Goal: Task Accomplishment & Management: Use online tool/utility

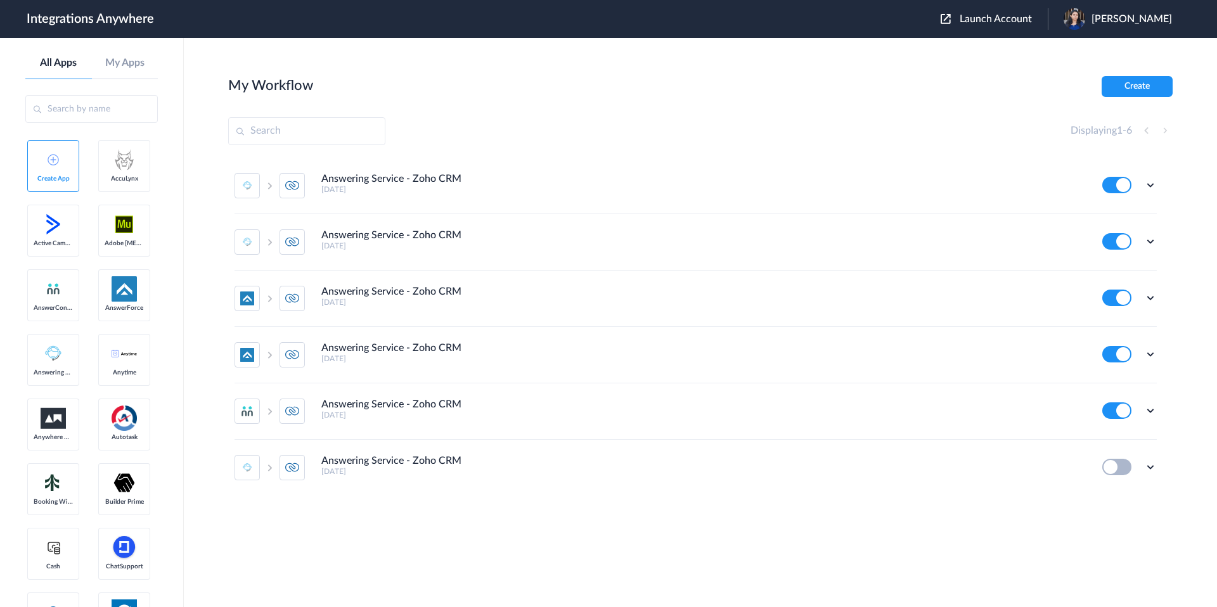
click at [1027, 29] on div "Launch Account Kiruthiga Ravi My Account Logout" at bounding box center [1062, 19] width 244 height 22
click at [1027, 27] on div "Launch Account Kiruthiga Ravi My Account Logout" at bounding box center [1062, 19] width 244 height 22
click at [1022, 20] on span "Launch Account" at bounding box center [995, 19] width 72 height 10
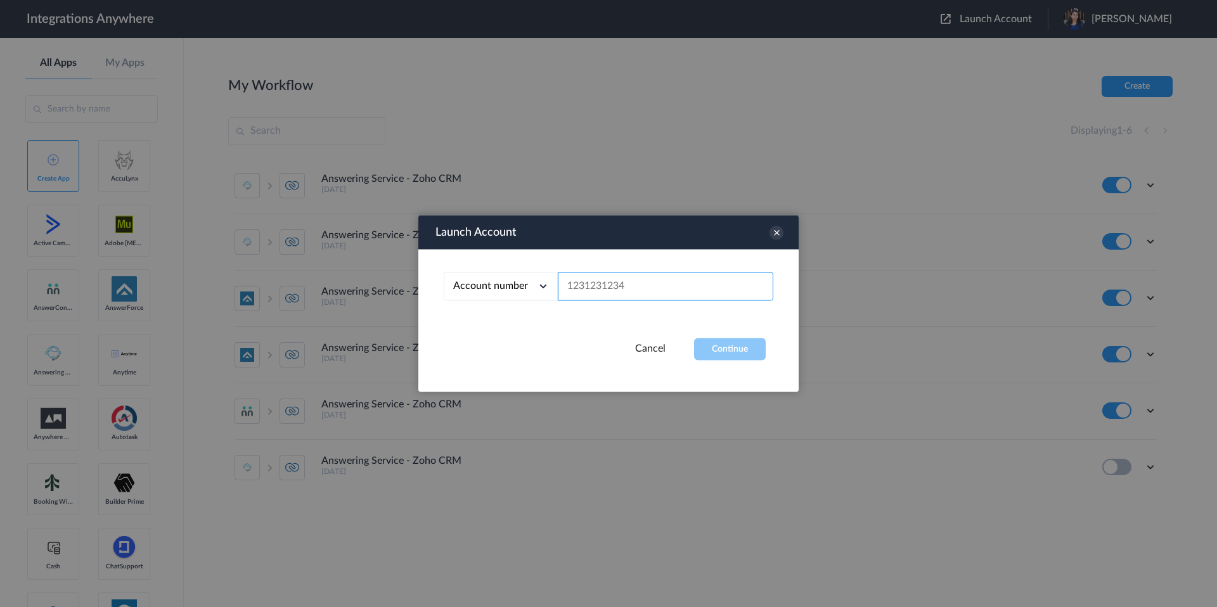
click at [578, 289] on input "text" at bounding box center [665, 287] width 215 height 29
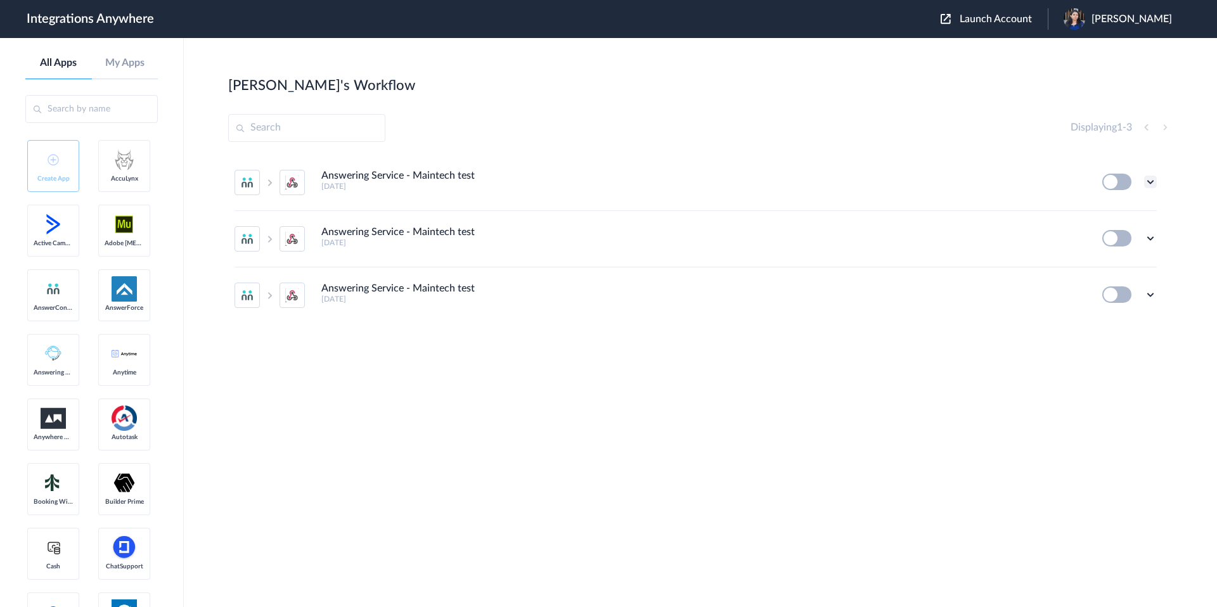
click at [1150, 185] on icon at bounding box center [1150, 182] width 13 height 13
click at [1111, 211] on link "Edit" at bounding box center [1099, 211] width 30 height 9
click at [645, 445] on section "Raju's Workflow Create Displaying 1 - 3 Answering Service - Maintech test 6 yea…" at bounding box center [700, 360] width 944 height 569
click at [55, 169] on link "Create App" at bounding box center [53, 166] width 52 height 52
click at [50, 164] on img at bounding box center [53, 159] width 11 height 11
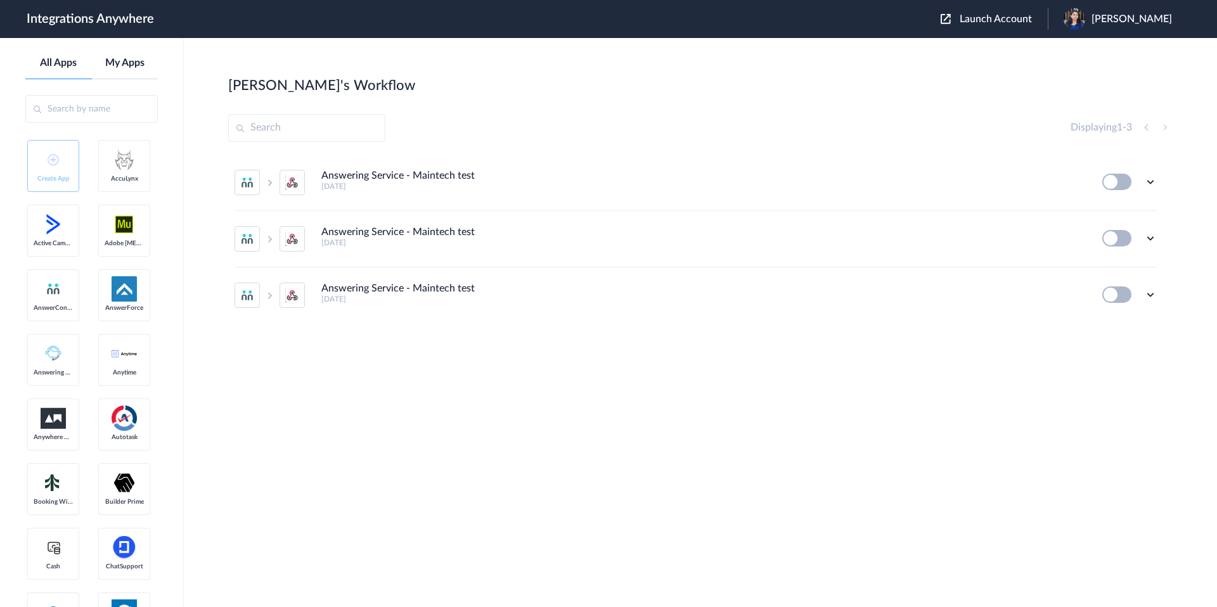
click at [121, 68] on link "My Apps" at bounding box center [125, 63] width 67 height 12
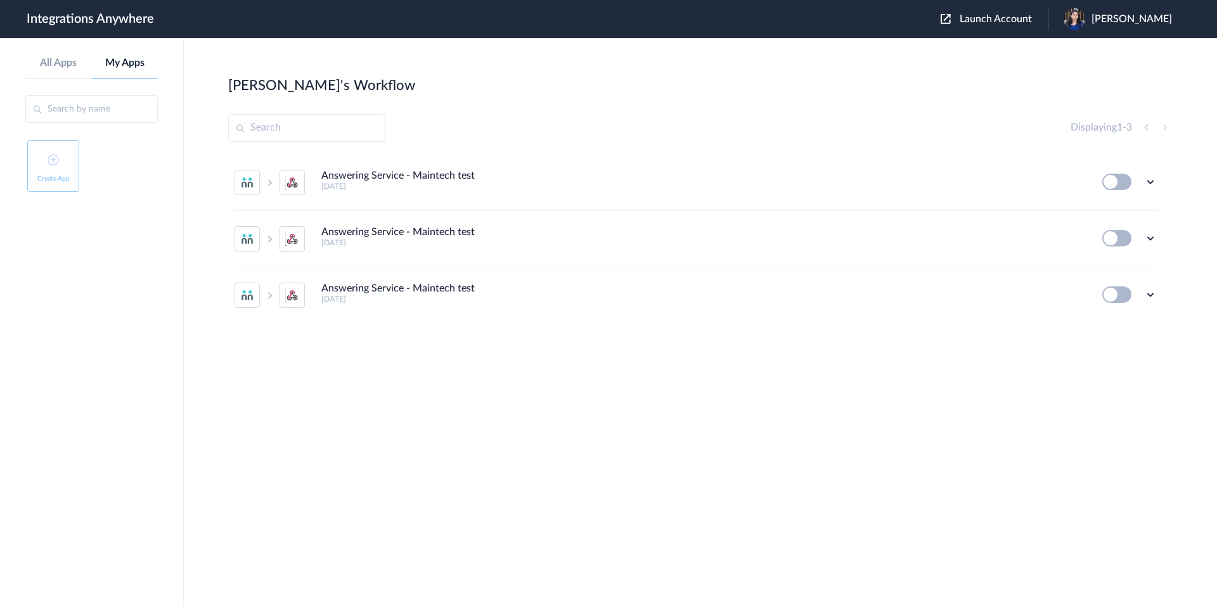
click at [70, 69] on div "All Apps My Apps" at bounding box center [91, 68] width 132 height 22
click at [62, 58] on link "All Apps" at bounding box center [58, 63] width 67 height 12
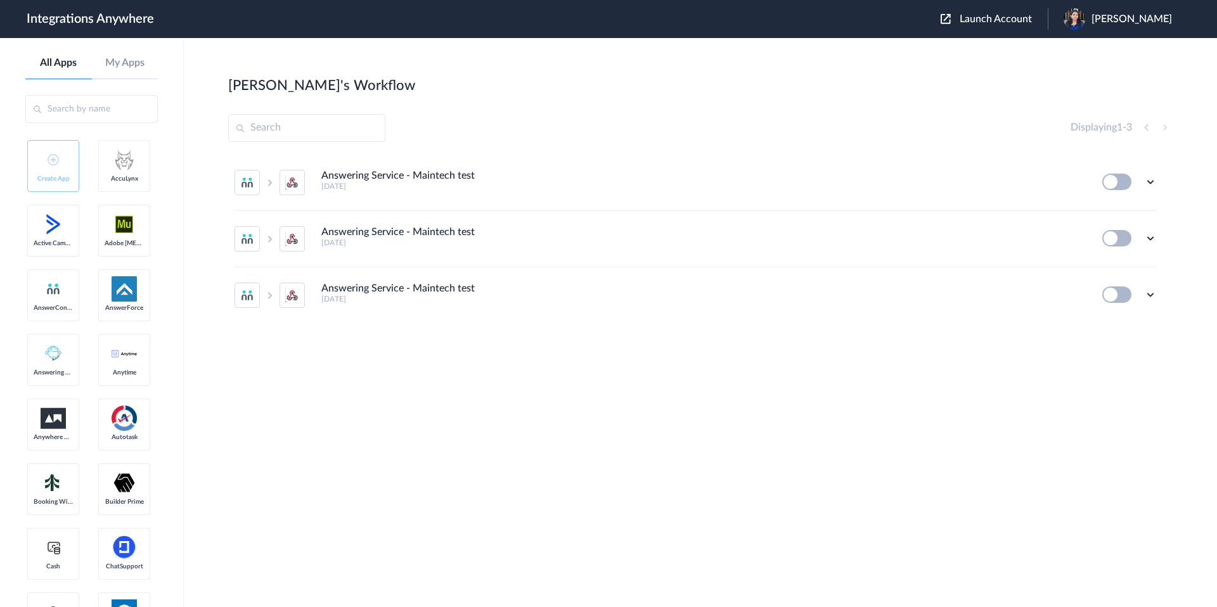
click at [51, 158] on img at bounding box center [53, 159] width 11 height 11
drag, startPoint x: 51, startPoint y: 158, endPoint x: 1160, endPoint y: 150, distance: 1109.1
click at [271, 236] on icon at bounding box center [270, 239] width 10 height 8
click at [271, 234] on div at bounding box center [269, 238] width 70 height 25
drag, startPoint x: 63, startPoint y: 290, endPoint x: 124, endPoint y: 275, distance: 63.3
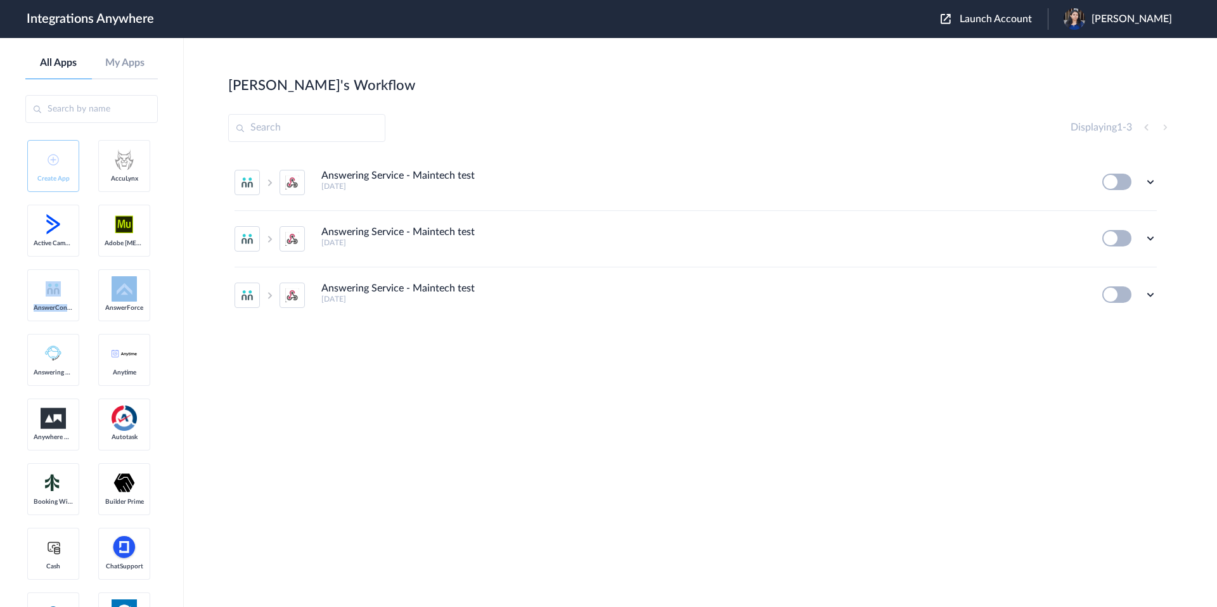
click at [63, 288] on link "AnswerConnect" at bounding box center [53, 295] width 52 height 52
click at [59, 292] on img at bounding box center [53, 288] width 15 height 15
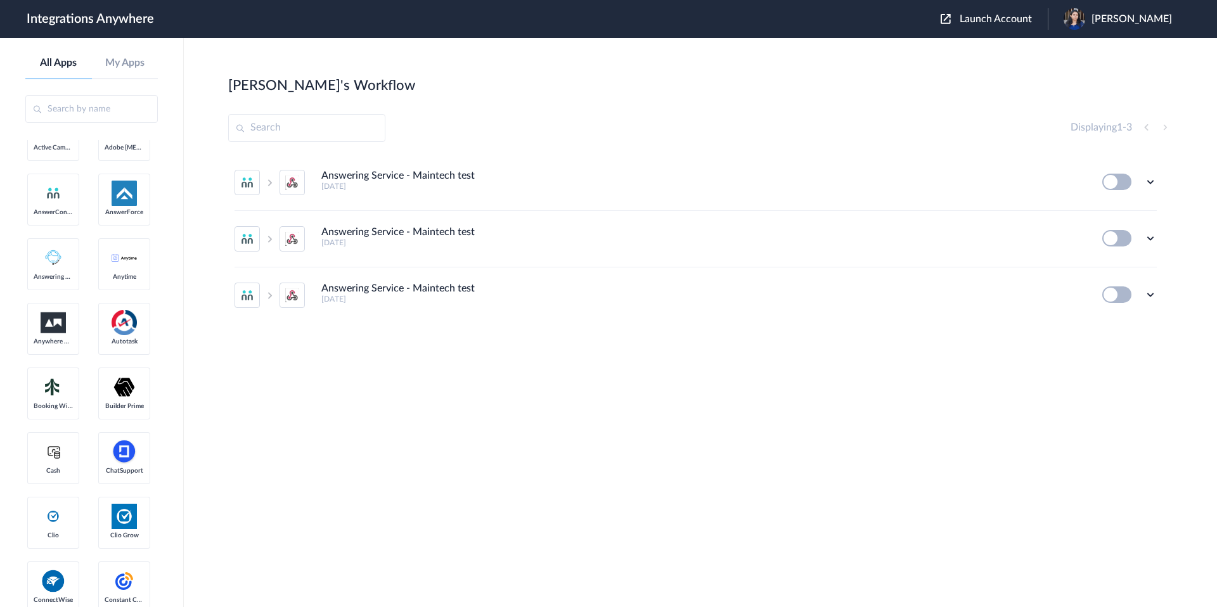
scroll to position [115, 0]
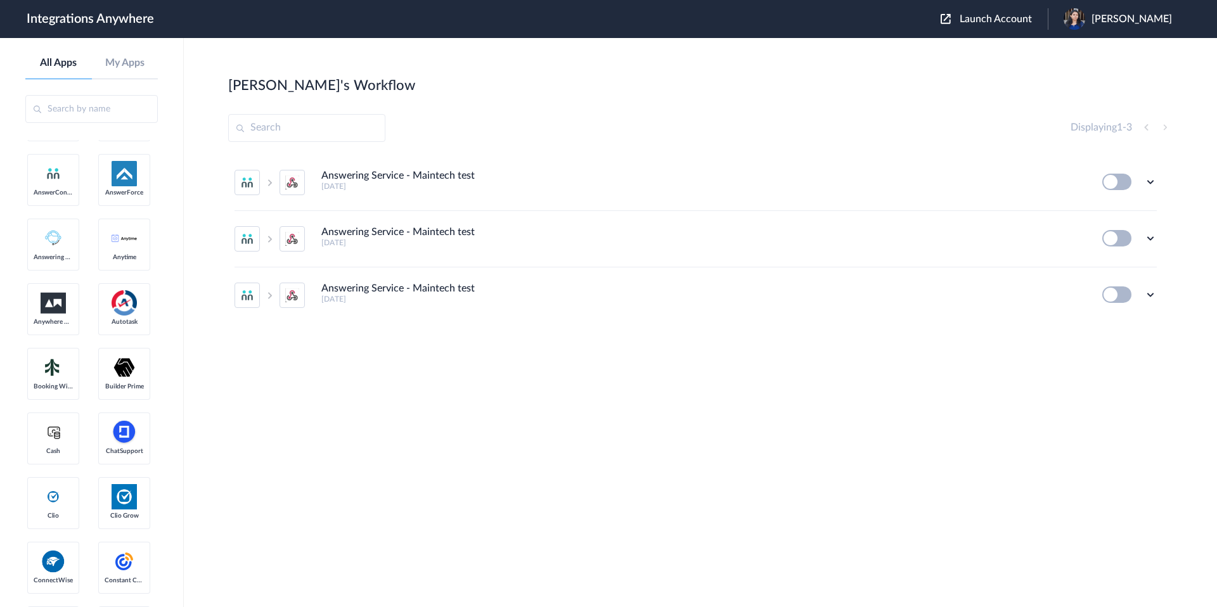
click at [74, 321] on link "Anywhere Works" at bounding box center [53, 309] width 52 height 52
click at [59, 319] on span "Anywhere Works" at bounding box center [53, 322] width 39 height 8
click at [59, 302] on img at bounding box center [53, 303] width 25 height 21
click at [117, 307] on img at bounding box center [124, 302] width 25 height 25
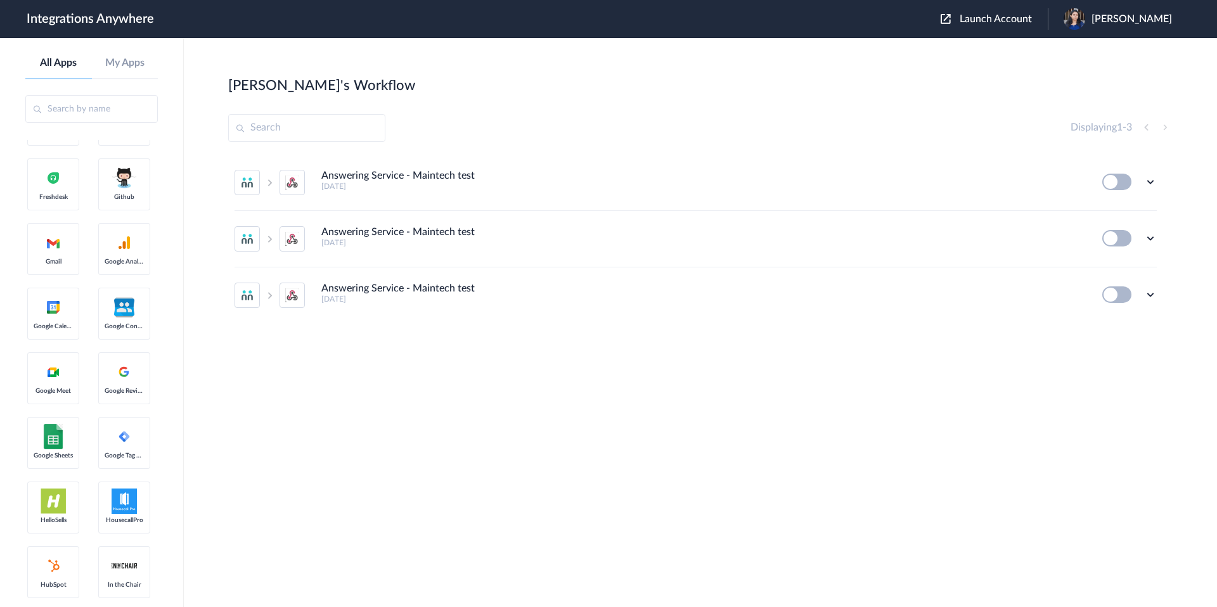
scroll to position [0, 0]
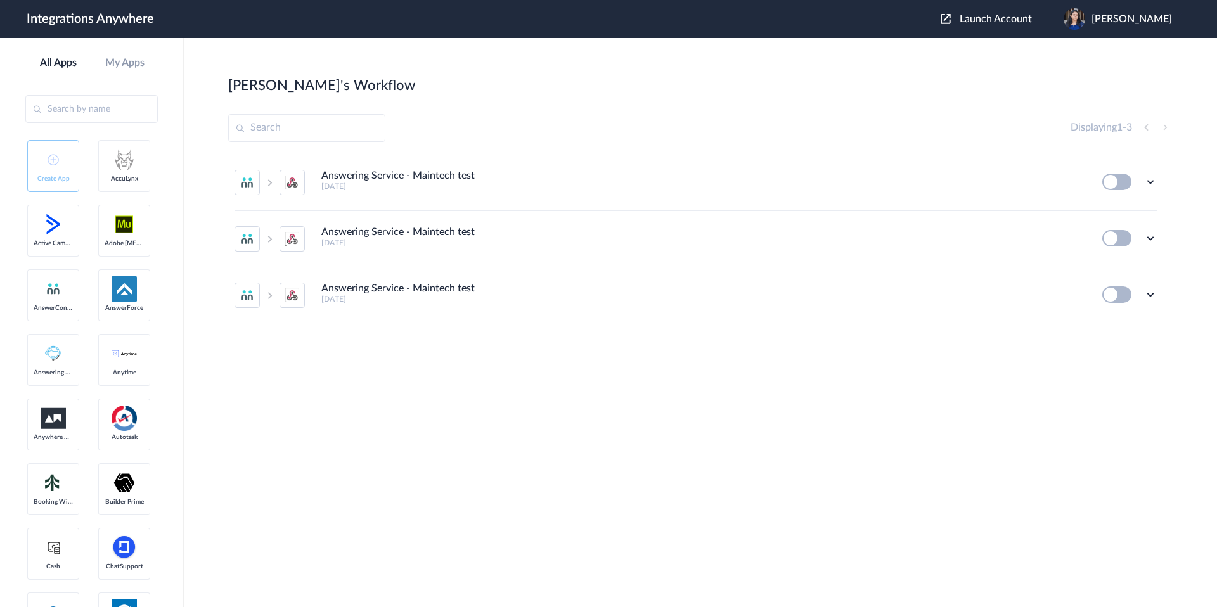
click at [51, 288] on img at bounding box center [53, 288] width 15 height 15
click at [125, 295] on img at bounding box center [124, 288] width 25 height 25
click at [125, 242] on span "Adobe [MEDICAL_DATA]" at bounding box center [124, 244] width 39 height 8
click at [59, 233] on img at bounding box center [53, 224] width 25 height 25
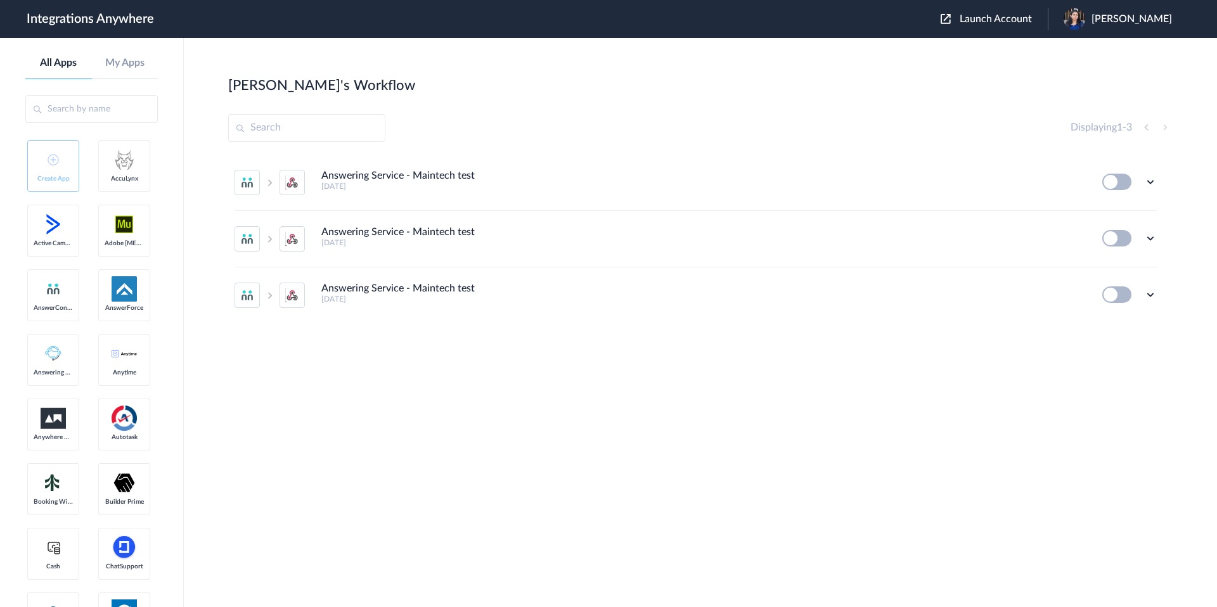
click at [106, 180] on span "AccuLynx" at bounding box center [124, 179] width 39 height 8
click at [107, 180] on span "AccuLynx" at bounding box center [124, 179] width 39 height 8
click at [101, 345] on link "Anytime" at bounding box center [124, 360] width 52 height 52
click at [124, 362] on link "Anytime" at bounding box center [124, 360] width 52 height 52
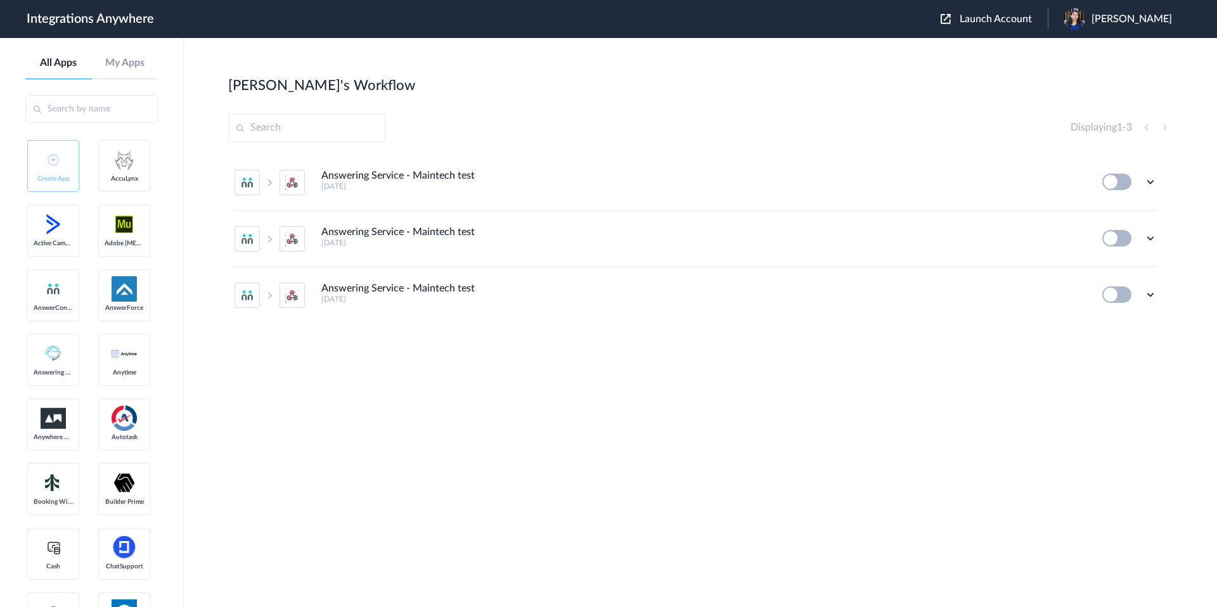
click at [48, 362] on img at bounding box center [53, 353] width 25 height 25
drag, startPoint x: 128, startPoint y: 354, endPoint x: 255, endPoint y: 208, distance: 193.2
click at [264, 190] on div at bounding box center [269, 182] width 70 height 25
click at [265, 179] on icon at bounding box center [270, 183] width 10 height 8
click at [269, 179] on icon at bounding box center [270, 183] width 10 height 8
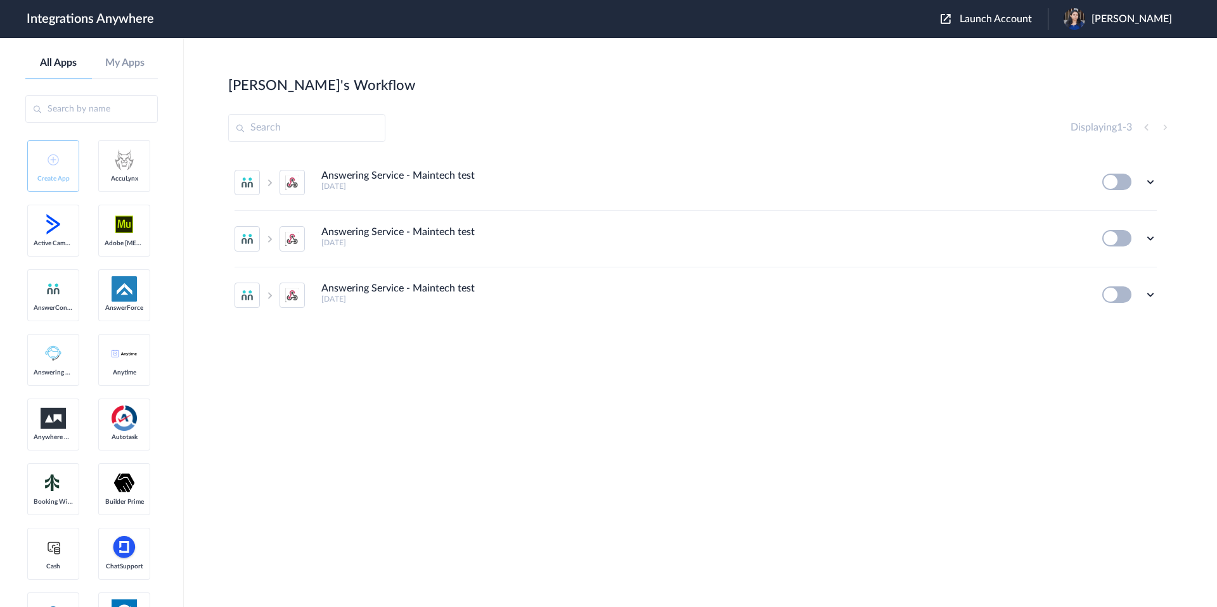
click at [61, 156] on link "Create App" at bounding box center [53, 166] width 52 height 52
click at [32, 162] on link "Create App" at bounding box center [53, 166] width 52 height 52
click at [1157, 180] on ul "Answering Service - Maintech test 6 years ago Edit Task history Delete Answerin…" at bounding box center [695, 239] width 935 height 169
click at [1150, 180] on icon at bounding box center [1150, 182] width 13 height 13
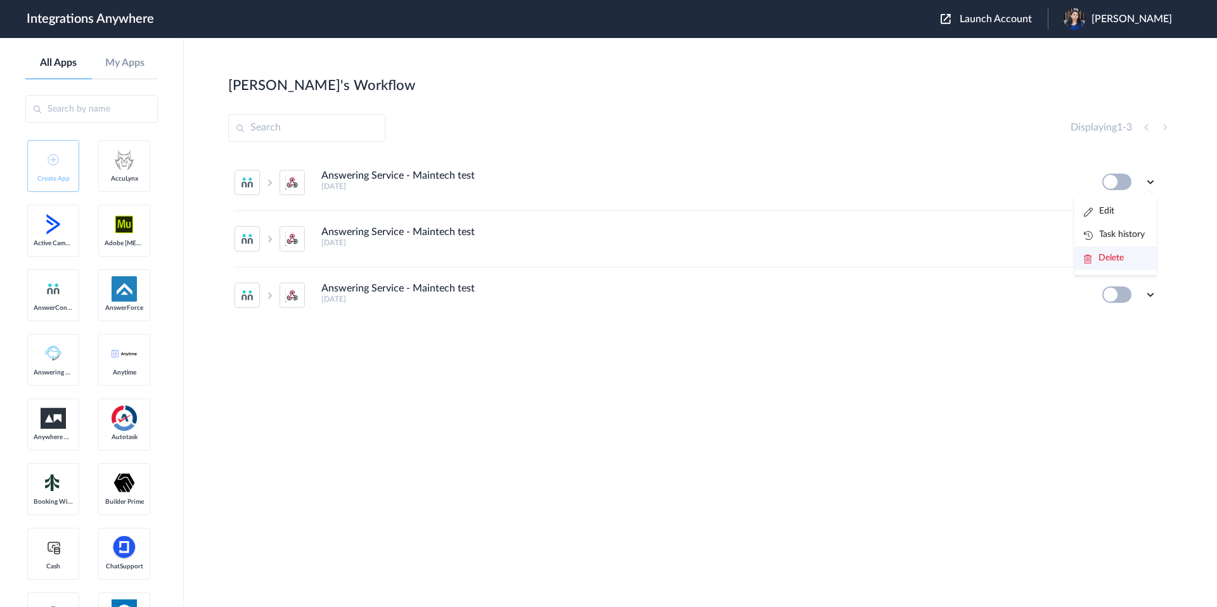
click at [1110, 260] on span "Delete" at bounding box center [1110, 258] width 25 height 9
click at [1129, 269] on li "Are you sure?" at bounding box center [1115, 264] width 82 height 34
click at [1153, 181] on icon at bounding box center [1150, 182] width 13 height 13
click at [1162, 132] on div "Displaying 1 - 2" at bounding box center [1121, 127] width 102 height 15
click at [1148, 181] on icon at bounding box center [1150, 182] width 13 height 13
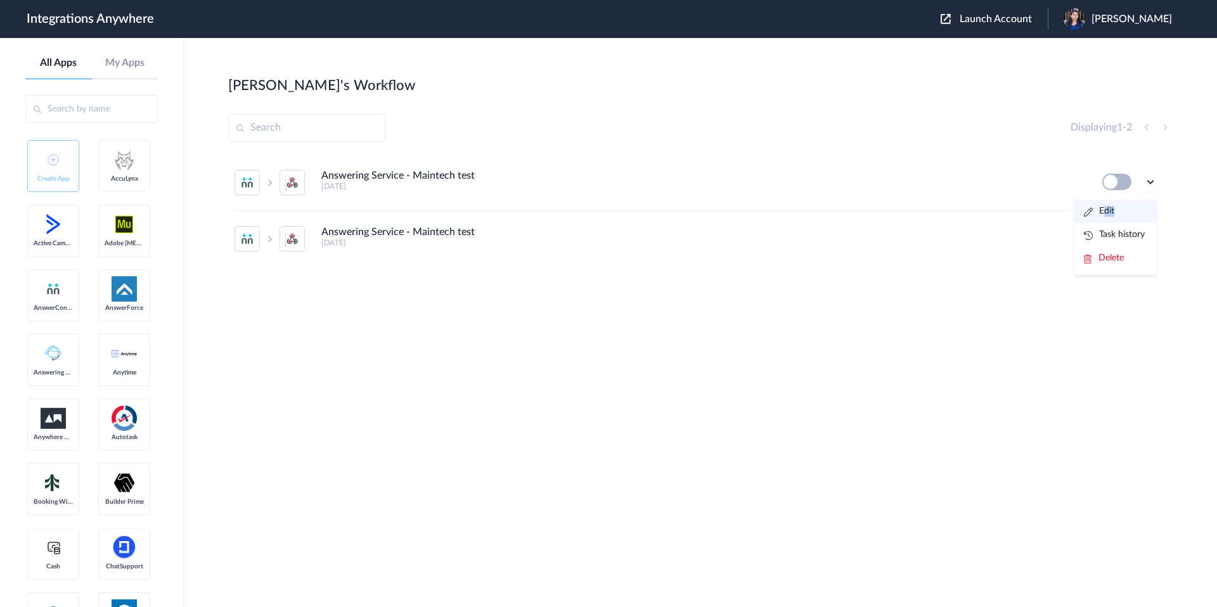
drag, startPoint x: 1105, startPoint y: 229, endPoint x: 1105, endPoint y: 213, distance: 15.8
click at [1105, 213] on ul "Edit Task history Delete" at bounding box center [1115, 235] width 82 height 80
click at [1146, 186] on icon at bounding box center [1150, 182] width 13 height 13
click at [1098, 211] on link "Edit" at bounding box center [1099, 211] width 30 height 9
click at [1011, 30] on header "Integrations Anywhere Launch Account Kiruthiga Ravi My Account Logout" at bounding box center [608, 19] width 1217 height 38
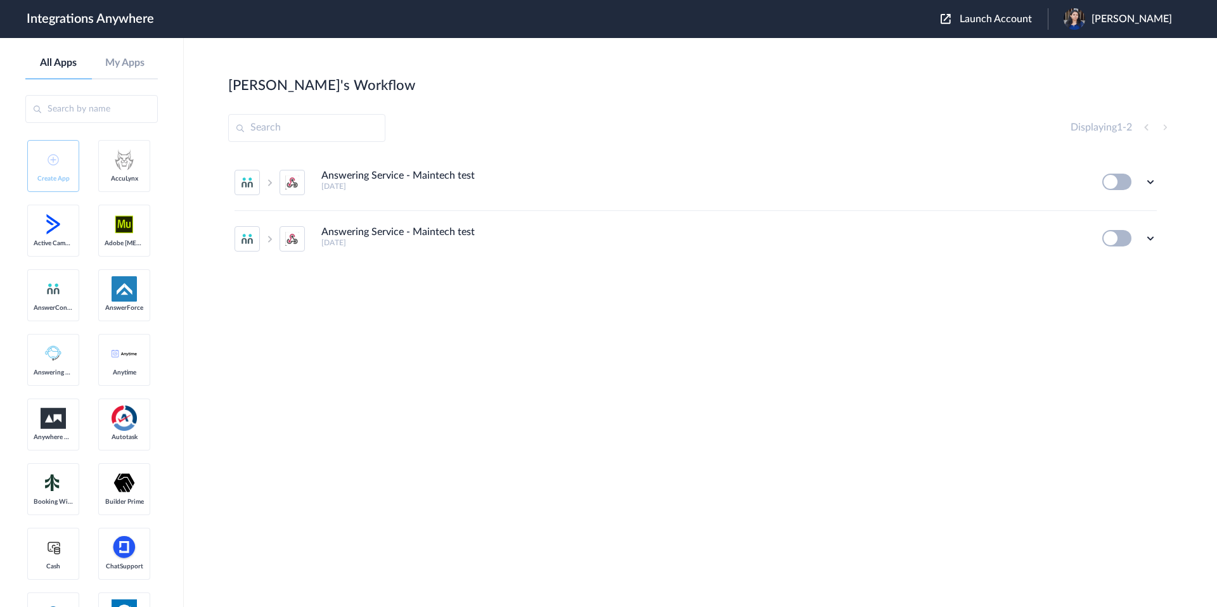
click at [1011, 11] on div "Launch Account Kiruthiga Ravi My Account Logout" at bounding box center [1062, 19] width 244 height 22
click at [1011, 18] on span "Launch Account" at bounding box center [995, 19] width 72 height 10
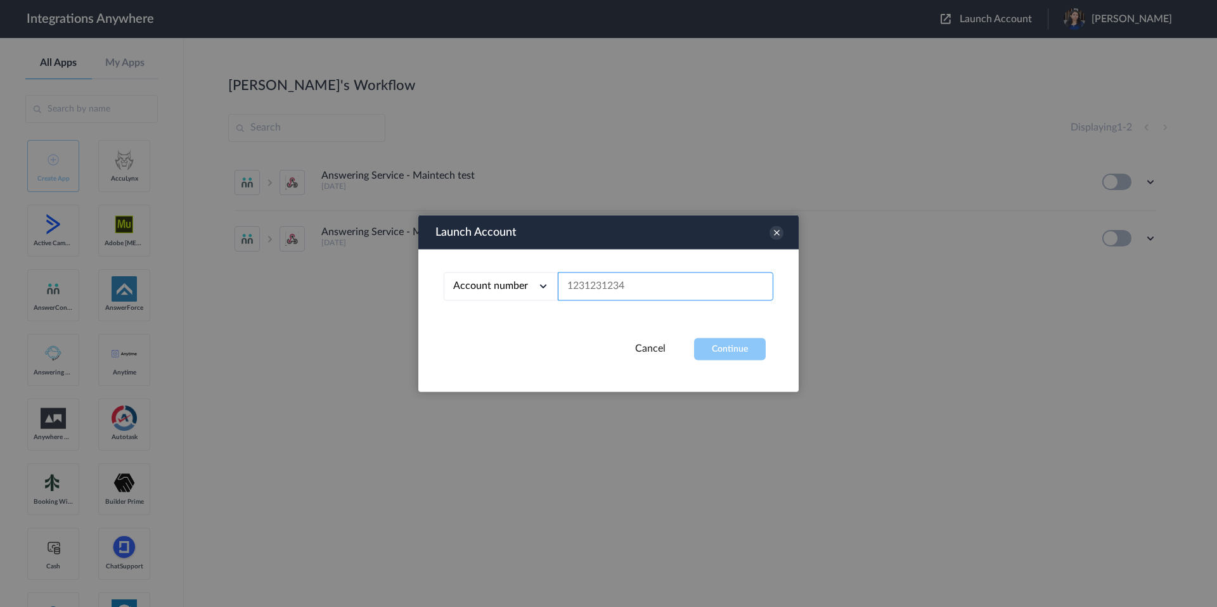
click at [675, 285] on input "text" at bounding box center [665, 287] width 215 height 29
click at [698, 292] on input "text" at bounding box center [665, 287] width 215 height 29
paste input "8667996852"
click at [731, 330] on div "Account number Account number Email address 8667996852" at bounding box center [608, 294] width 380 height 89
click at [731, 343] on button "Continue" at bounding box center [730, 349] width 72 height 22
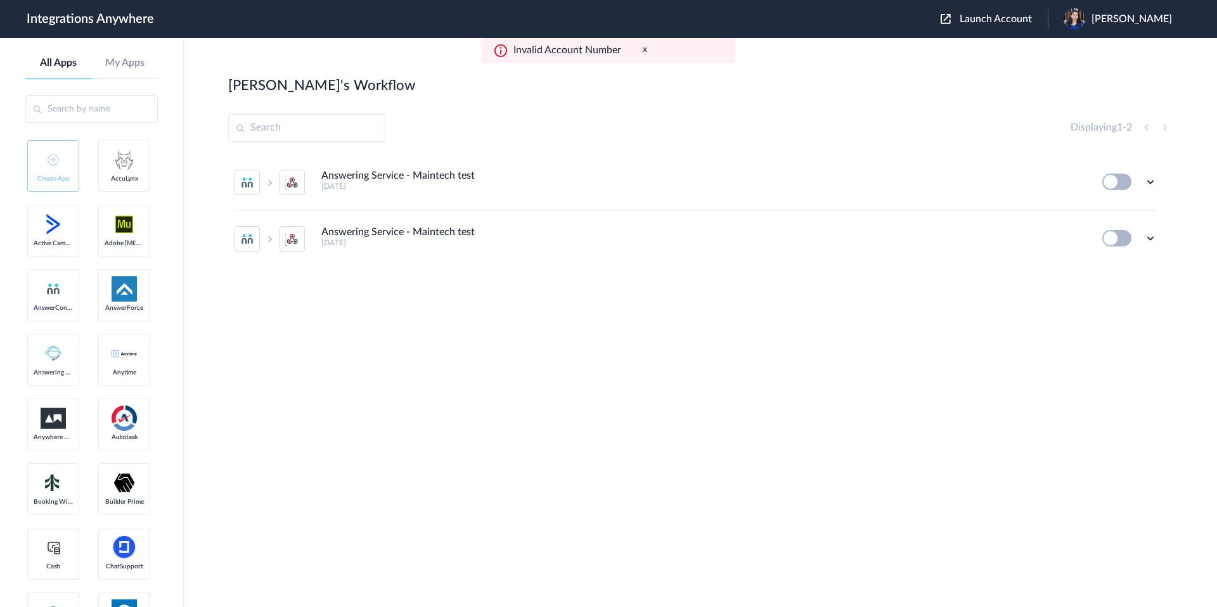
click at [991, 24] on span "Launch Account" at bounding box center [995, 19] width 72 height 10
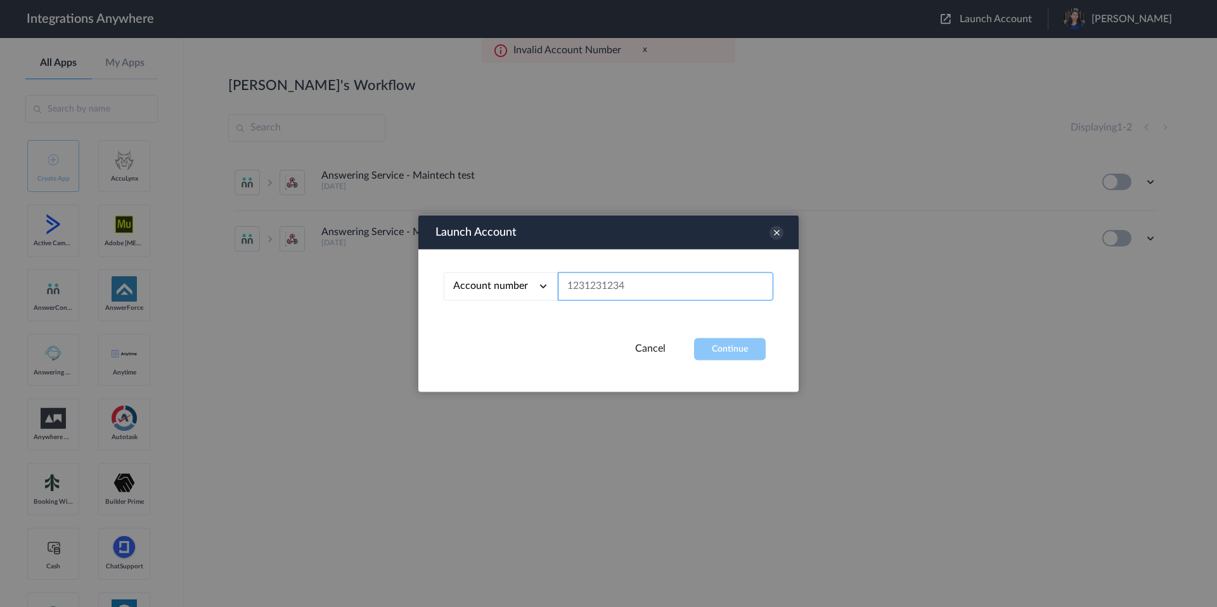
click at [600, 294] on input "text" at bounding box center [665, 287] width 215 height 29
paste input "8667996852"
click at [714, 348] on button "Continue" at bounding box center [730, 349] width 72 height 22
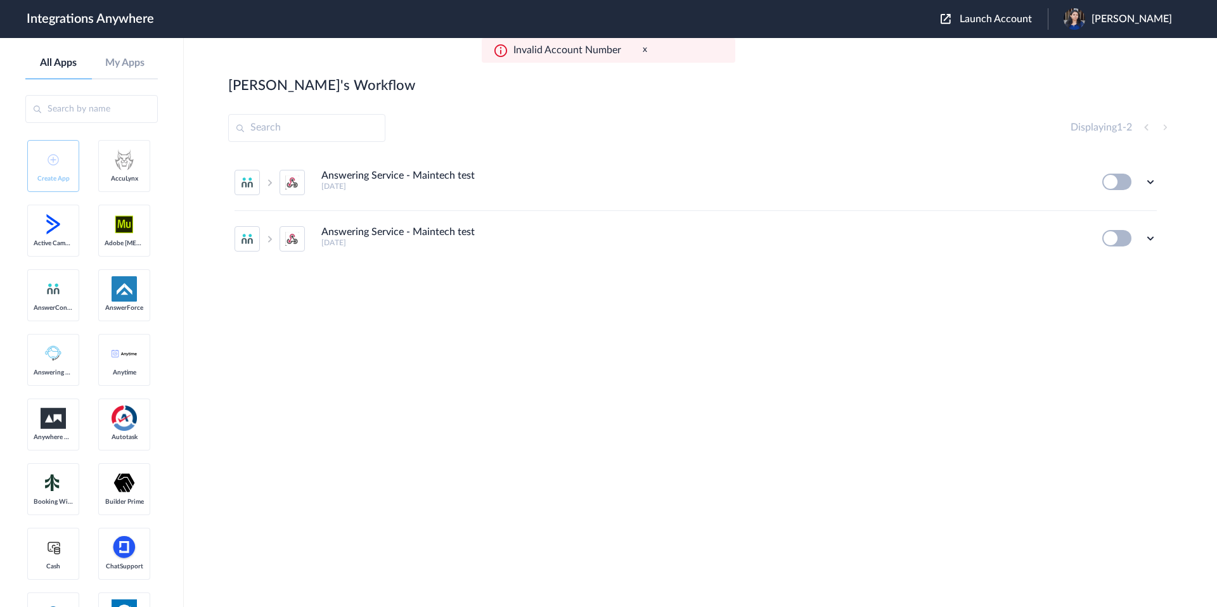
click at [1011, 19] on span "Launch Account" at bounding box center [995, 19] width 72 height 10
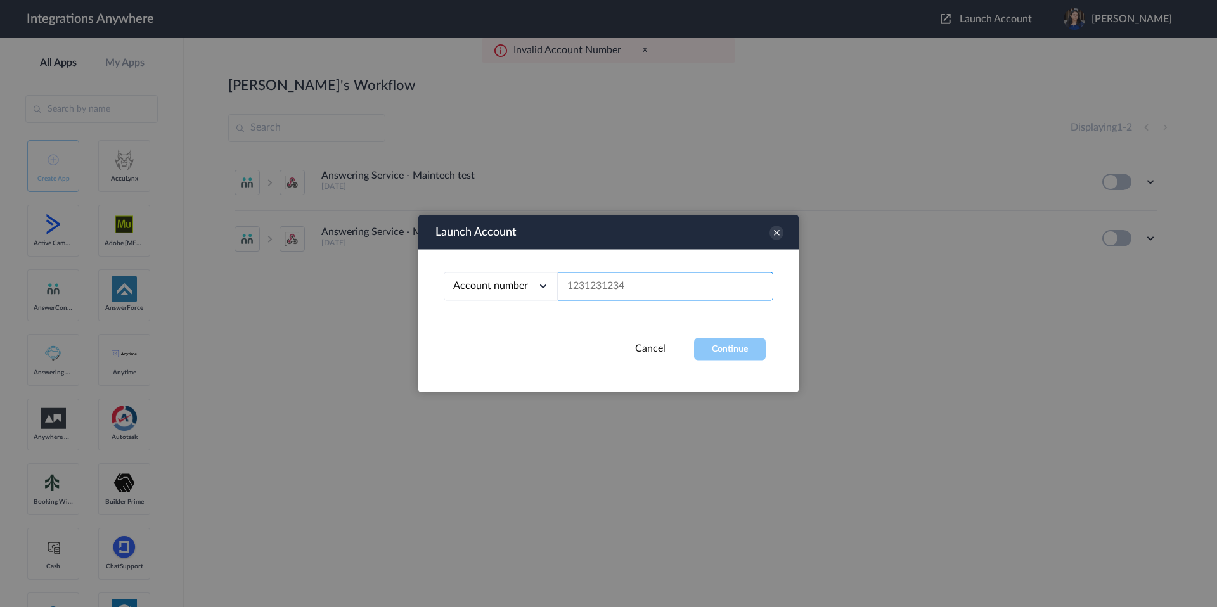
click at [647, 278] on input "text" at bounding box center [665, 287] width 215 height 29
paste input "8776391444"
type input "8776391444"
click at [708, 354] on button "Continue" at bounding box center [730, 349] width 72 height 22
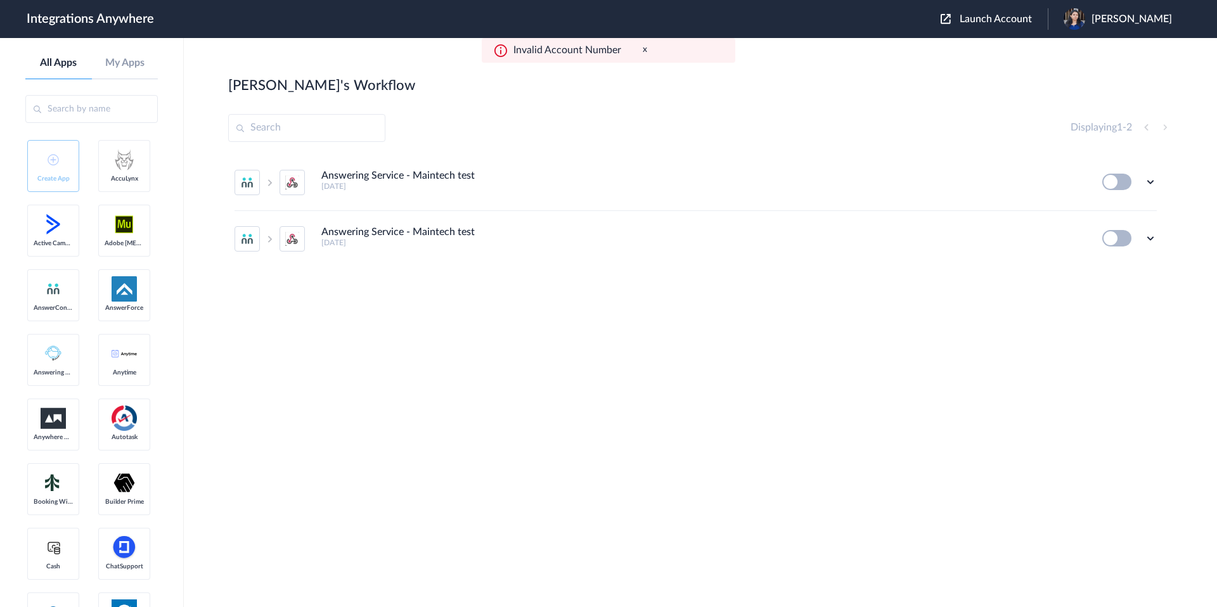
click at [981, 32] on header "Integrations Anywhere Launch Account Kiruthiga Ravi My Account Logout" at bounding box center [608, 19] width 1217 height 38
click at [983, 27] on div "Launch Account Kiruthiga Ravi My Account Logout" at bounding box center [1062, 19] width 244 height 22
click at [987, 18] on span "Launch Account" at bounding box center [995, 19] width 72 height 10
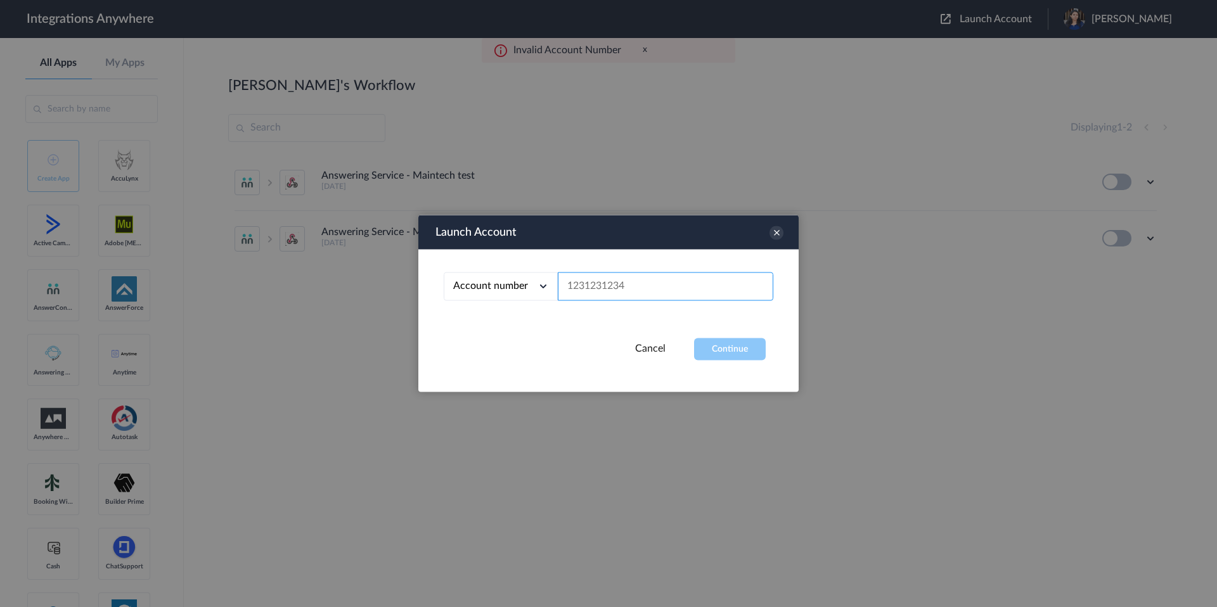
click at [650, 289] on input "text" at bounding box center [665, 287] width 215 height 29
paste input "8664986207"
click at [722, 349] on button "Continue" at bounding box center [730, 349] width 72 height 22
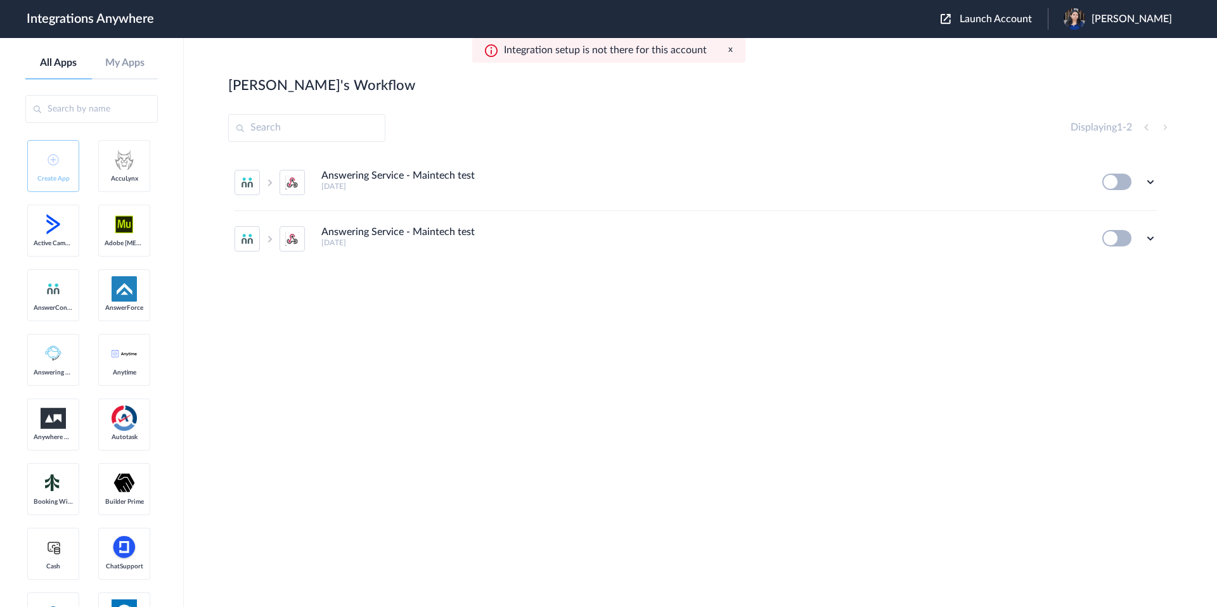
click at [728, 53] on button "x" at bounding box center [730, 49] width 4 height 11
click at [1004, 14] on span "Launch Account" at bounding box center [995, 19] width 72 height 10
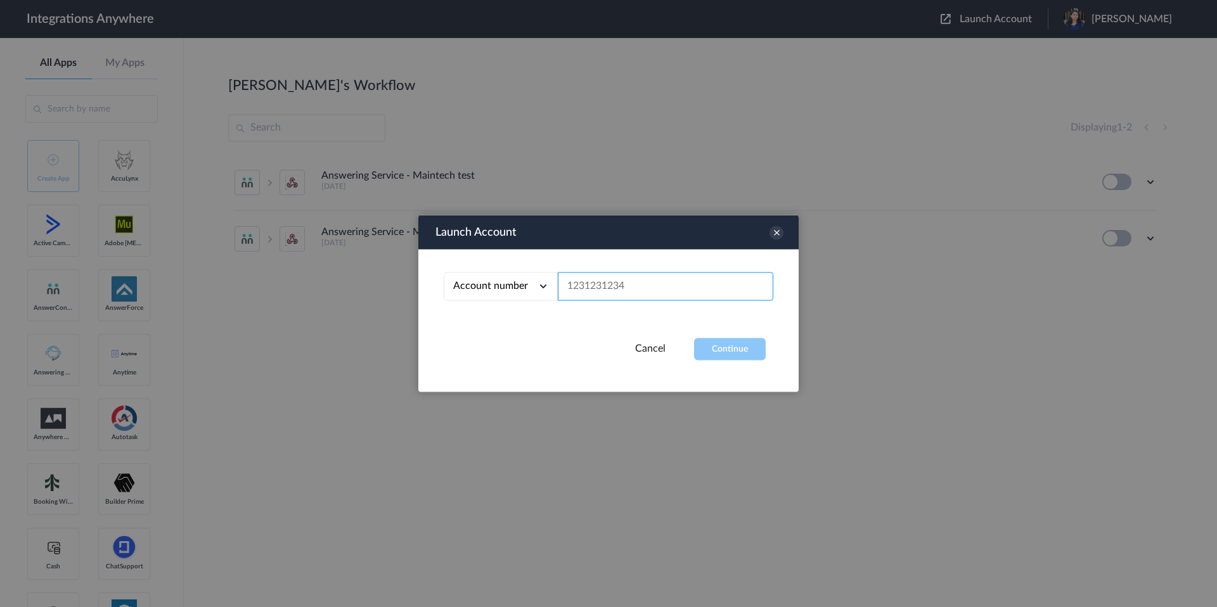
click at [699, 281] on input "text" at bounding box center [665, 287] width 215 height 29
paste input "8664986207"
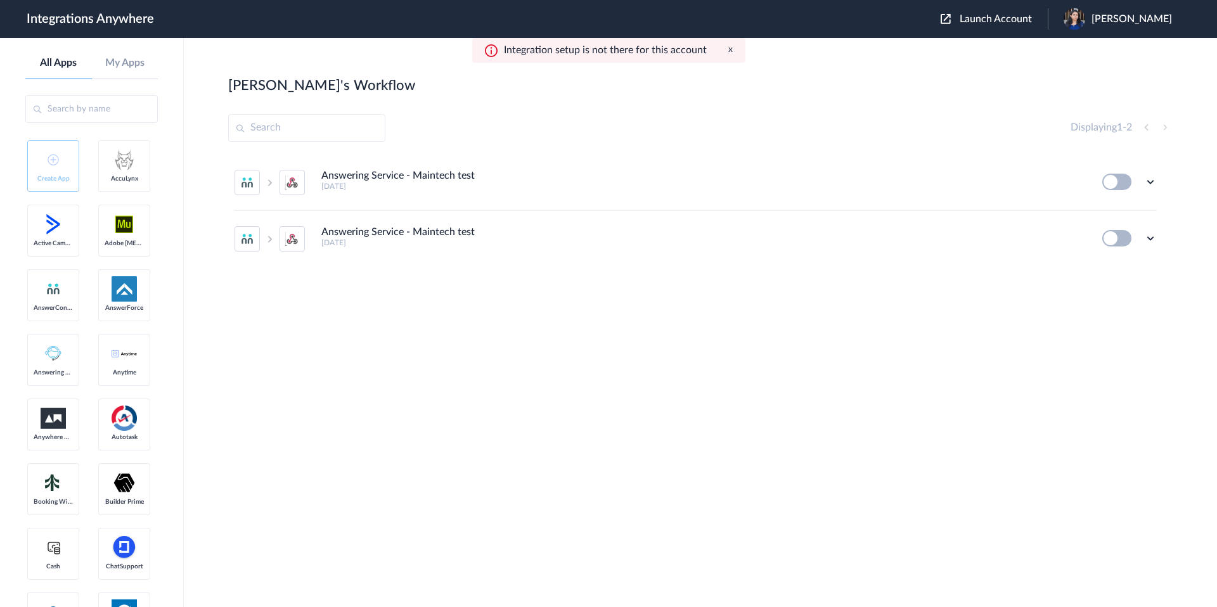
click at [699, 302] on div "Answering Service - Maintech test 6 years ago Edit Task history Delete Answerin…" at bounding box center [700, 250] width 944 height 190
drag, startPoint x: 48, startPoint y: 240, endPoint x: 342, endPoint y: 308, distance: 301.9
click at [342, 0] on body "Integrations Anywhere Launch Account Kiruthiga Ravi My Account Logout All Apps …" at bounding box center [608, 0] width 1217 height 0
drag, startPoint x: 128, startPoint y: 217, endPoint x: 399, endPoint y: 365, distance: 308.8
click at [927, 99] on section "Raju's Workflow Create Displaying 1 - 2 Answering Service - Maintech test 6 yea…" at bounding box center [700, 360] width 944 height 569
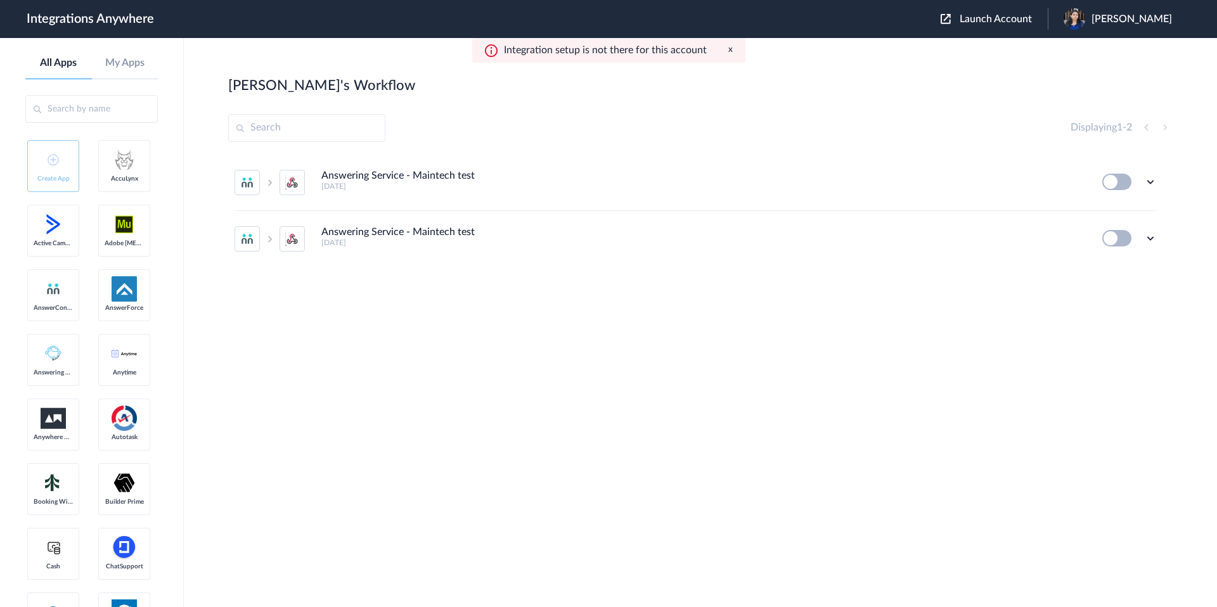
click at [729, 51] on button "x" at bounding box center [730, 49] width 4 height 11
click at [999, 20] on span "Launch Account" at bounding box center [995, 19] width 72 height 10
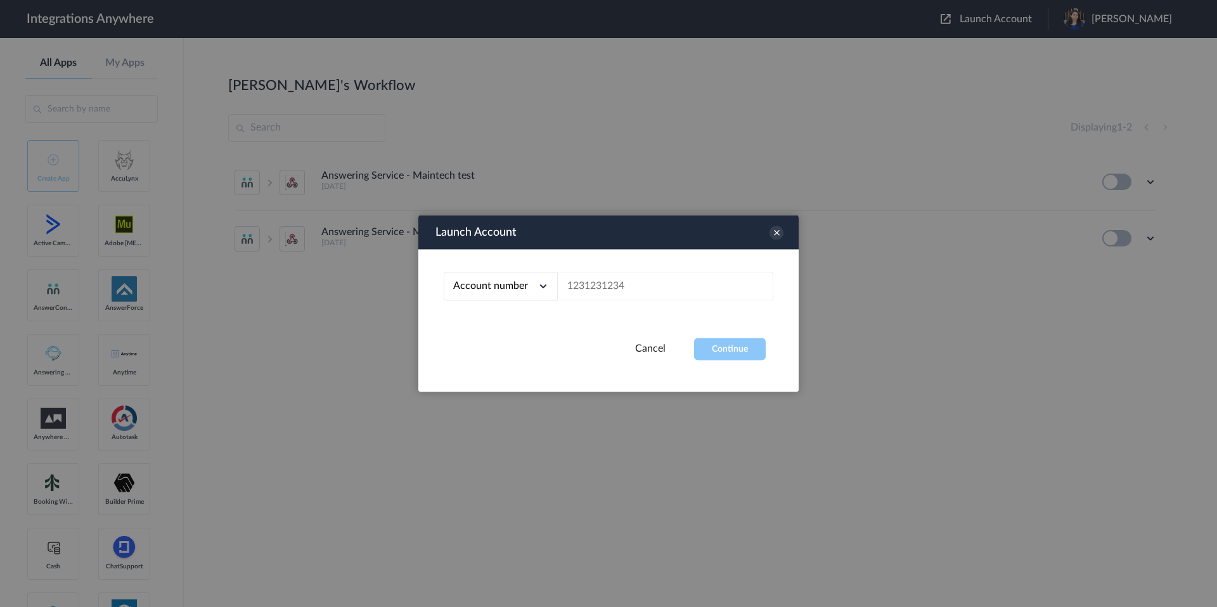
click at [999, 20] on div at bounding box center [608, 303] width 1217 height 607
click at [641, 287] on input "text" at bounding box center [665, 287] width 215 height 29
paste input "9197269341"
click at [703, 350] on button "Continue" at bounding box center [730, 349] width 72 height 22
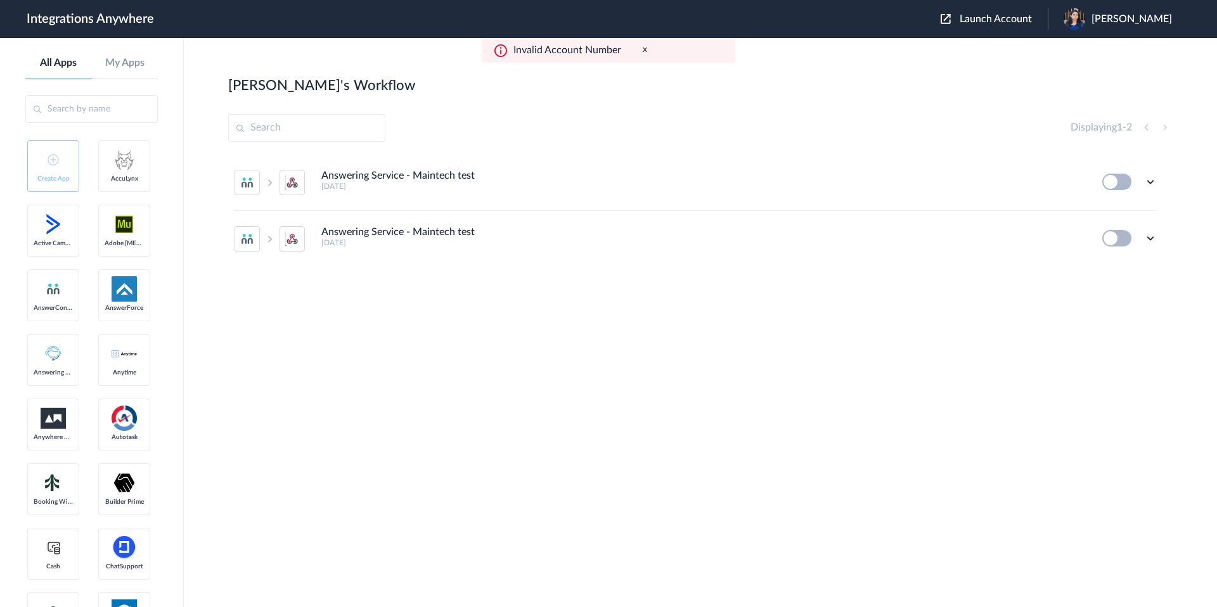
click at [1014, 20] on span "Launch Account" at bounding box center [995, 19] width 72 height 10
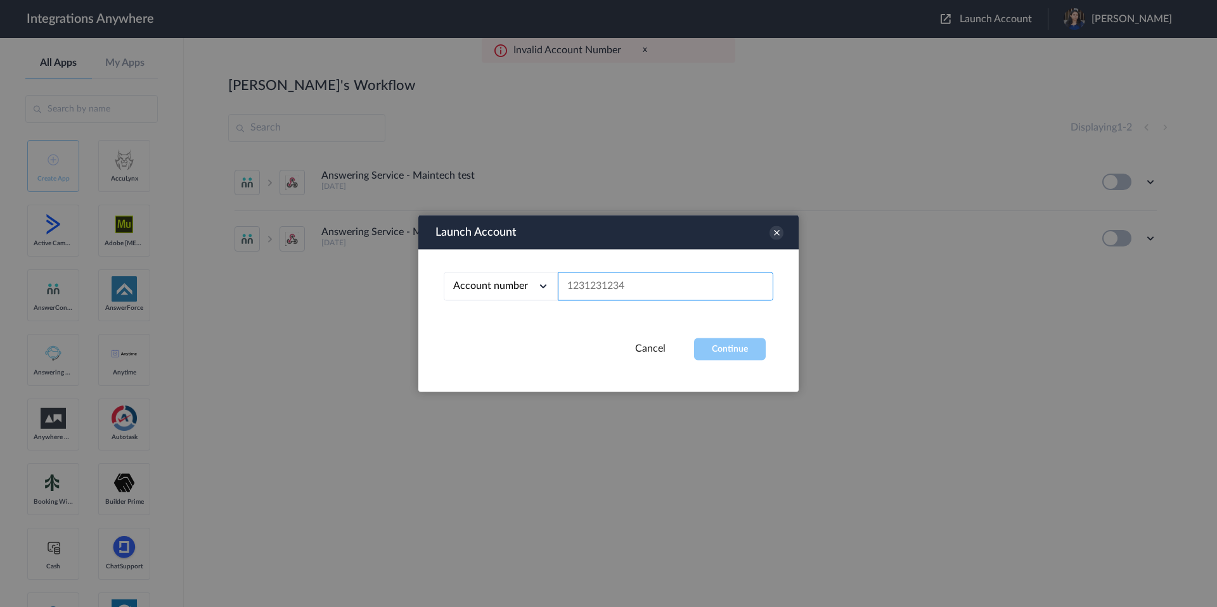
click at [650, 279] on input "text" at bounding box center [665, 287] width 215 height 29
click at [552, 285] on div "Account number" at bounding box center [501, 287] width 114 height 29
click at [572, 288] on input "text" at bounding box center [665, 287] width 215 height 29
paste input "8447506254"
type input "8447506254"
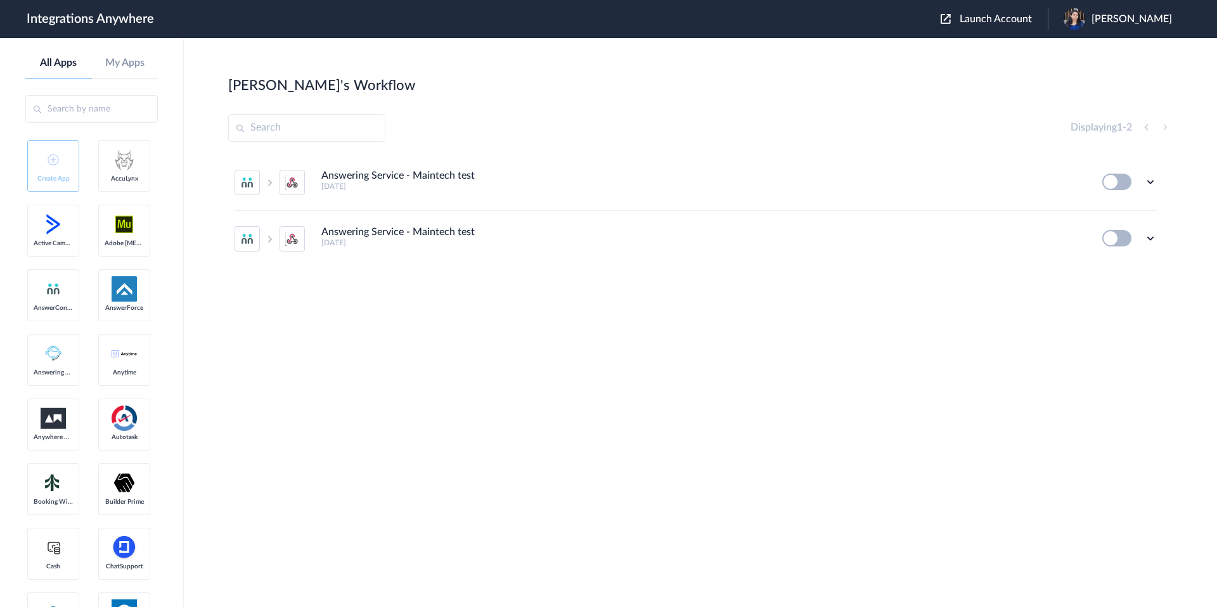
click at [136, 181] on span "AccuLynx" at bounding box center [124, 179] width 39 height 8
click at [1152, 184] on icon at bounding box center [1150, 182] width 13 height 13
click at [1124, 260] on span "Delete" at bounding box center [1110, 258] width 25 height 9
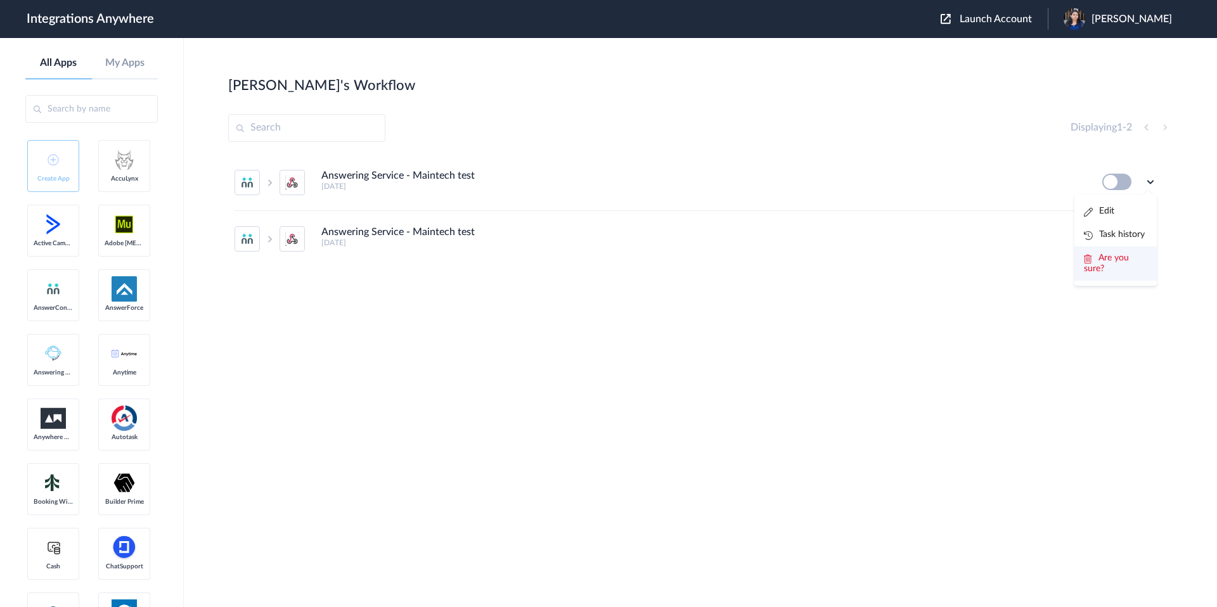
click at [1092, 260] on link "Are you sure?" at bounding box center [1106, 264] width 45 height 20
click at [1150, 188] on icon at bounding box center [1150, 182] width 13 height 13
click at [884, 302] on div "Answering Service - Maintech test 6 years ago Edit Task history Delete" at bounding box center [700, 250] width 944 height 190
click at [1145, 187] on icon at bounding box center [1150, 182] width 13 height 13
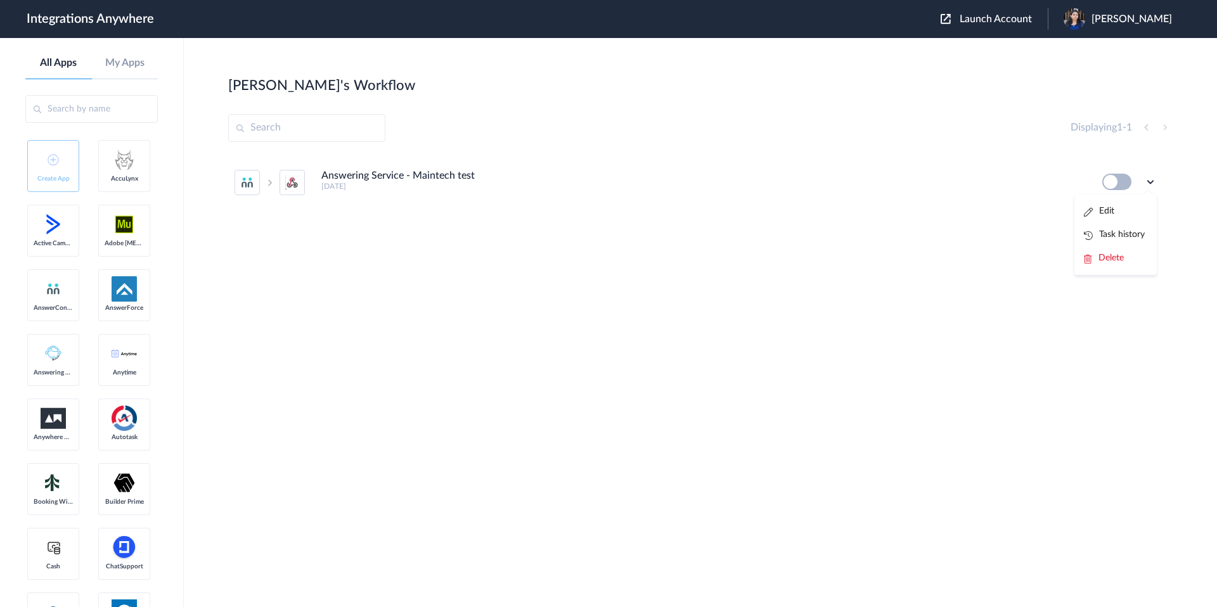
click at [1118, 183] on button at bounding box center [1116, 182] width 29 height 16
click at [1110, 184] on button at bounding box center [1116, 182] width 29 height 16
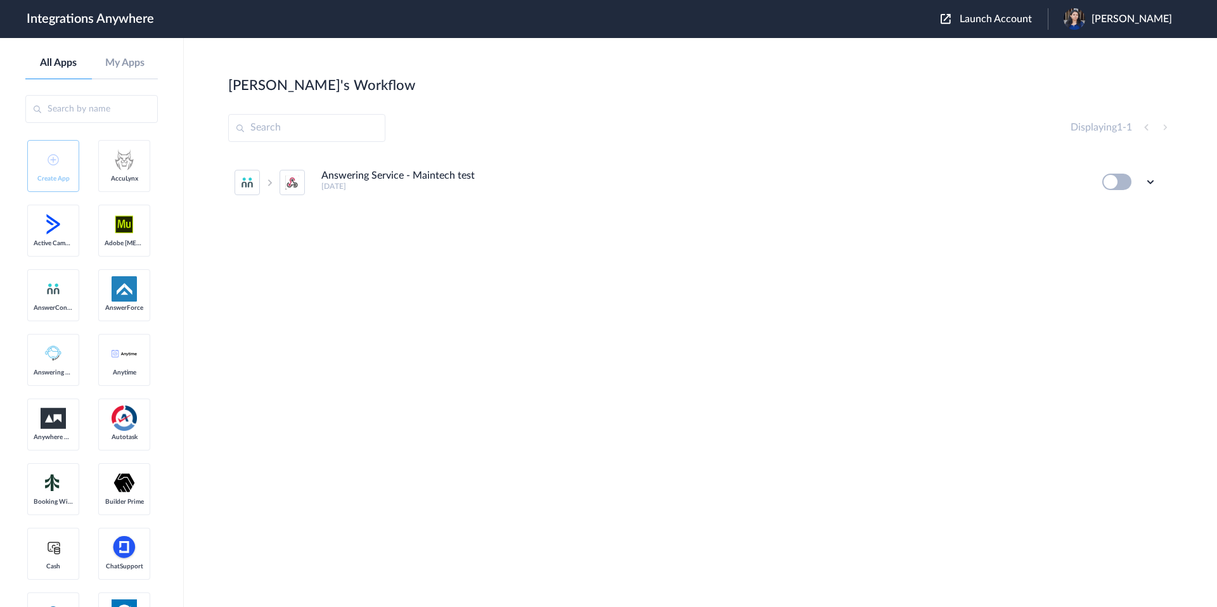
click at [1110, 184] on button at bounding box center [1116, 182] width 29 height 16
click at [1145, 184] on icon at bounding box center [1150, 182] width 13 height 13
click at [1119, 232] on link "Task history" at bounding box center [1114, 234] width 61 height 9
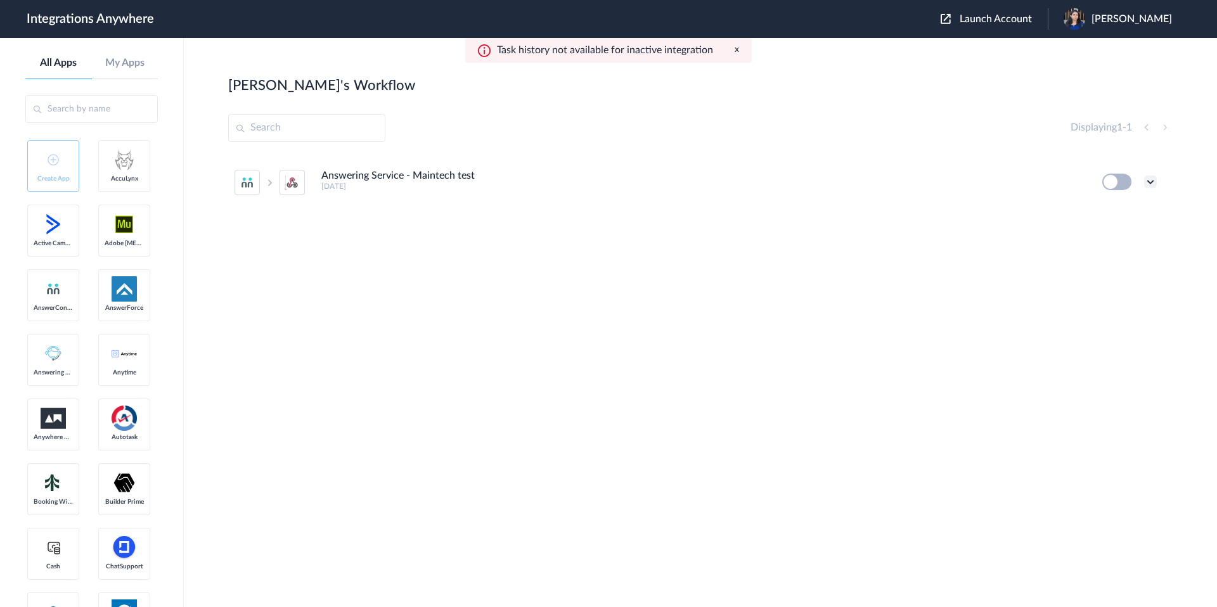
click at [1149, 185] on icon at bounding box center [1150, 182] width 13 height 13
click at [1127, 214] on li "Edit" at bounding box center [1115, 211] width 82 height 23
click at [699, 254] on div "Answering Service - Maintech test 6 years ago Edit Task history Delete" at bounding box center [700, 250] width 944 height 190
click at [1152, 182] on icon at bounding box center [1150, 182] width 13 height 13
click at [1114, 256] on span "Delete" at bounding box center [1110, 258] width 25 height 9
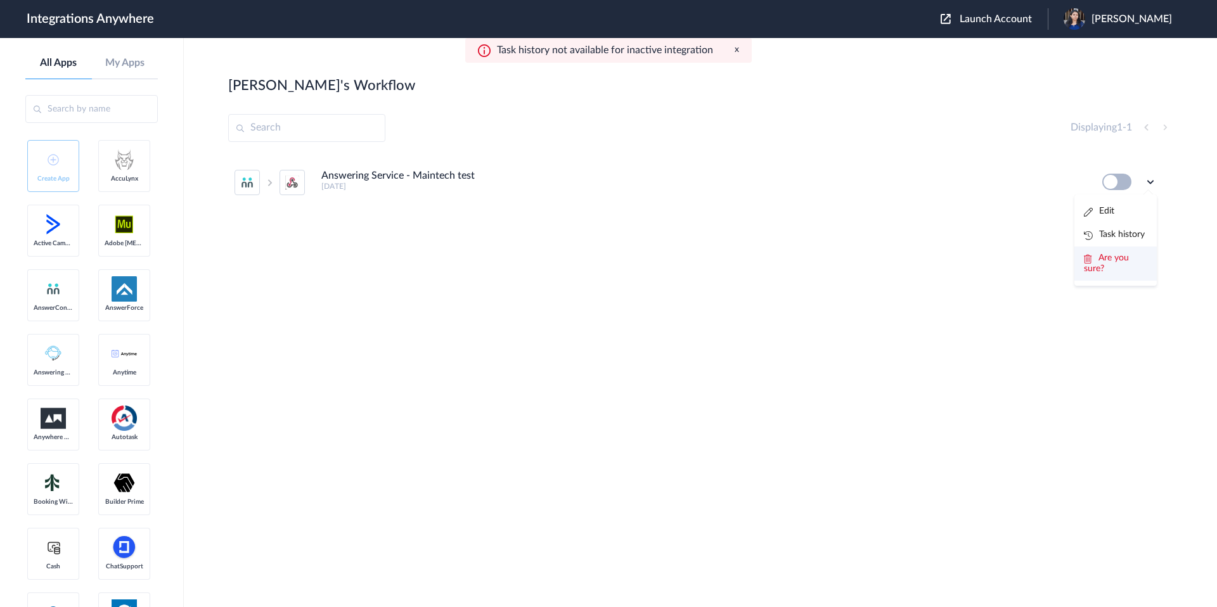
click at [1113, 258] on span "Are you sure?" at bounding box center [1106, 264] width 45 height 20
click at [1113, 258] on div at bounding box center [700, 250] width 944 height 190
click at [737, 51] on button "x" at bounding box center [737, 49] width 4 height 11
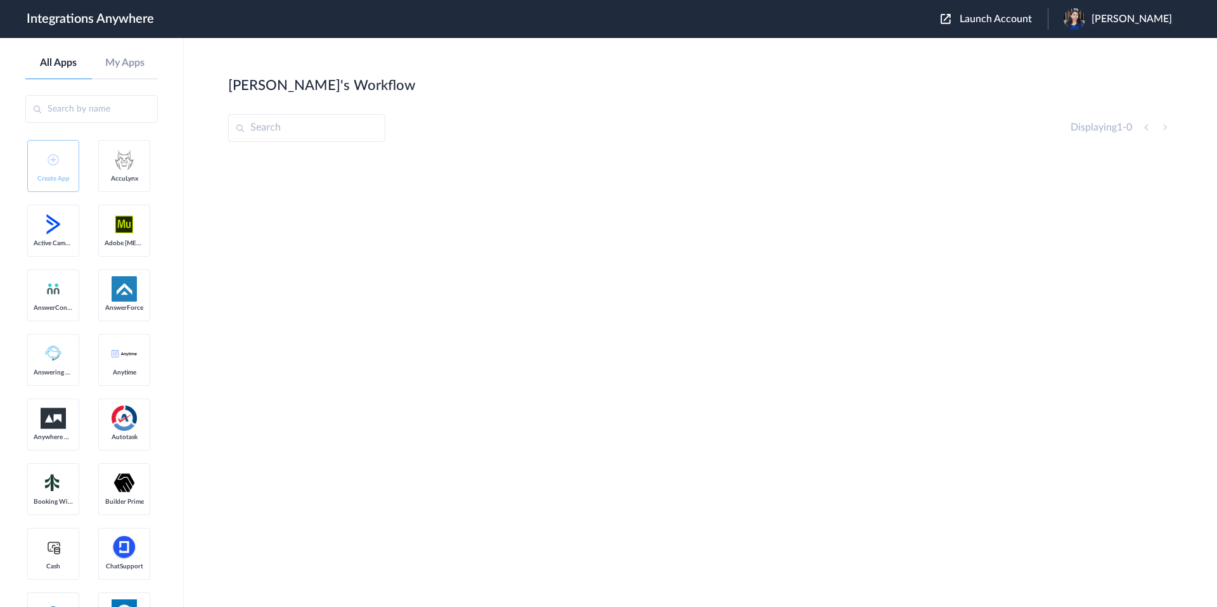
click at [743, 164] on div at bounding box center [700, 250] width 944 height 190
click at [1122, 22] on span "[PERSON_NAME]" at bounding box center [1131, 19] width 80 height 12
click at [1116, 45] on li "My Account" at bounding box center [1116, 51] width 137 height 23
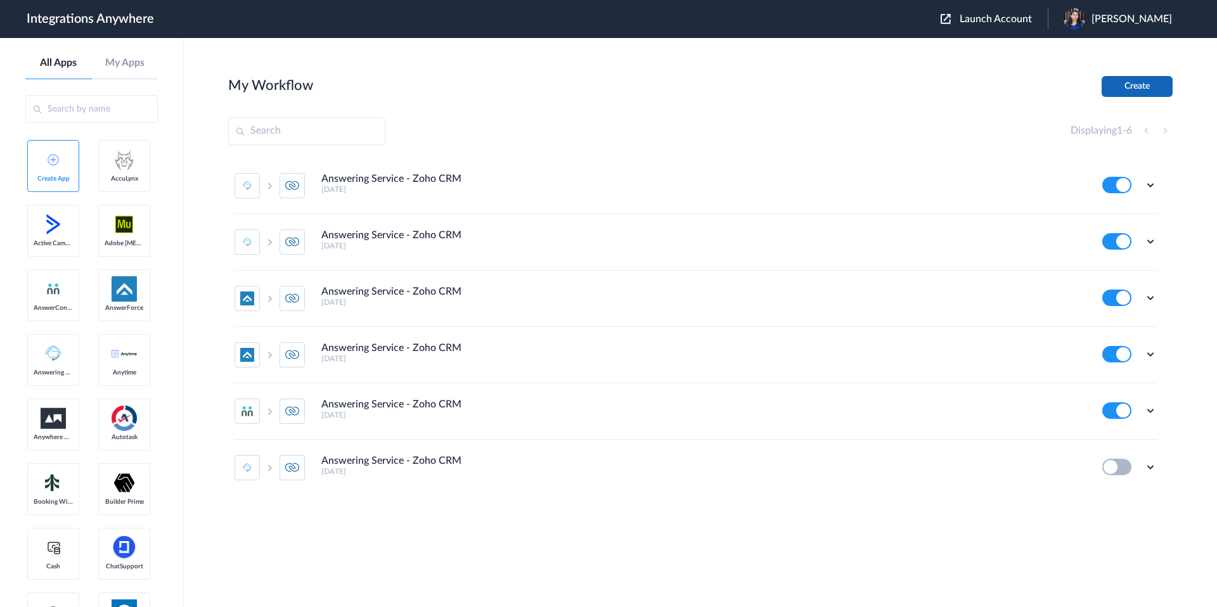
click at [1127, 89] on button "Create" at bounding box center [1136, 86] width 71 height 21
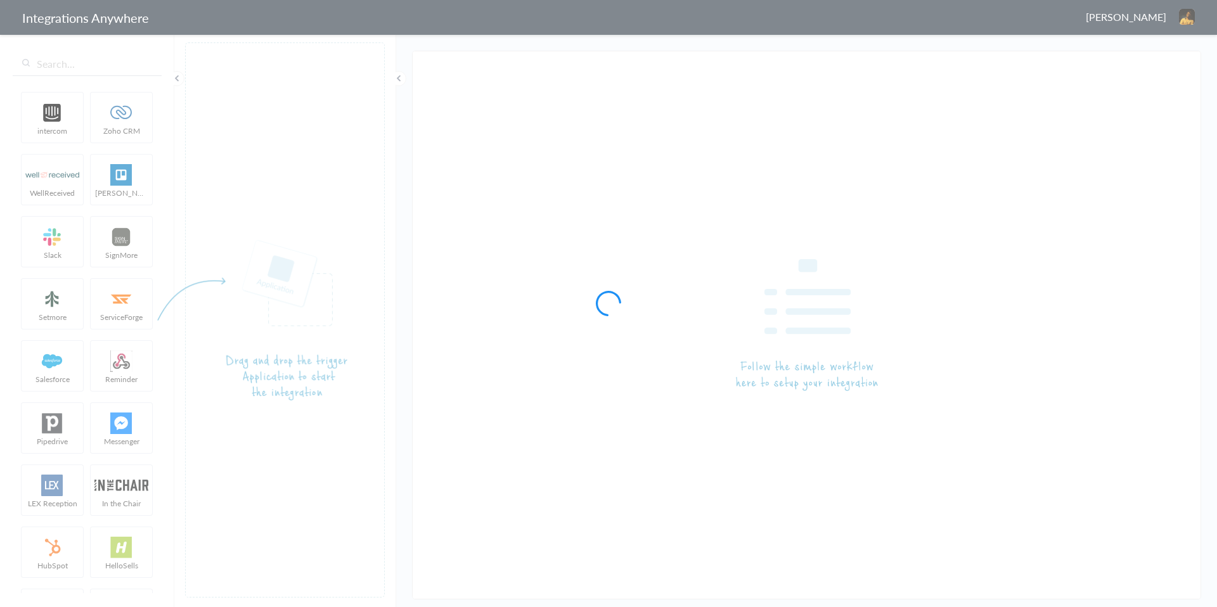
type input "Answering Service - Maintech test"
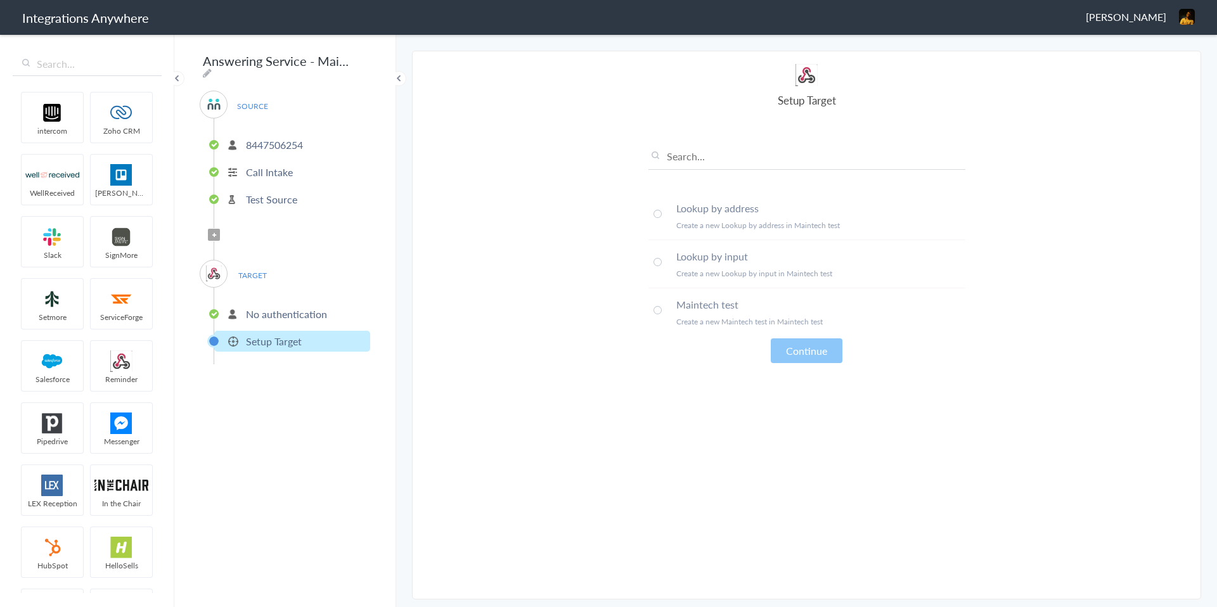
click at [286, 138] on p "8447506254" at bounding box center [274, 145] width 57 height 15
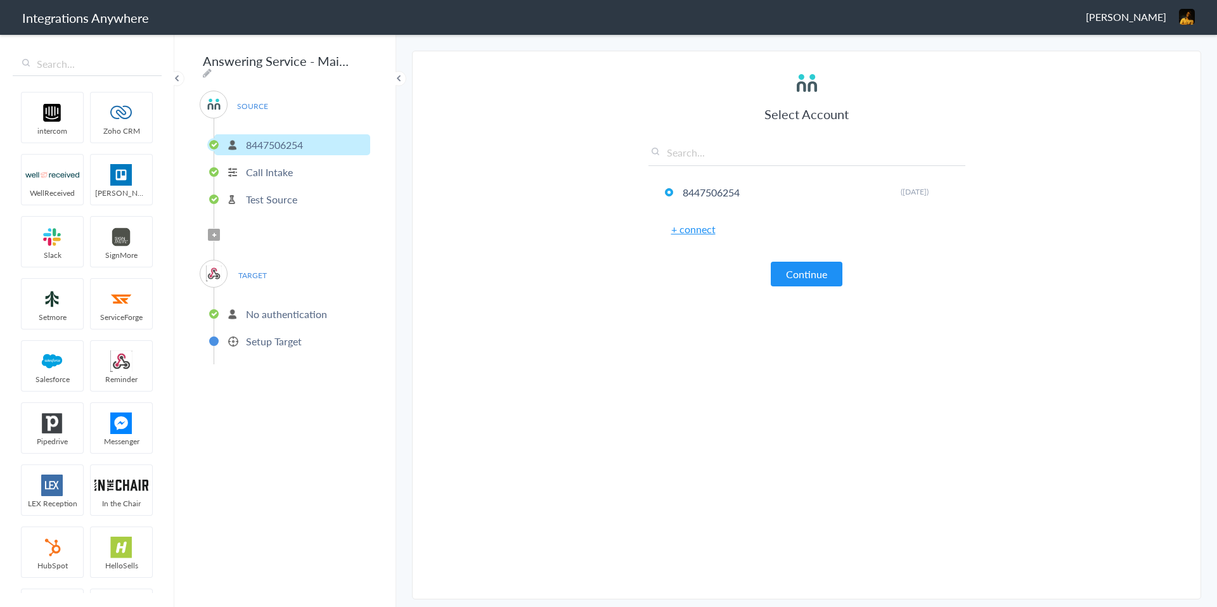
click at [264, 103] on span "SOURCE" at bounding box center [252, 106] width 48 height 17
click at [110, 122] on img at bounding box center [121, 113] width 54 height 22
drag, startPoint x: 112, startPoint y: 122, endPoint x: 487, endPoint y: 300, distance: 415.6
click at [285, 138] on p "8447506254" at bounding box center [274, 145] width 57 height 15
click at [286, 175] on li "Call Intake" at bounding box center [292, 172] width 156 height 21
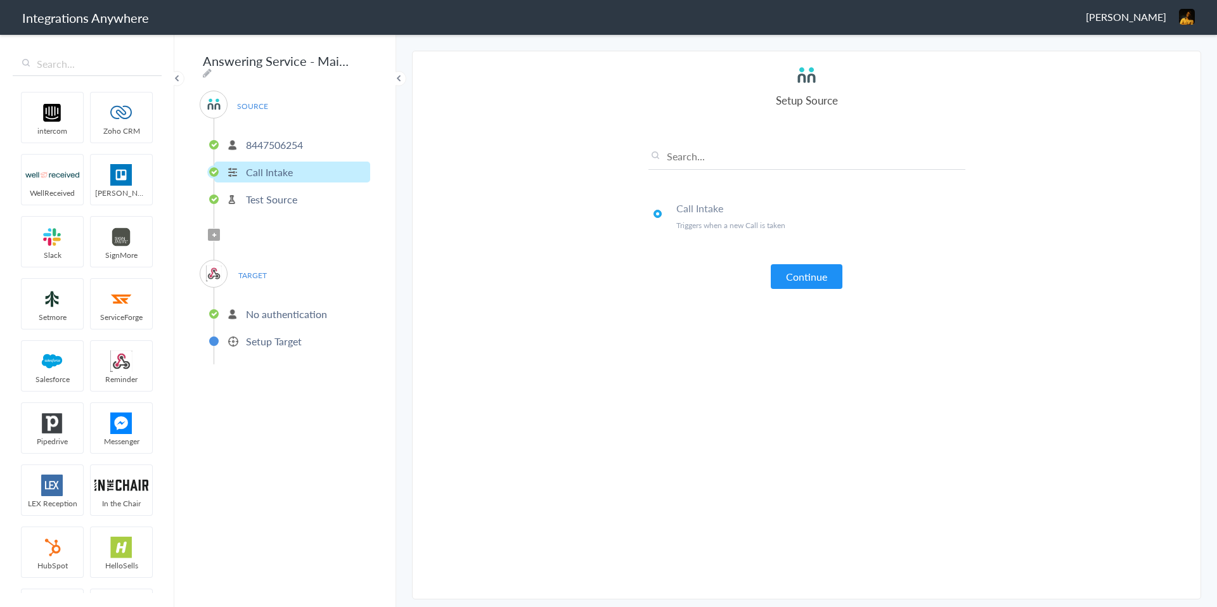
click at [288, 138] on p "8447506254" at bounding box center [274, 145] width 57 height 15
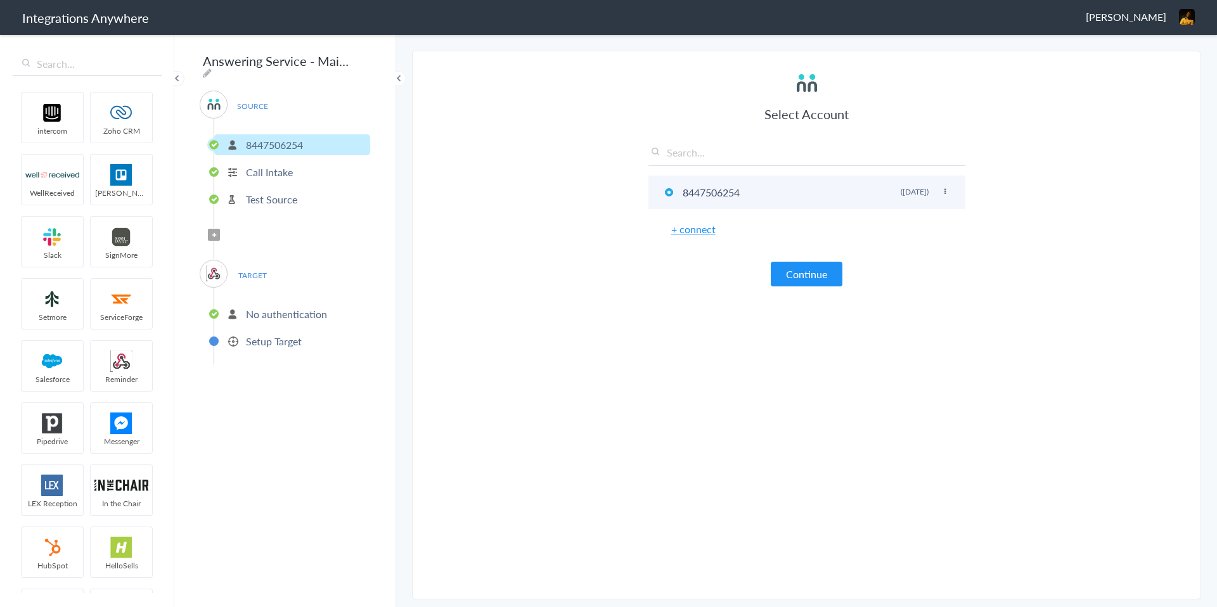
click at [944, 193] on icon at bounding box center [945, 191] width 8 height 7
click at [958, 155] on input "text" at bounding box center [806, 155] width 317 height 21
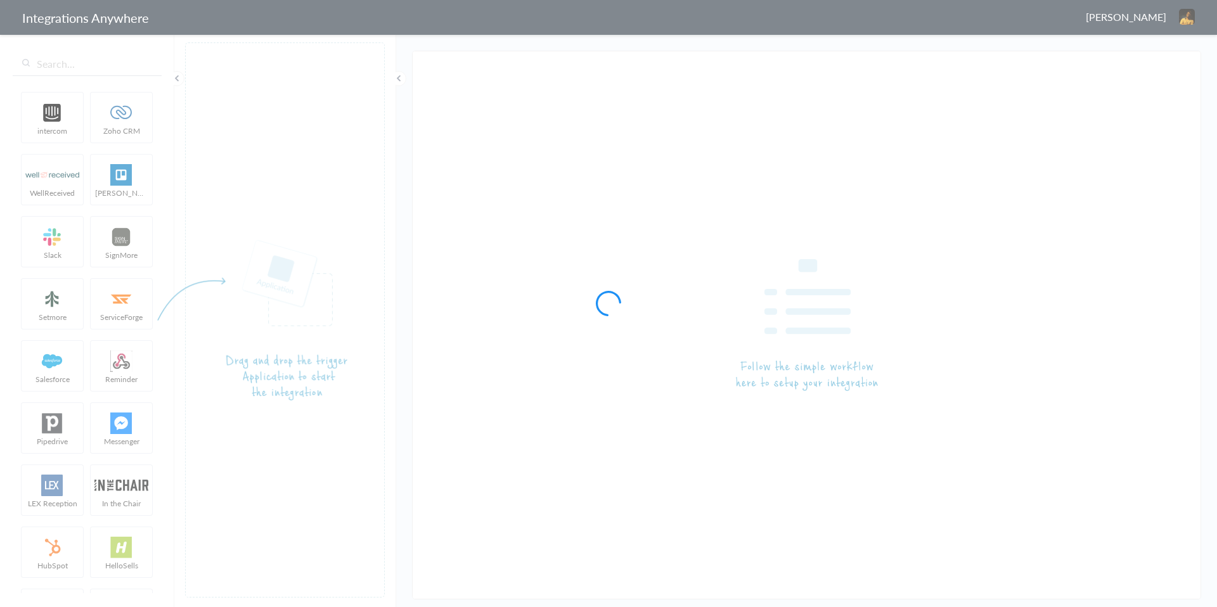
type input "Answering Service - Maintech test"
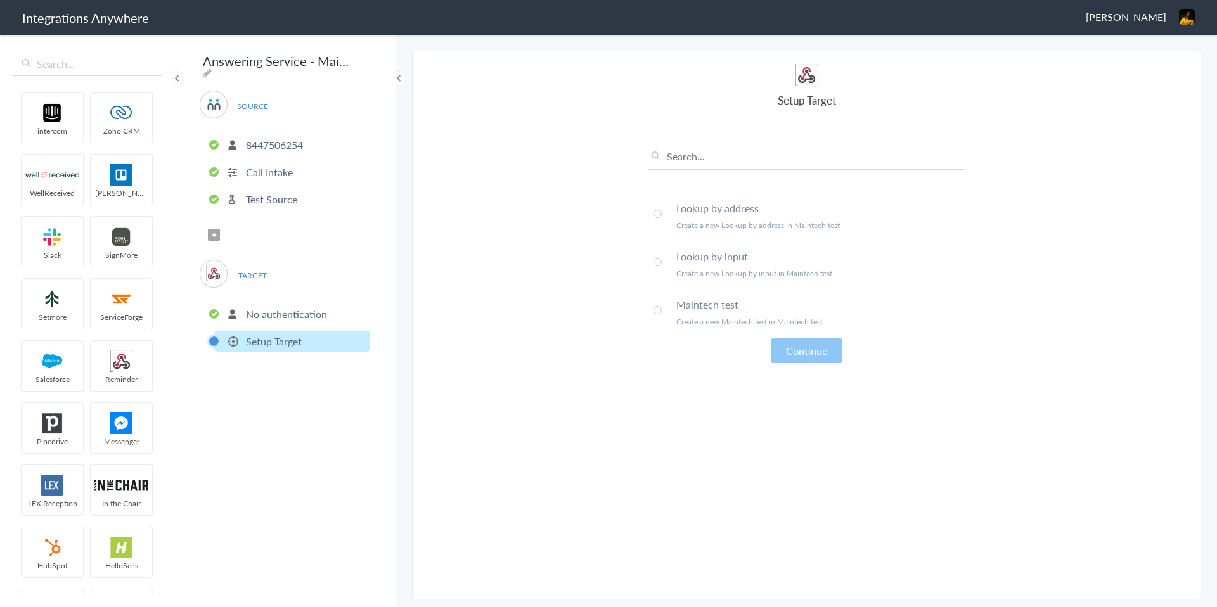
click at [731, 219] on li "Lookup by address Create a new Lookup by address in Maintech test" at bounding box center [806, 216] width 317 height 48
click at [741, 249] on h4 "Lookup by input" at bounding box center [820, 256] width 289 height 15
click at [283, 279] on div "TARGET No authentication Setup Target" at bounding box center [285, 312] width 170 height 105
click at [276, 276] on div "TARGET No authentication Setup Target" at bounding box center [285, 312] width 170 height 105
click at [276, 260] on div "TARGET No authentication Setup Target" at bounding box center [285, 312] width 170 height 105
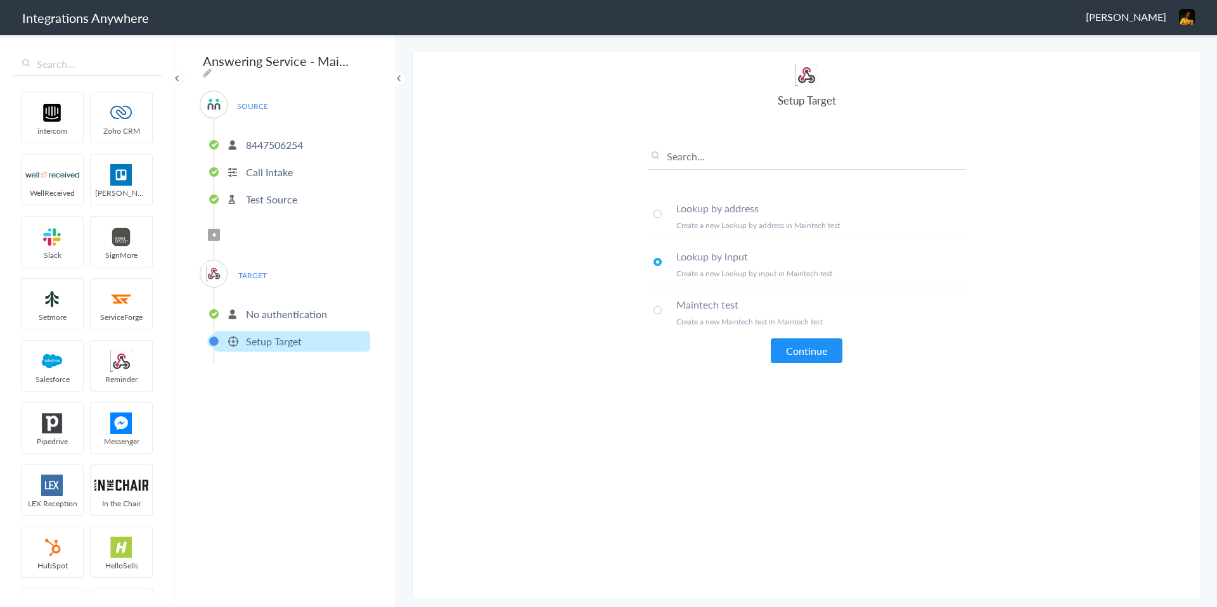
click at [275, 314] on p "No authentication" at bounding box center [286, 314] width 81 height 15
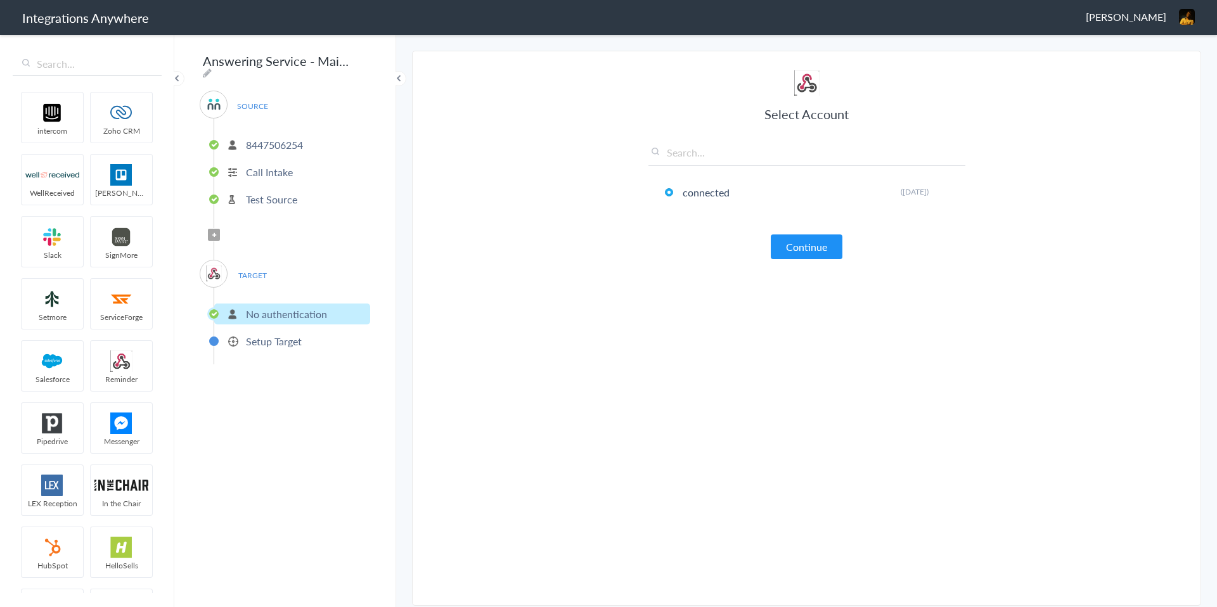
click at [274, 334] on p "Setup Target" at bounding box center [274, 341] width 56 height 15
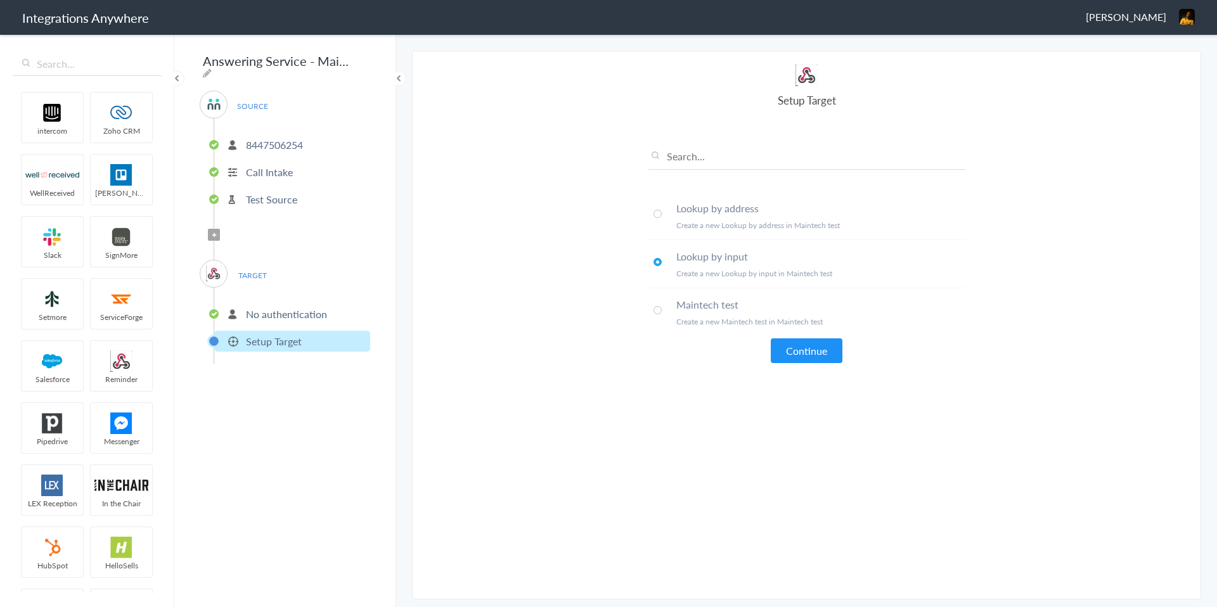
click at [274, 307] on p "No authentication" at bounding box center [286, 314] width 81 height 15
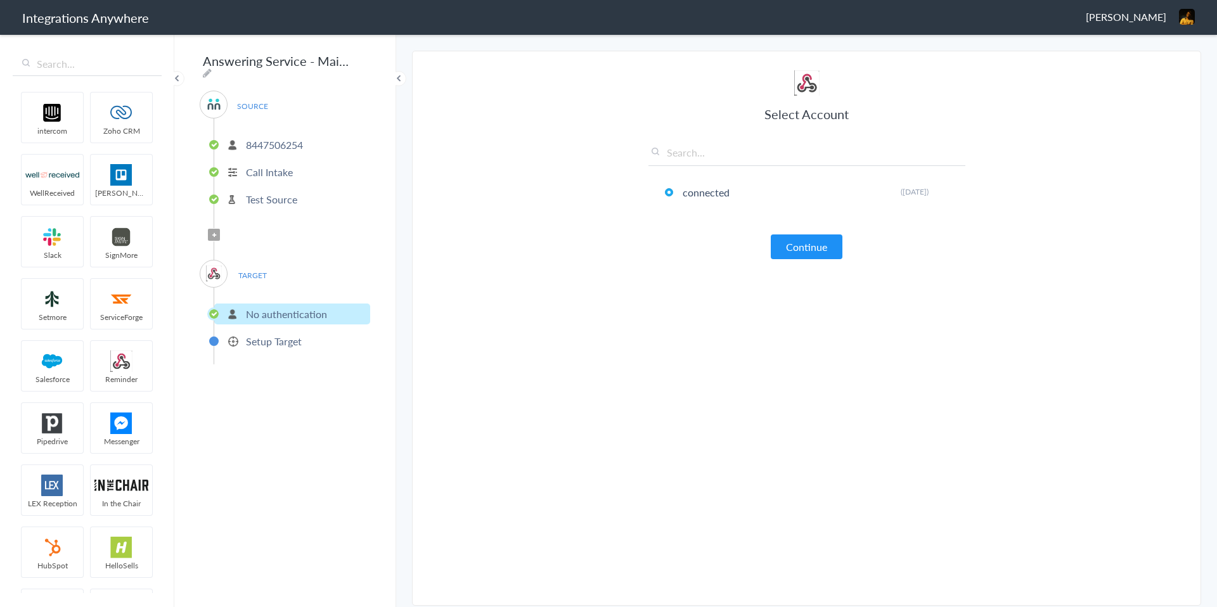
click at [273, 338] on p "Setup Target" at bounding box center [274, 341] width 56 height 15
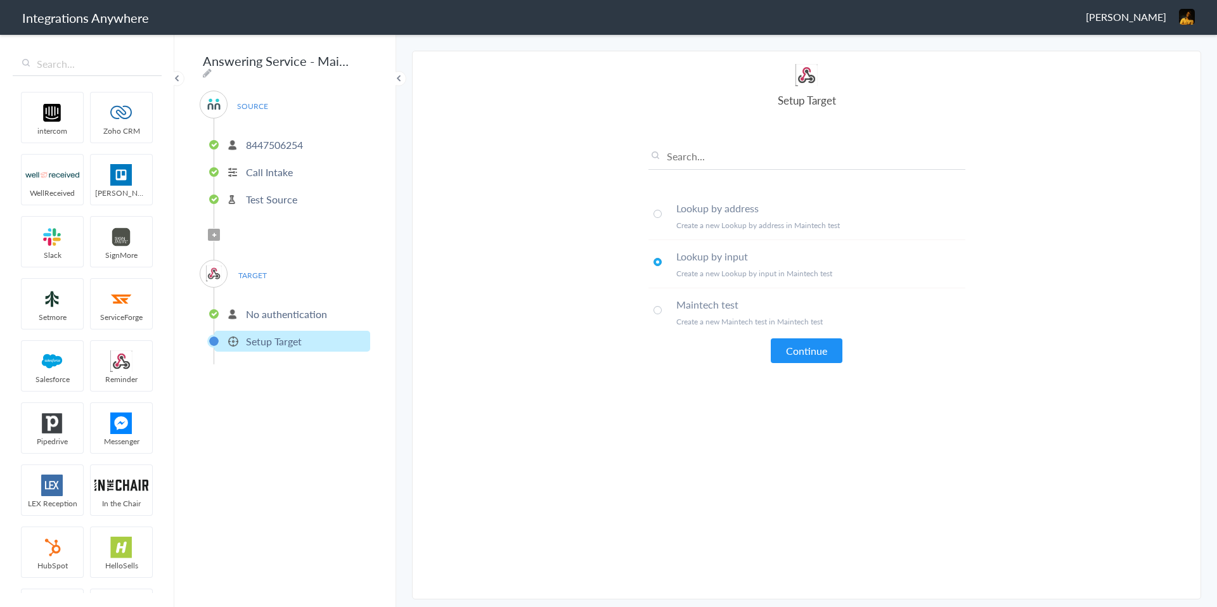
click at [269, 278] on span "TARGET" at bounding box center [252, 275] width 48 height 17
click at [267, 270] on span "TARGET" at bounding box center [252, 275] width 48 height 17
click at [254, 270] on span "TARGET" at bounding box center [252, 275] width 48 height 17
click at [214, 233] on icon at bounding box center [214, 235] width 4 height 5
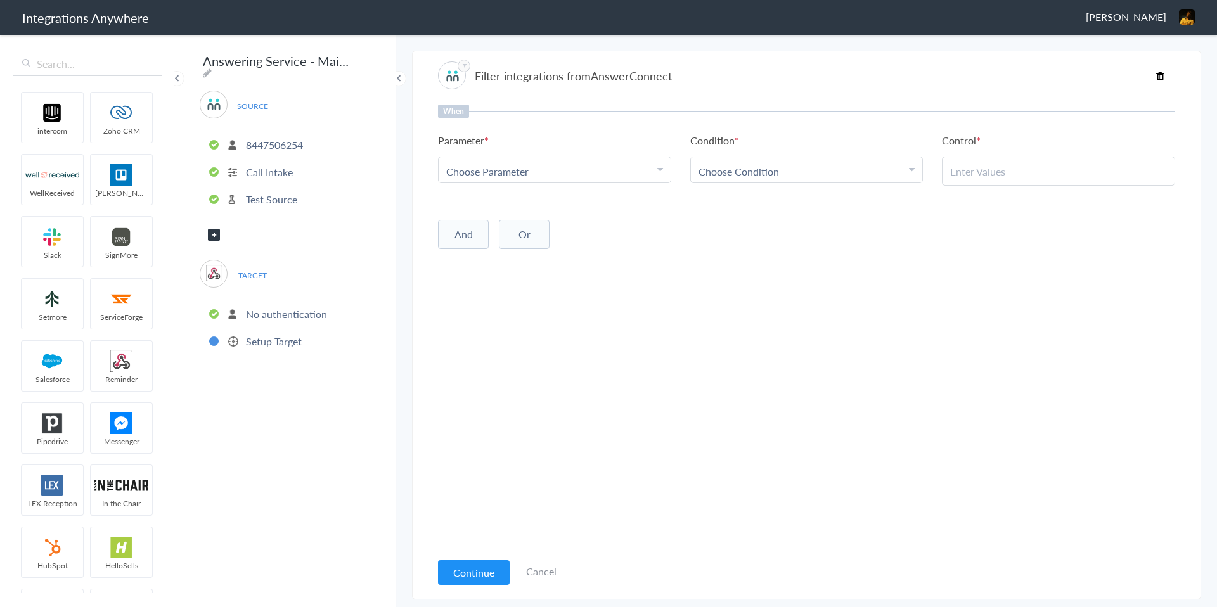
click at [527, 174] on span "Choose Parameter" at bounding box center [487, 171] width 82 height 15
click at [1160, 71] on icon at bounding box center [1160, 76] width 8 height 10
click at [1160, 74] on icon at bounding box center [1160, 76] width 8 height 10
click at [1160, 81] on div "Filter integrations from AnswerConnect" at bounding box center [806, 75] width 737 height 28
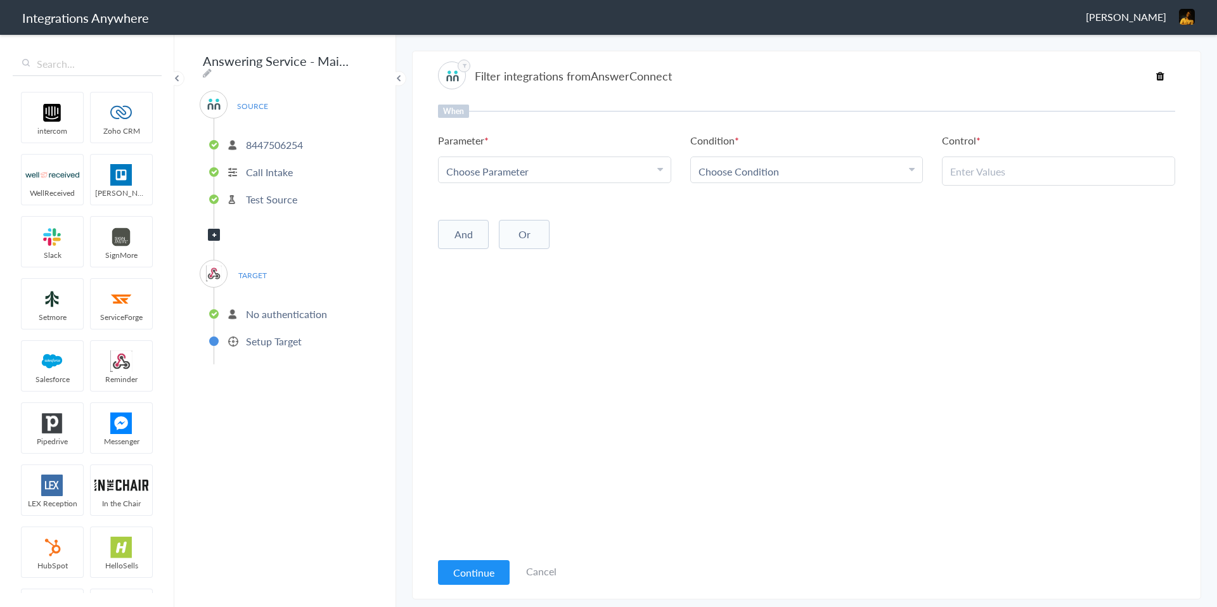
click at [549, 572] on link "Cancel" at bounding box center [541, 571] width 30 height 15
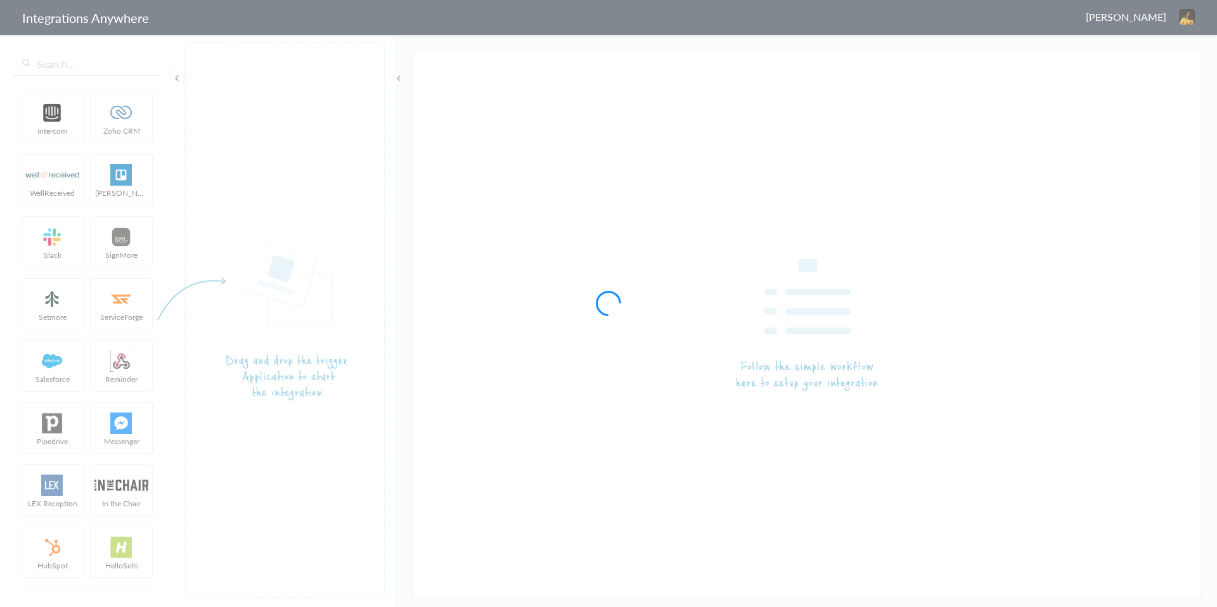
type input "Answering Service - Maintech test"
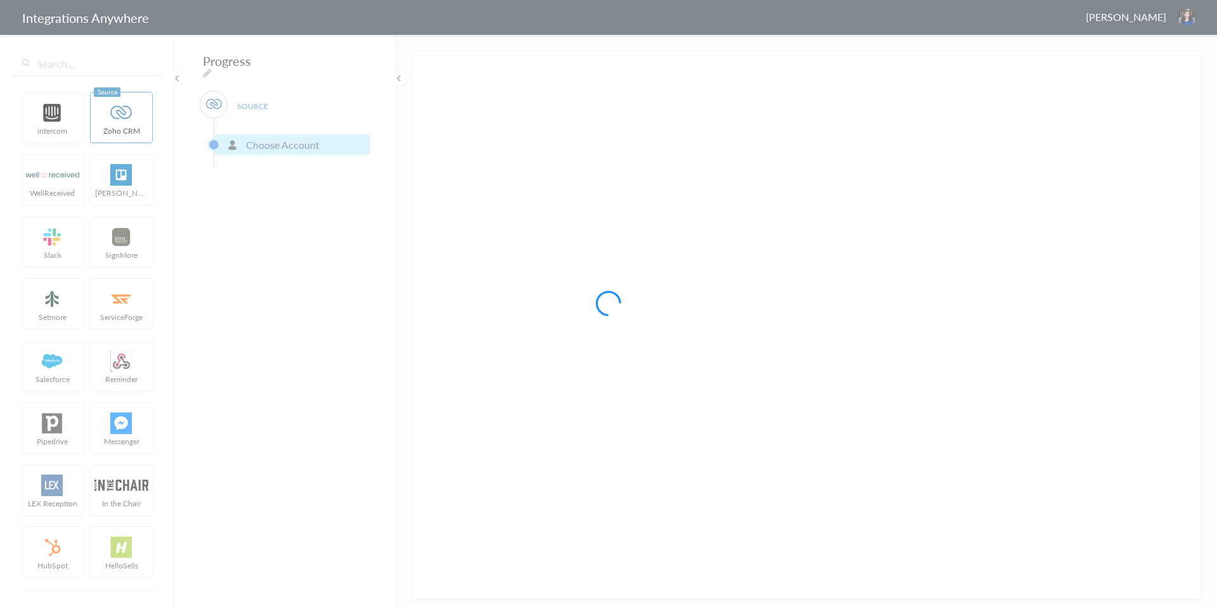
drag, startPoint x: 125, startPoint y: 112, endPoint x: 275, endPoint y: 239, distance: 196.0
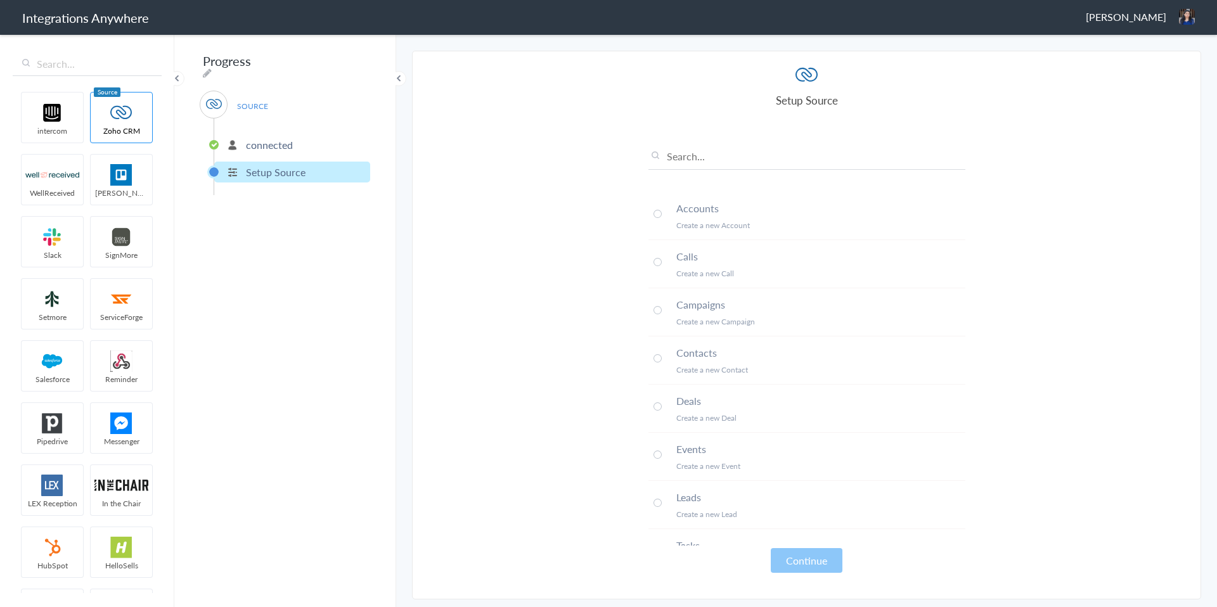
click at [659, 215] on span at bounding box center [657, 214] width 8 height 8
click at [808, 562] on button "Continue" at bounding box center [807, 560] width 72 height 25
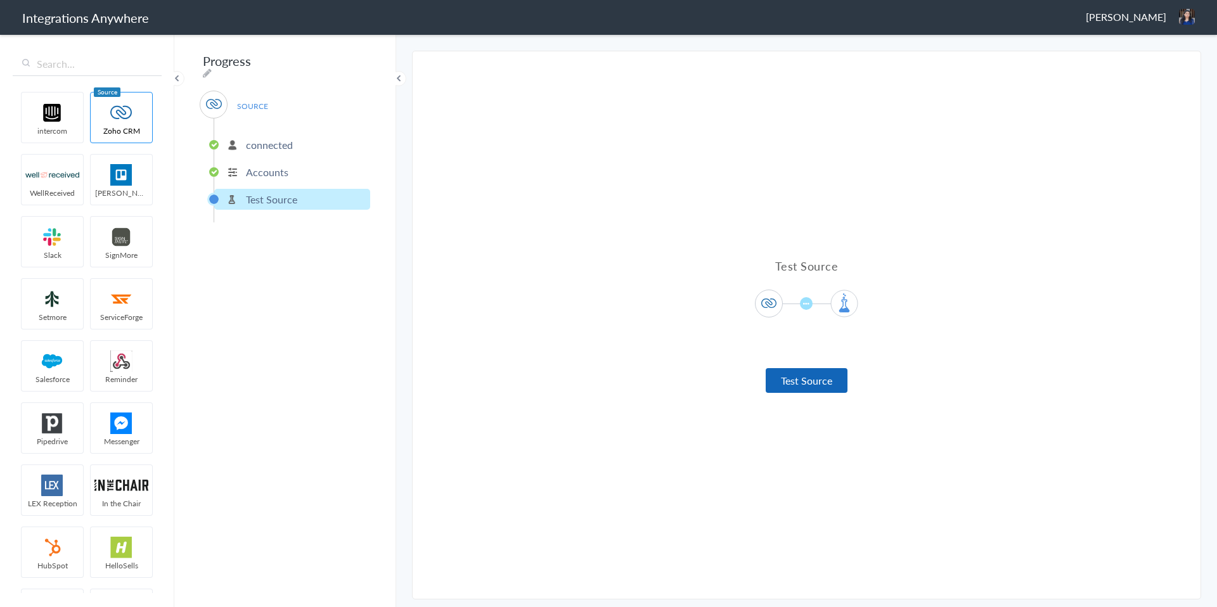
click at [805, 388] on button "Test Source" at bounding box center [807, 380] width 82 height 25
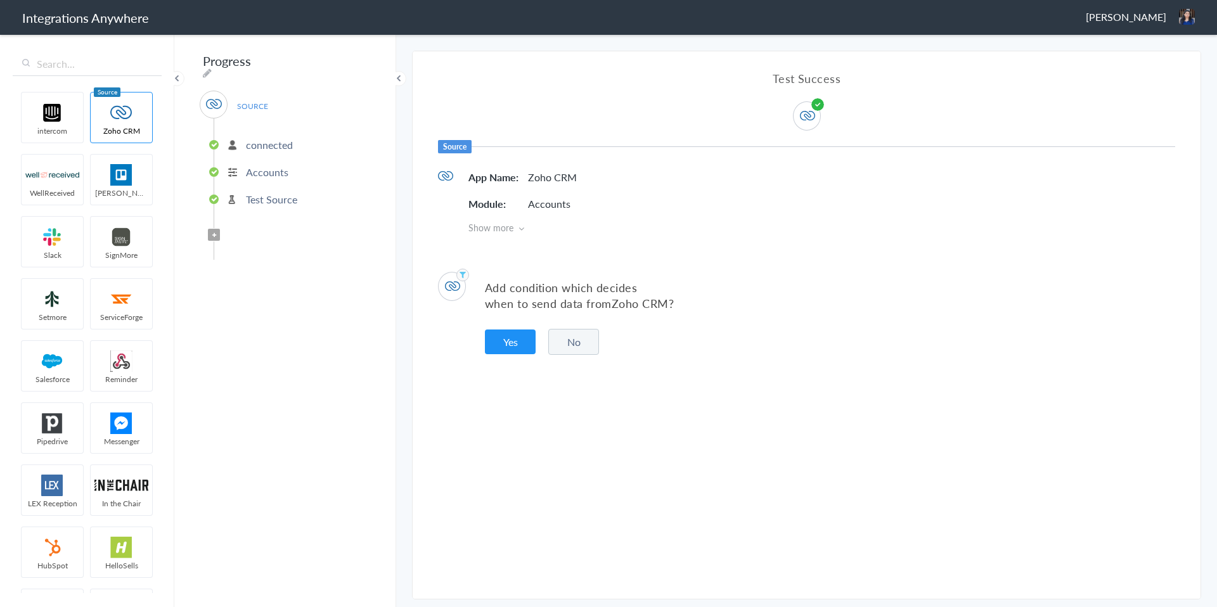
click at [573, 349] on button "No" at bounding box center [573, 342] width 51 height 26
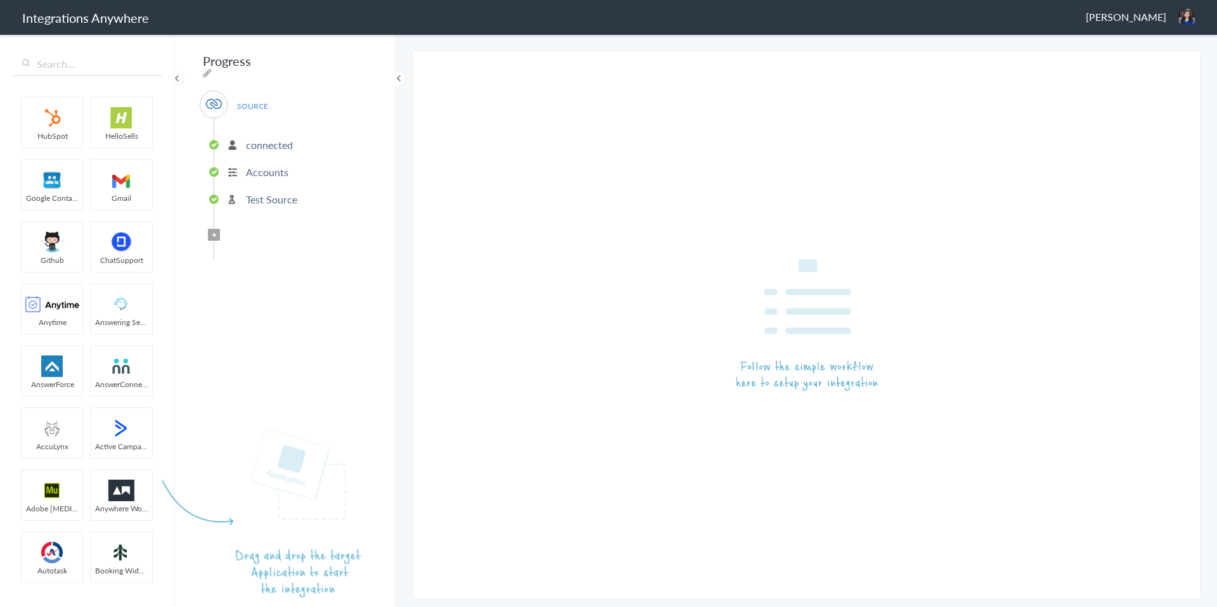
scroll to position [364, 0]
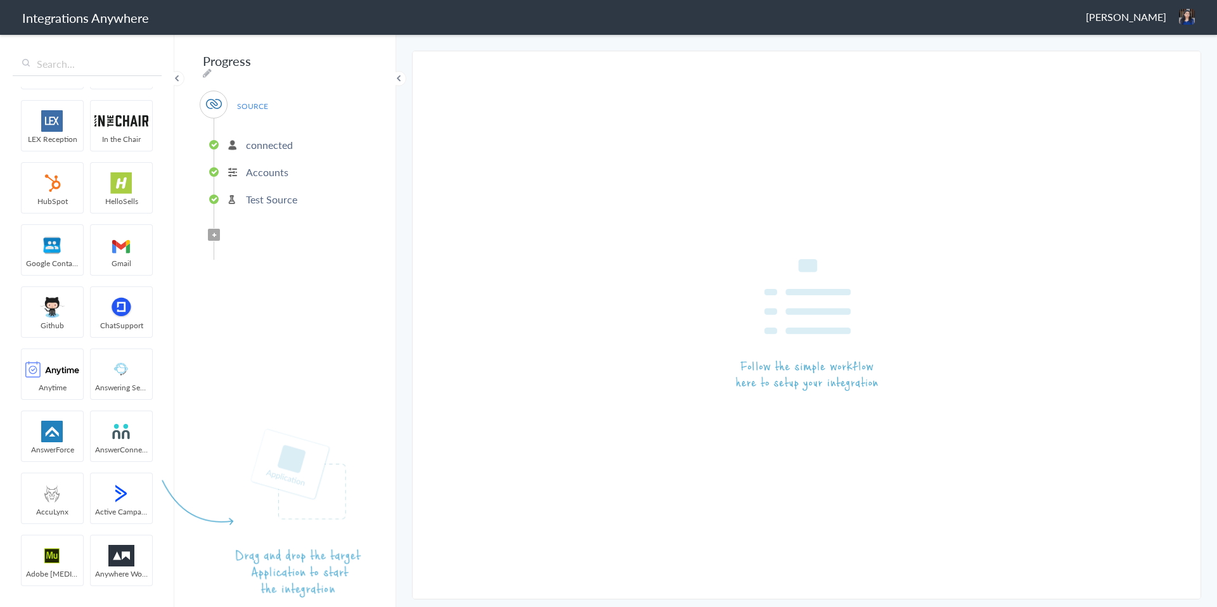
click at [249, 98] on article at bounding box center [285, 319] width 200 height 555
click at [224, 100] on article at bounding box center [285, 319] width 200 height 555
click at [219, 100] on article at bounding box center [285, 319] width 200 height 555
drag, startPoint x: 219, startPoint y: 100, endPoint x: 221, endPoint y: 136, distance: 35.6
click at [221, 136] on article at bounding box center [285, 319] width 200 height 555
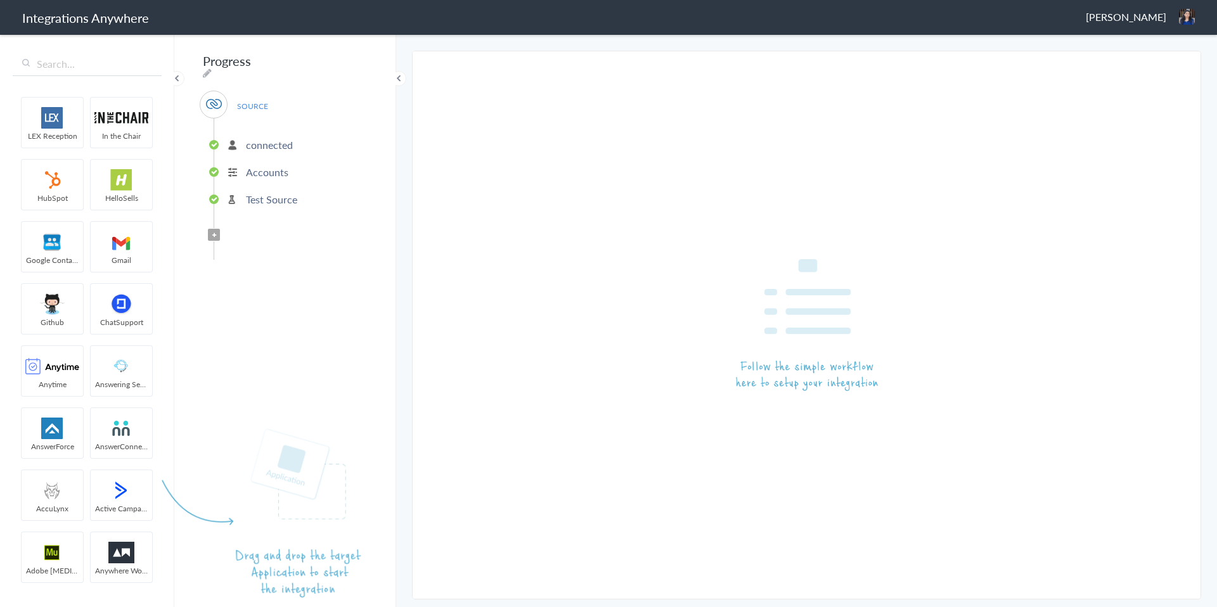
scroll to position [356, 0]
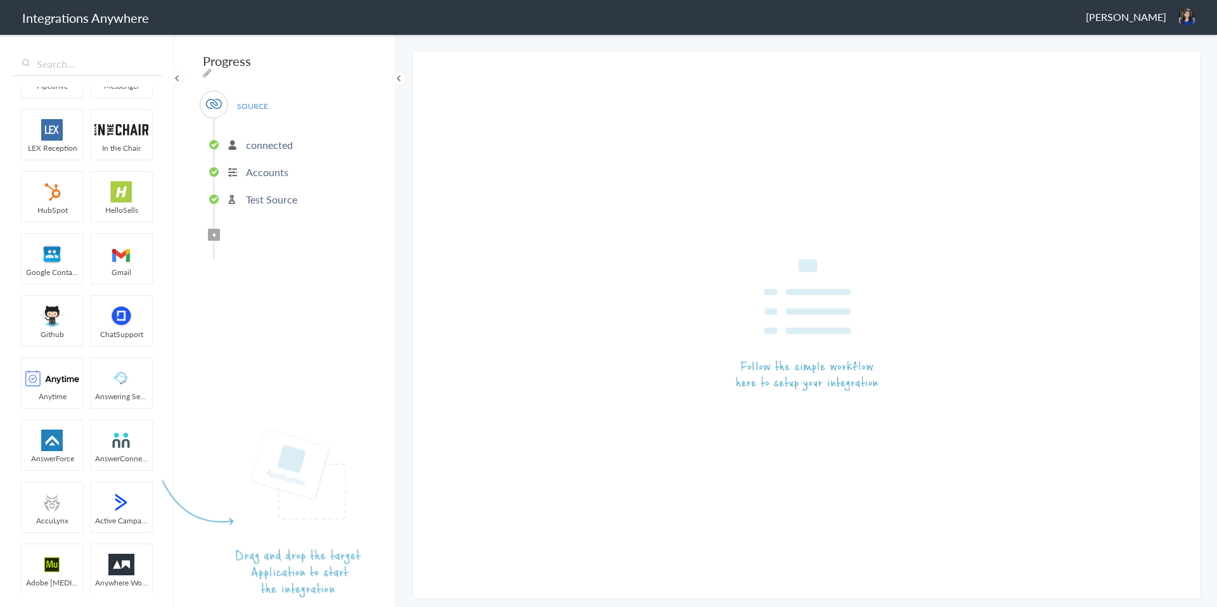
drag, startPoint x: 127, startPoint y: 447, endPoint x: 245, endPoint y: 439, distance: 118.2
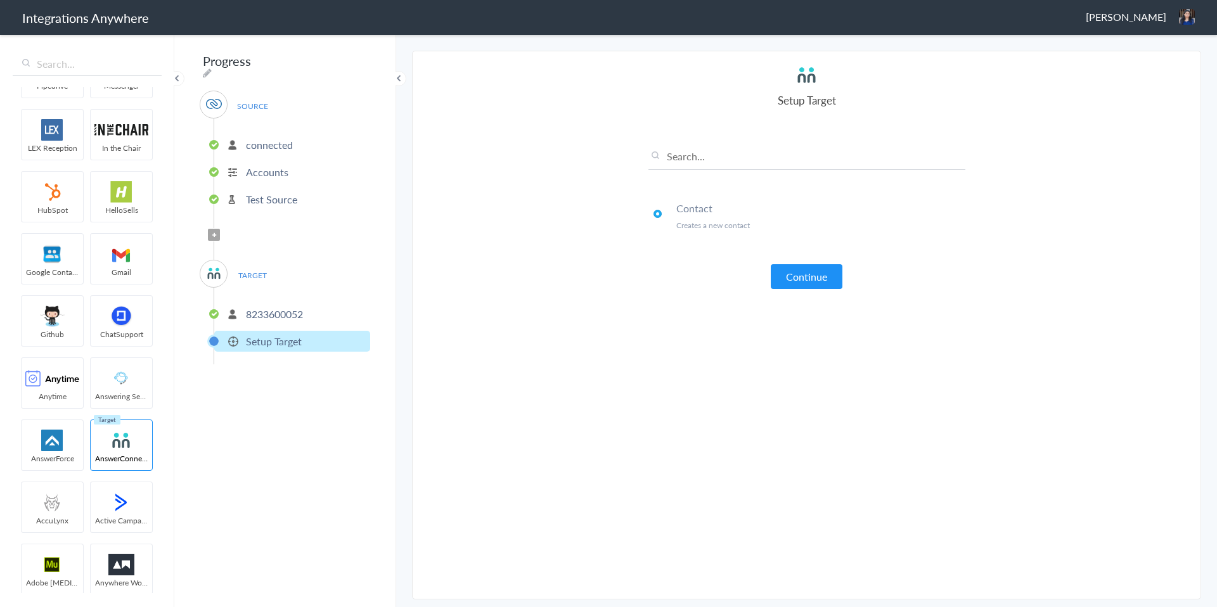
click at [309, 268] on div "TARGET 8233600052 Setup Target" at bounding box center [285, 312] width 170 height 105
drag, startPoint x: 214, startPoint y: 338, endPoint x: 214, endPoint y: 283, distance: 55.1
click at [214, 288] on ul "8233600052 Setup Target" at bounding box center [292, 326] width 157 height 77
drag, startPoint x: 214, startPoint y: 277, endPoint x: 215, endPoint y: 235, distance: 41.8
click at [215, 235] on div "SOURCE connected Accounts Test Source Filter Applied TARGET 8233600052 Setup Ta…" at bounding box center [285, 228] width 170 height 274
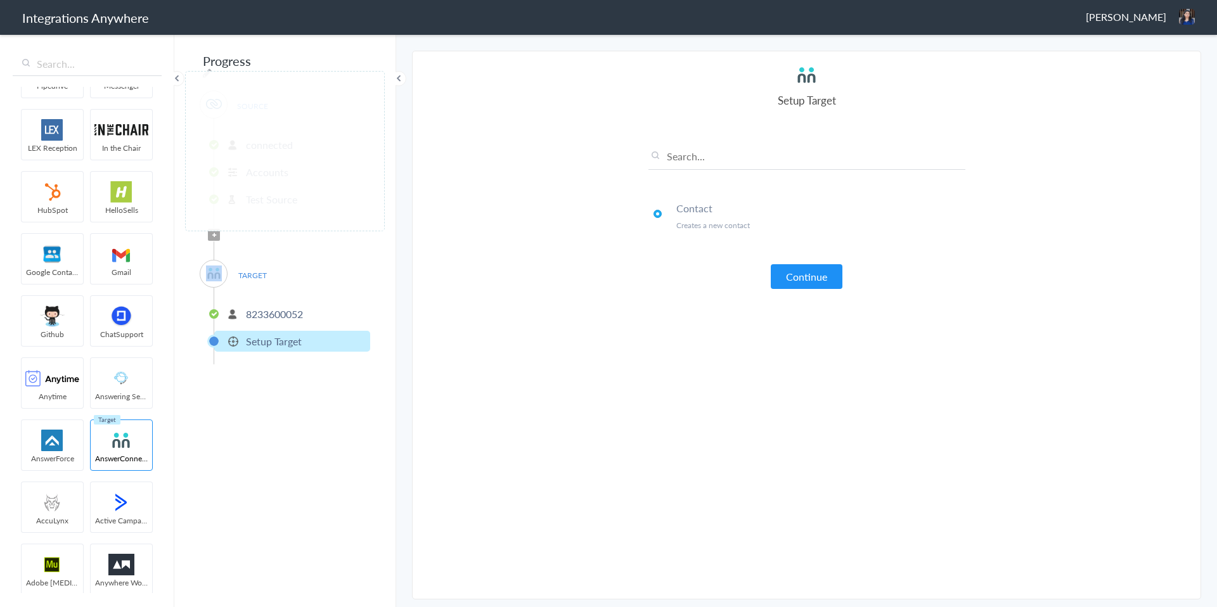
drag, startPoint x: 120, startPoint y: 447, endPoint x: 224, endPoint y: 103, distance: 360.1
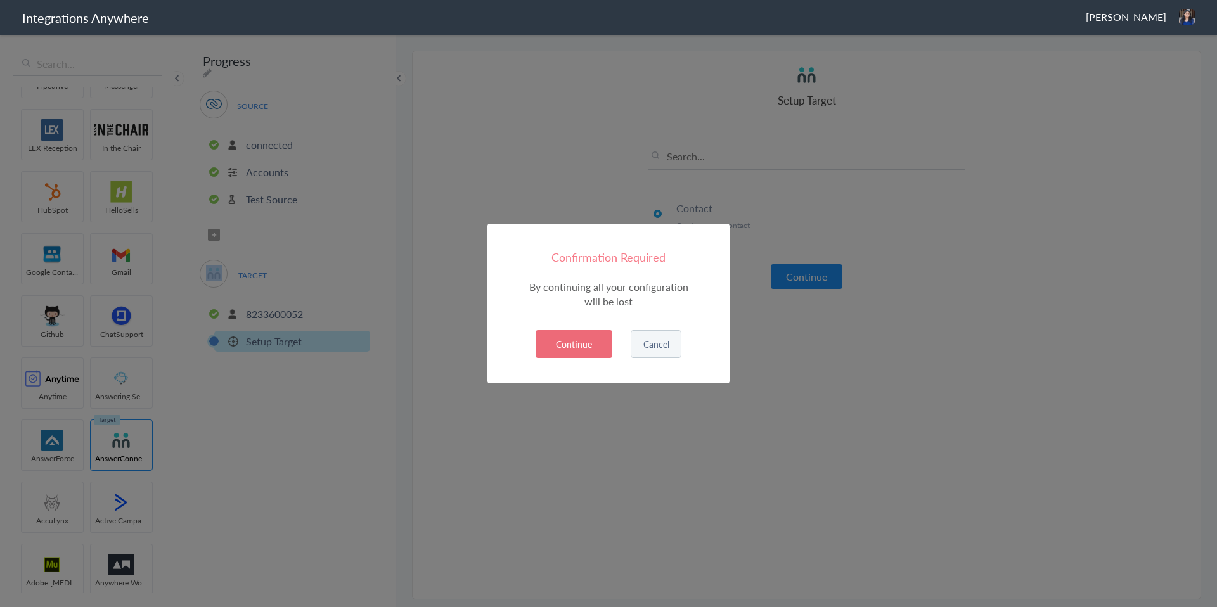
click at [557, 341] on button "Continue" at bounding box center [574, 344] width 77 height 28
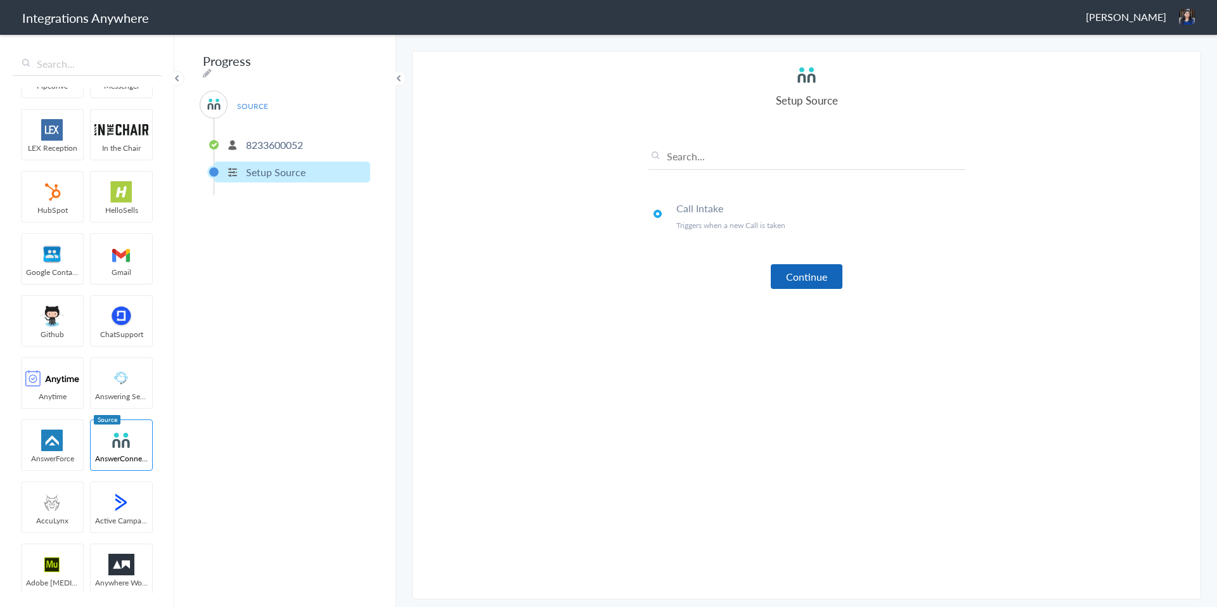
click at [800, 281] on button "Continue" at bounding box center [807, 276] width 72 height 25
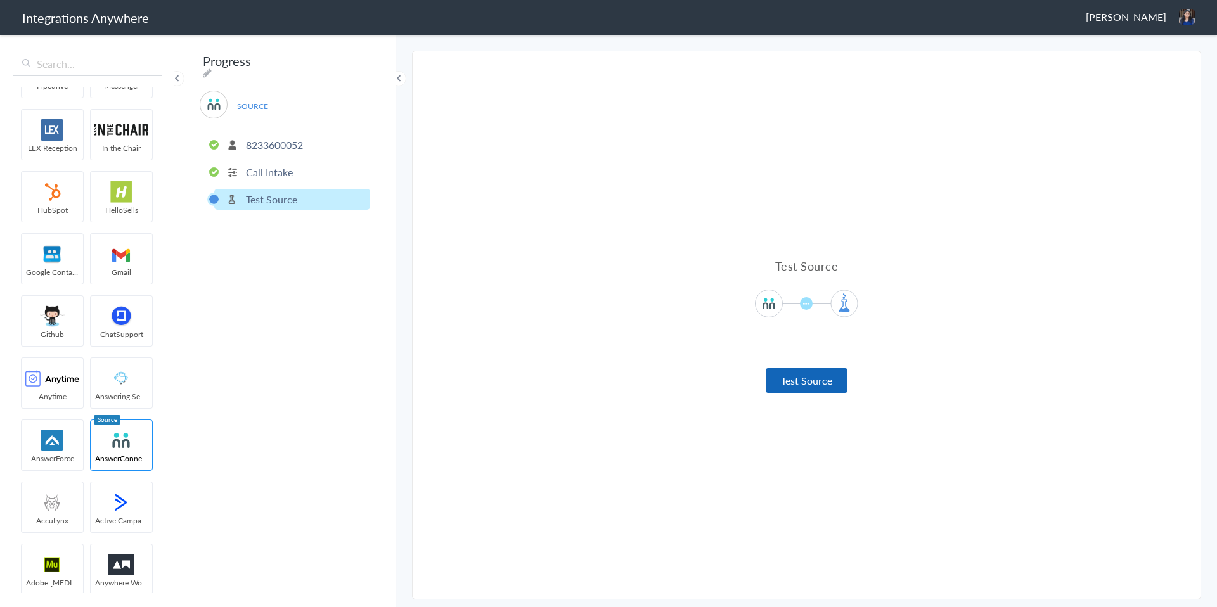
click at [807, 378] on button "Test Source" at bounding box center [807, 380] width 82 height 25
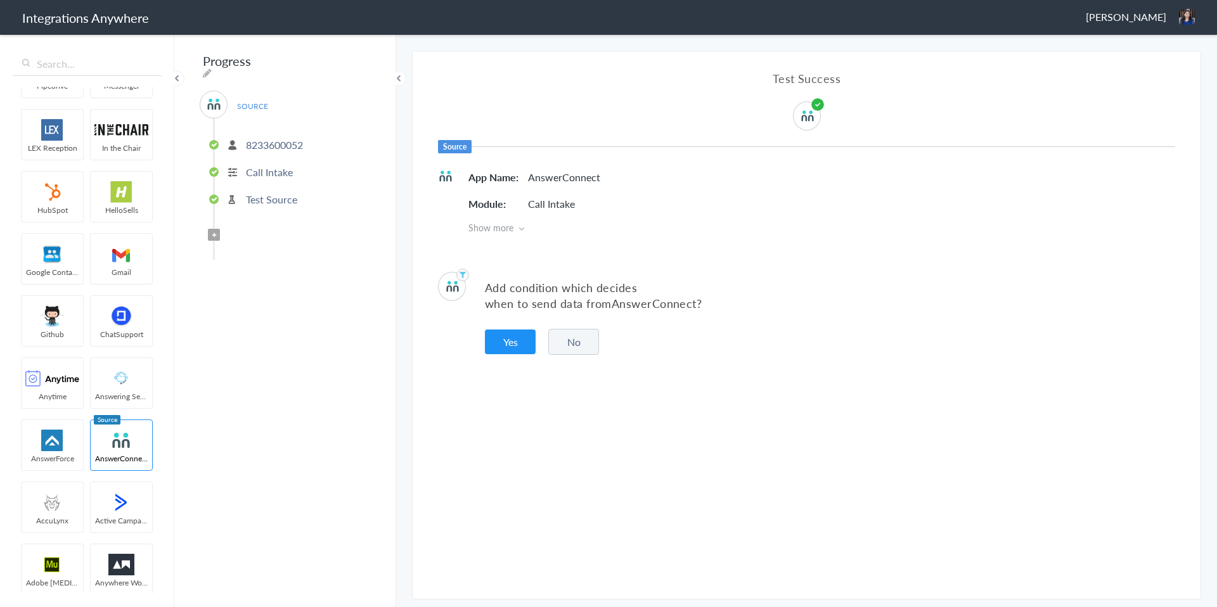
click at [583, 347] on button "No" at bounding box center [573, 342] width 51 height 26
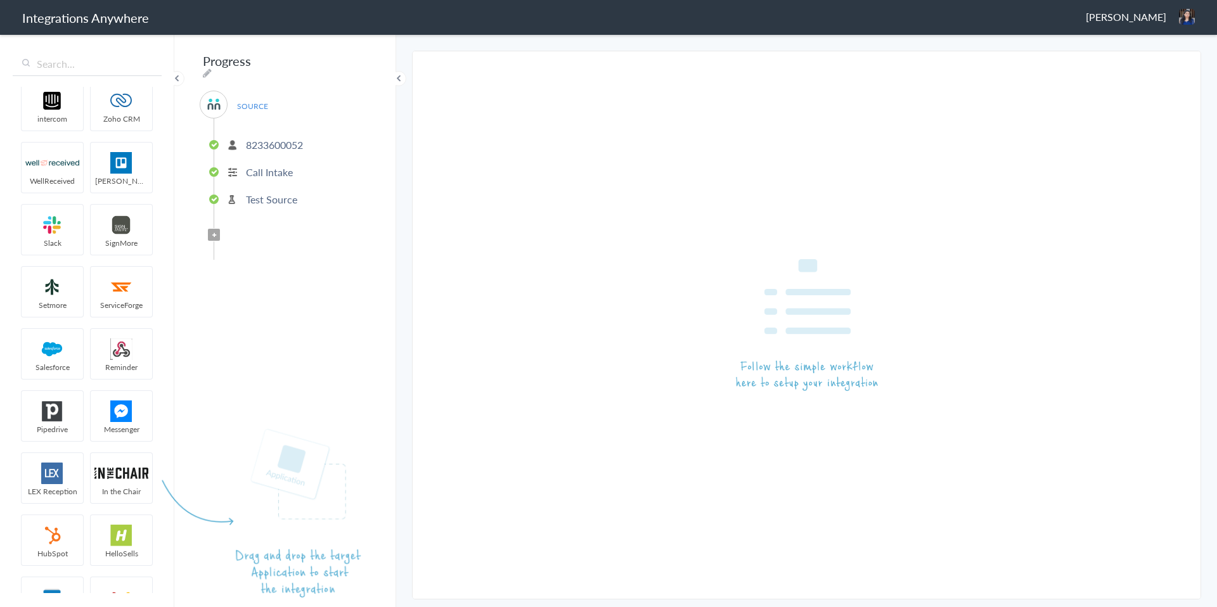
scroll to position [0, 0]
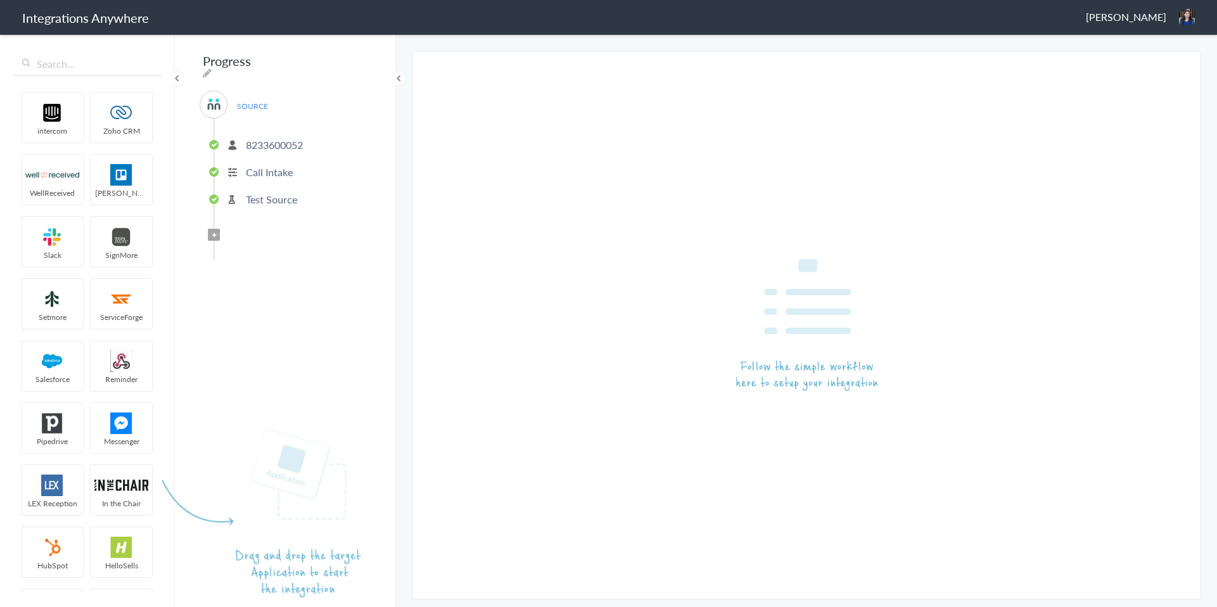
drag, startPoint x: 120, startPoint y: 131, endPoint x: 276, endPoint y: 269, distance: 208.4
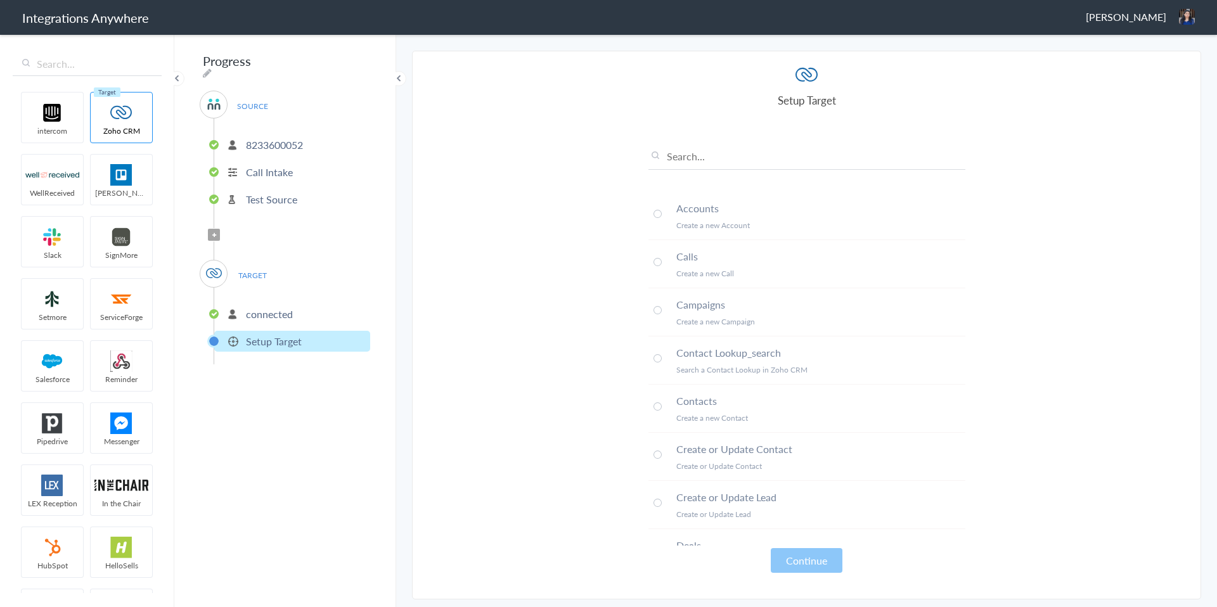
click at [656, 217] on span at bounding box center [657, 214] width 8 height 8
click at [793, 558] on button "Continue" at bounding box center [807, 560] width 72 height 25
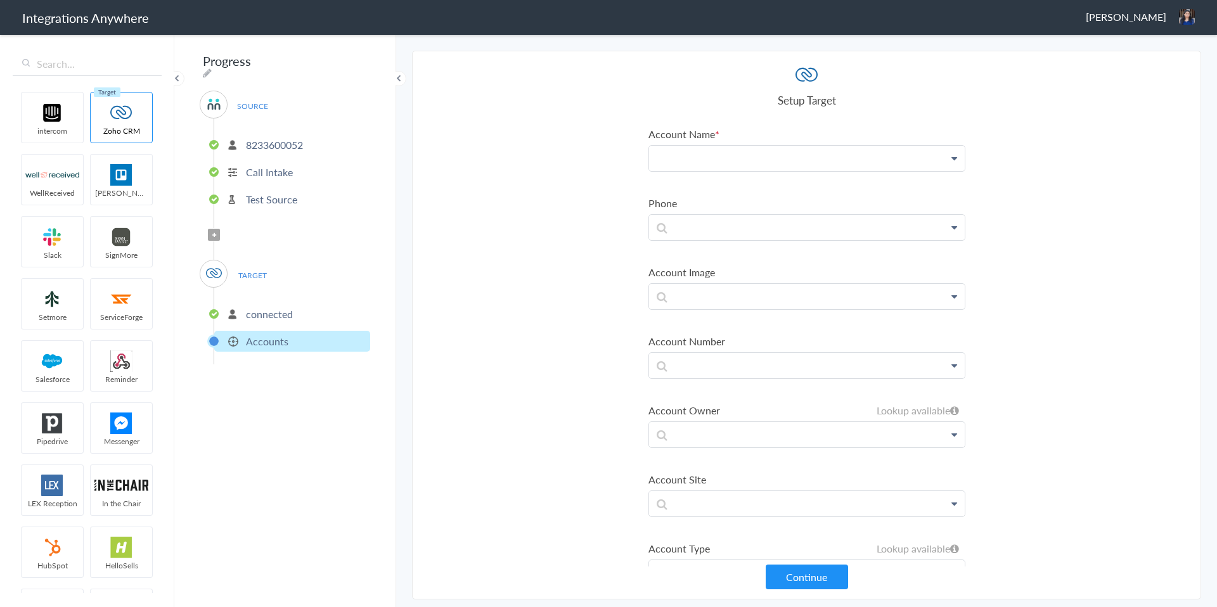
click at [773, 164] on p at bounding box center [807, 158] width 316 height 25
click at [736, 160] on p at bounding box center [807, 158] width 316 height 25
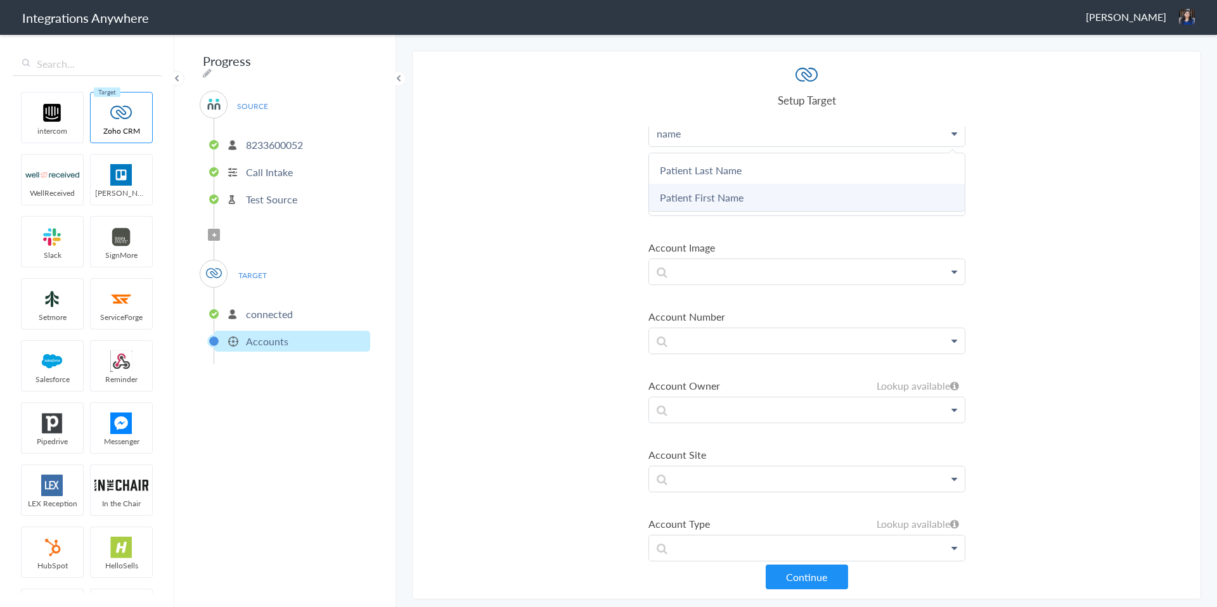
scroll to position [0, 0]
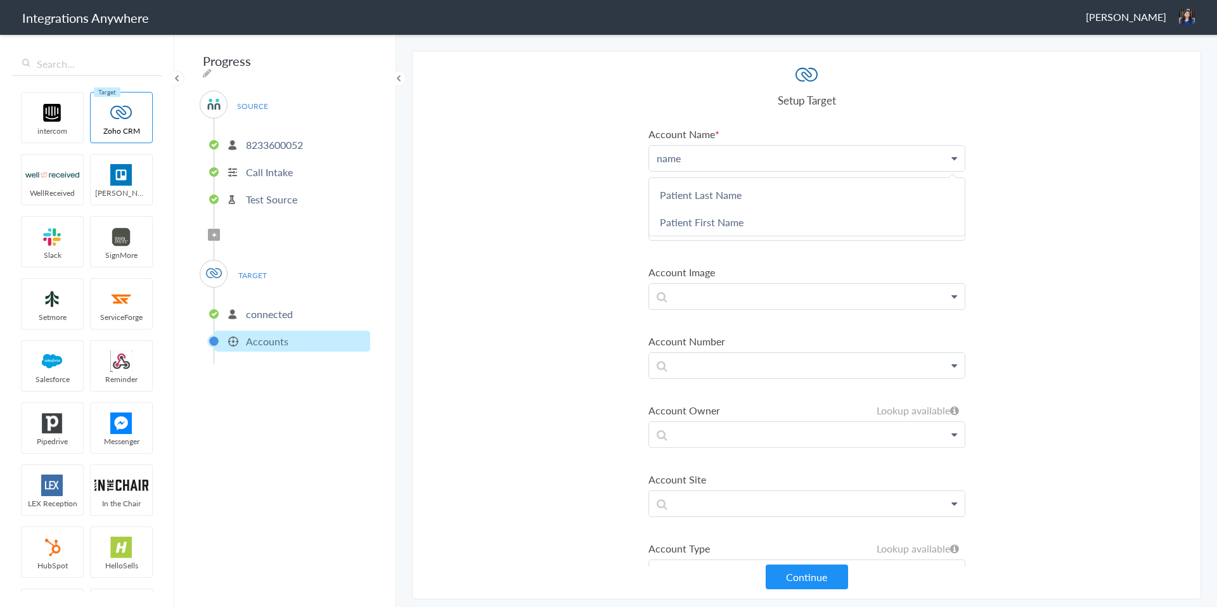
click at [577, 228] on section "Select Account 8233600052 Rename Delete (4 years ago) + connect Continue Setup …" at bounding box center [806, 325] width 789 height 549
click at [709, 164] on p "name" at bounding box center [807, 158] width 316 height 25
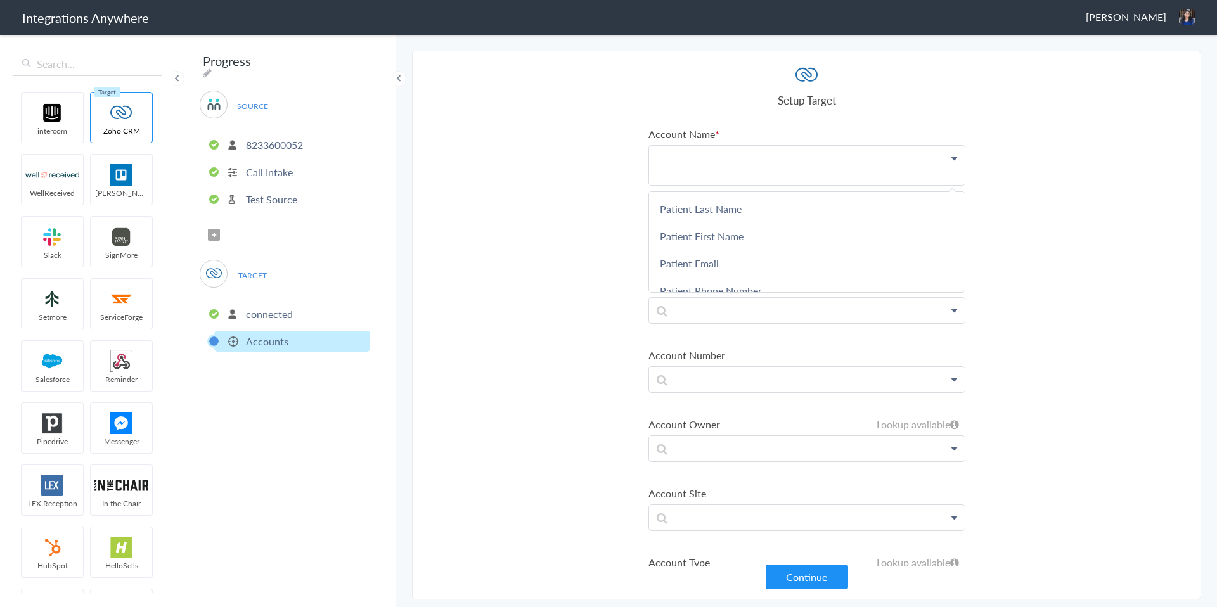
click at [460, 171] on section "Select Account 8233600052 Rename Delete (4 years ago) + connect Continue Setup …" at bounding box center [806, 325] width 789 height 549
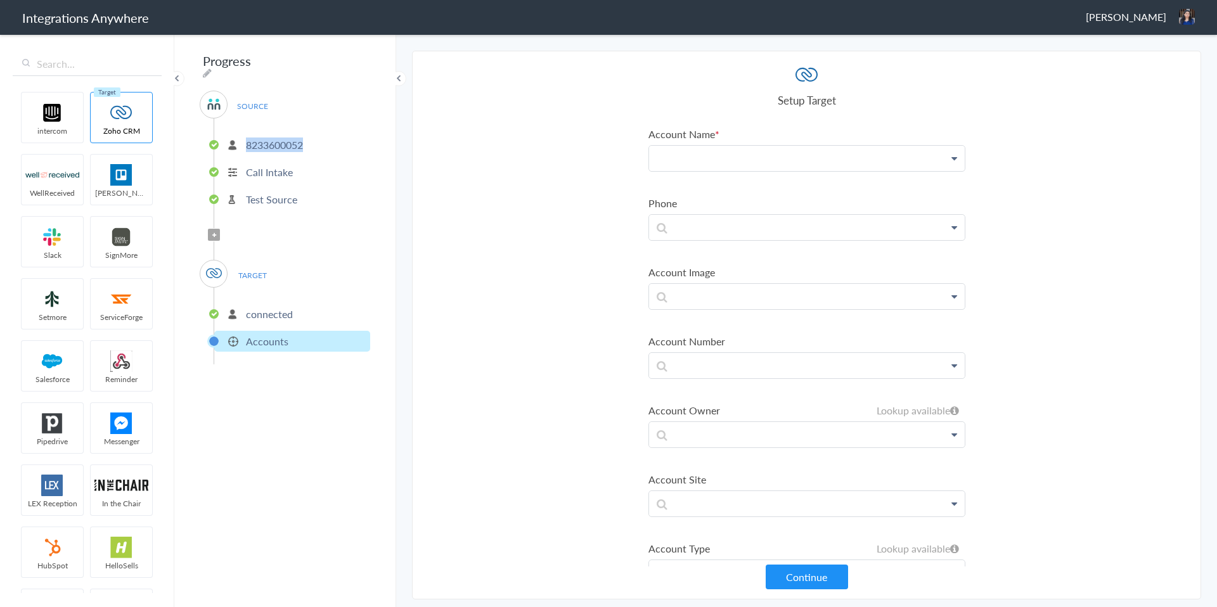
drag, startPoint x: 244, startPoint y: 140, endPoint x: 326, endPoint y: 141, distance: 82.4
click at [326, 141] on li "8233600052" at bounding box center [292, 144] width 156 height 21
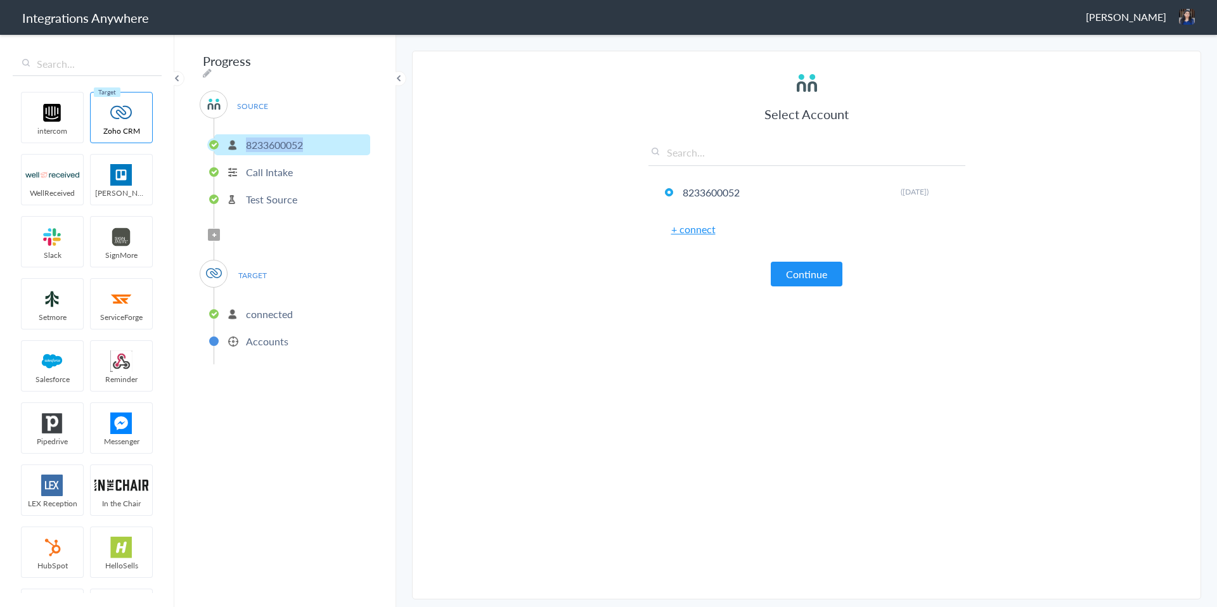
copy p "8233600052"
click at [689, 233] on link "+ connect" at bounding box center [693, 229] width 44 height 15
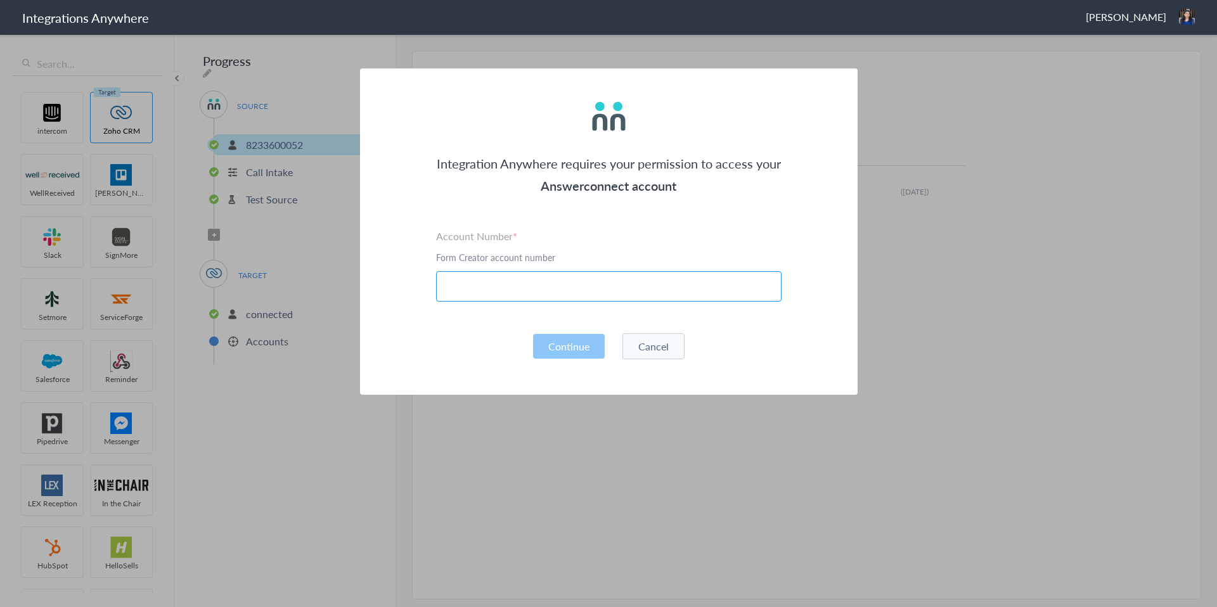
click at [605, 288] on input "text" at bounding box center [608, 286] width 345 height 30
type input "8447506254"
click at [582, 343] on button "Continue" at bounding box center [569, 346] width 72 height 25
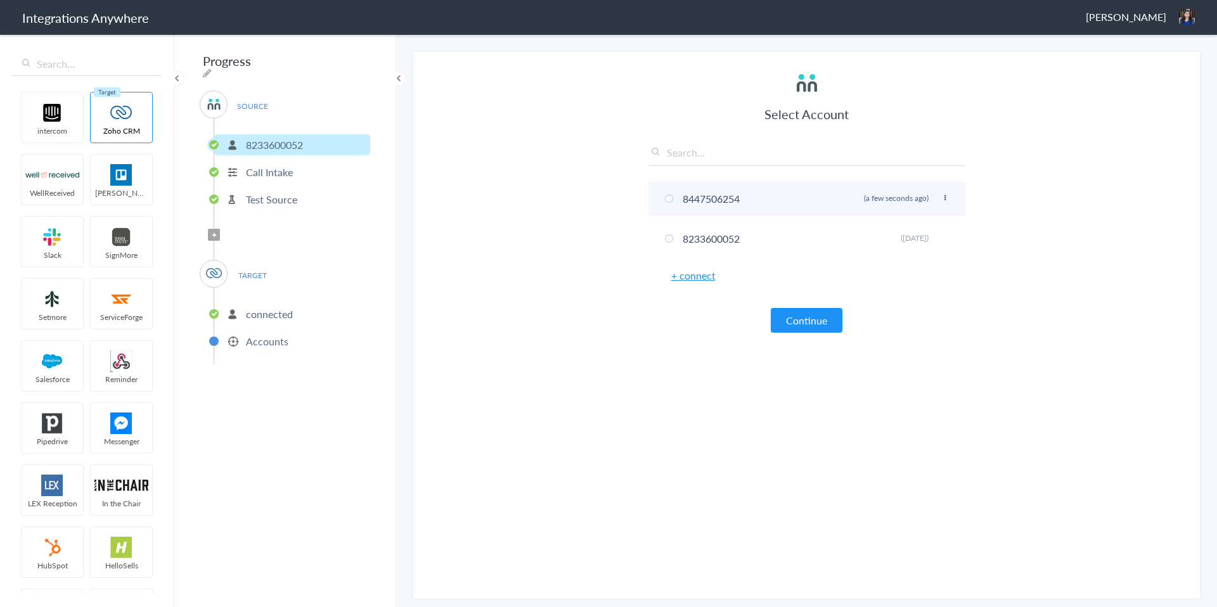
click at [671, 200] on span at bounding box center [669, 199] width 8 height 8
click at [802, 314] on button "Continue" at bounding box center [807, 320] width 72 height 25
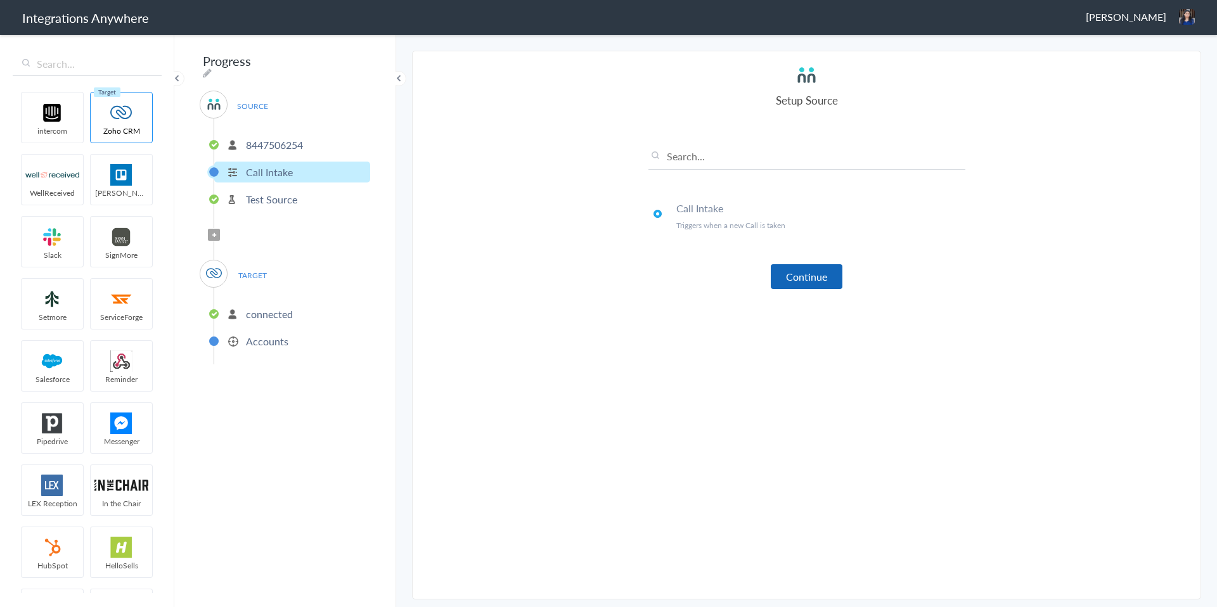
click at [800, 286] on button "Continue" at bounding box center [807, 276] width 72 height 25
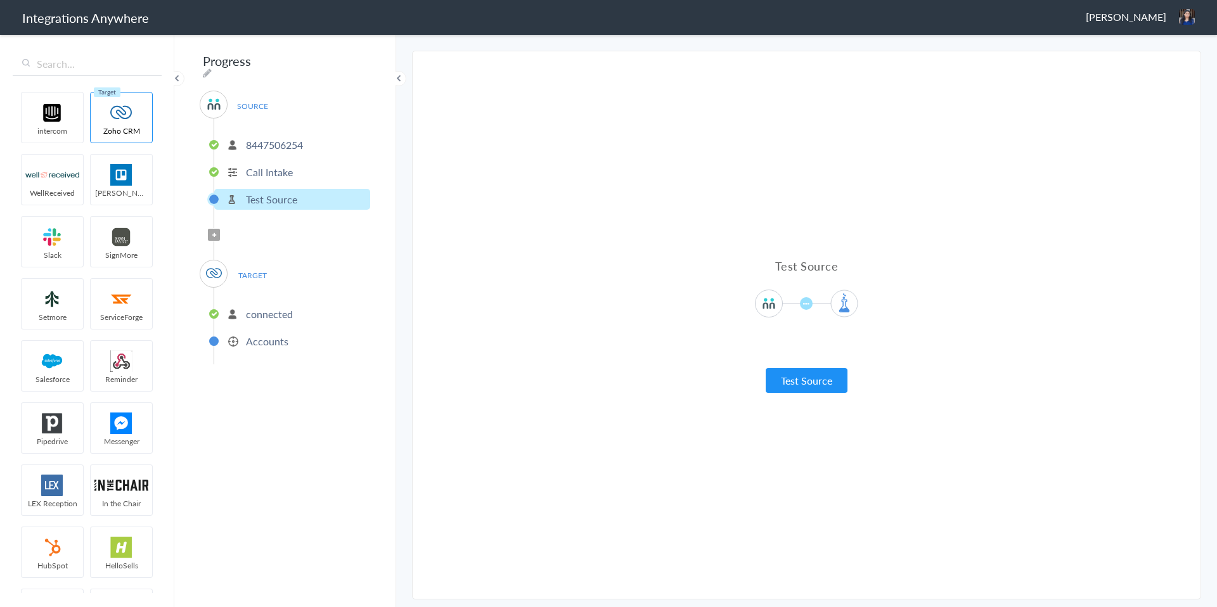
click at [785, 366] on div "Test Source Test Source" at bounding box center [806, 325] width 317 height 135
click at [786, 373] on button "Test Source" at bounding box center [807, 380] width 82 height 25
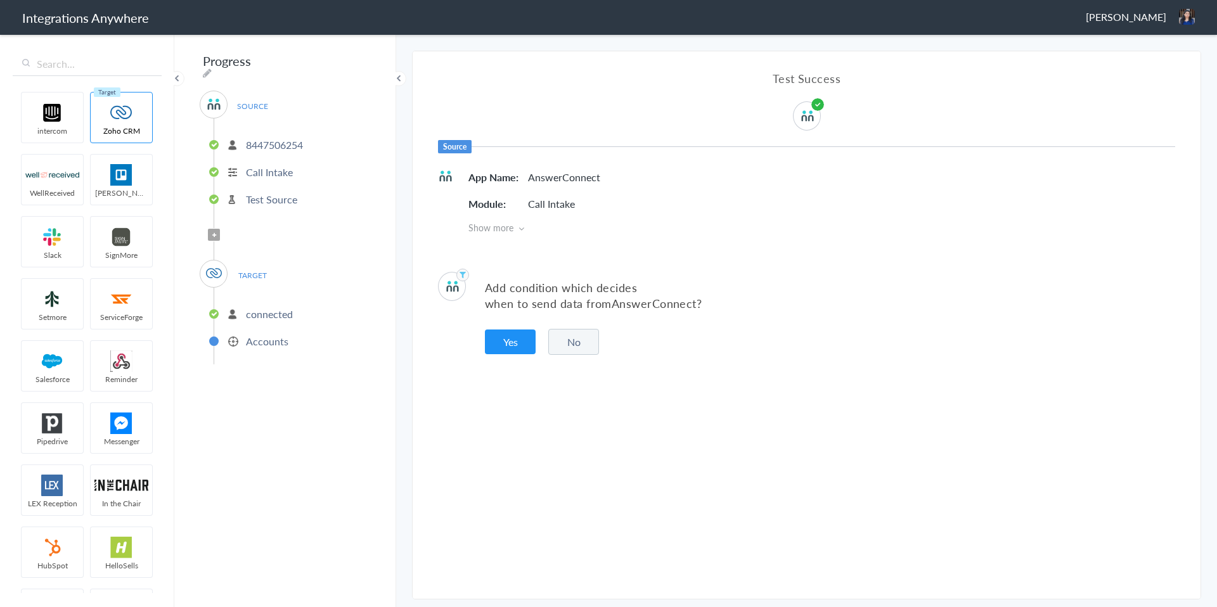
click at [578, 345] on button "No" at bounding box center [573, 342] width 51 height 26
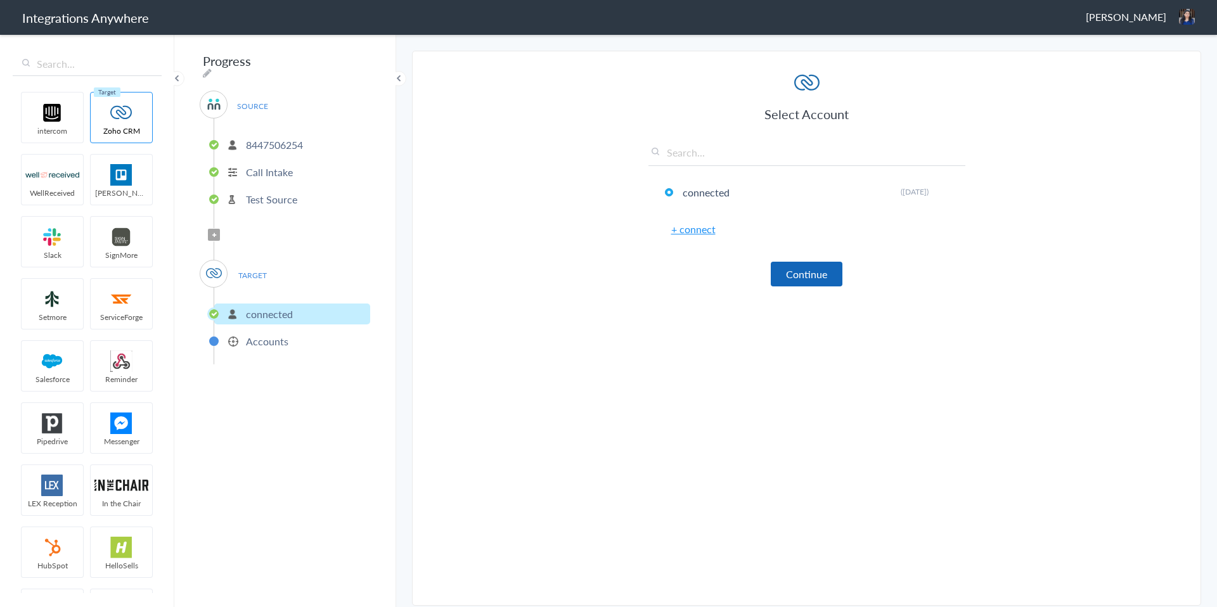
click at [786, 280] on button "Continue" at bounding box center [807, 274] width 72 height 25
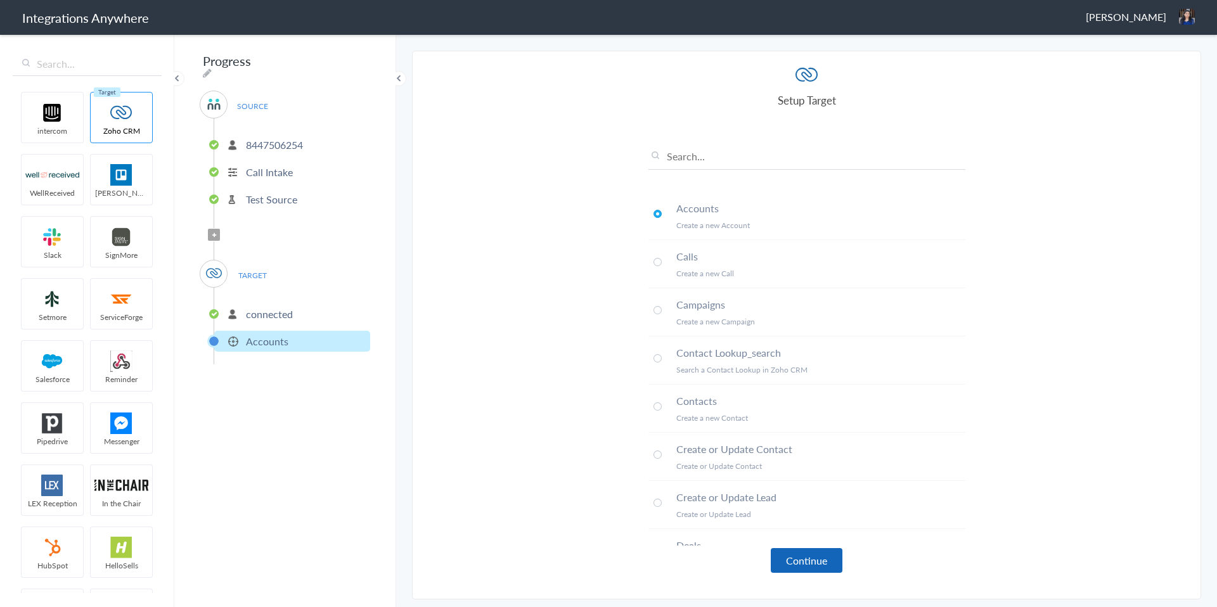
click at [781, 558] on button "Continue" at bounding box center [807, 560] width 72 height 25
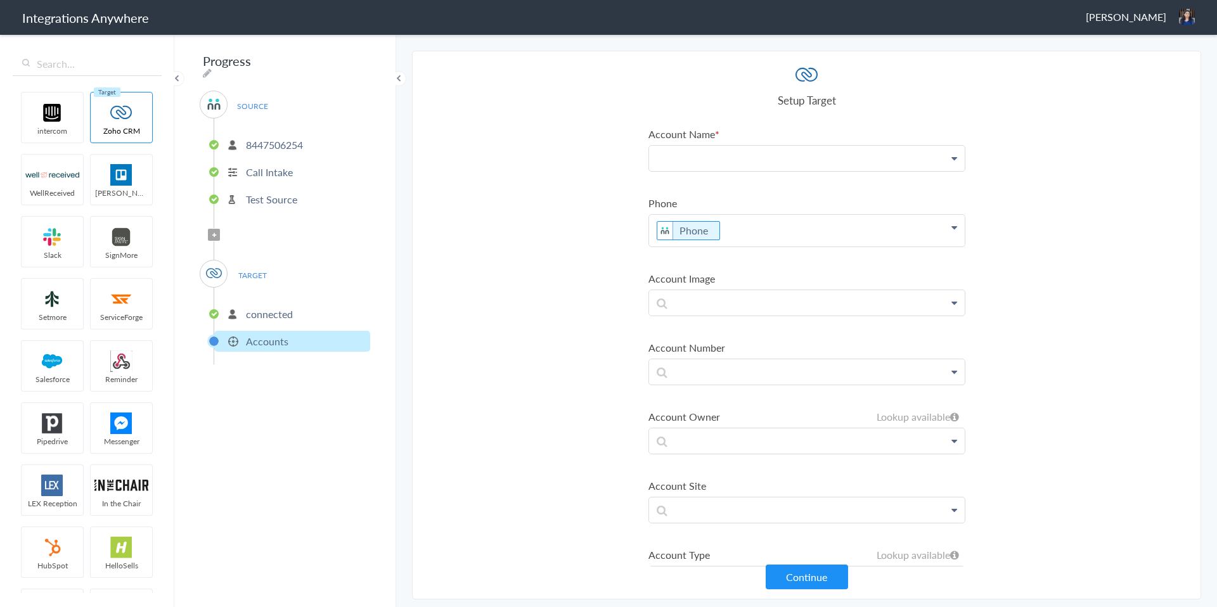
click at [730, 153] on p at bounding box center [807, 158] width 316 height 25
click at [701, 189] on link "Name" at bounding box center [807, 194] width 316 height 27
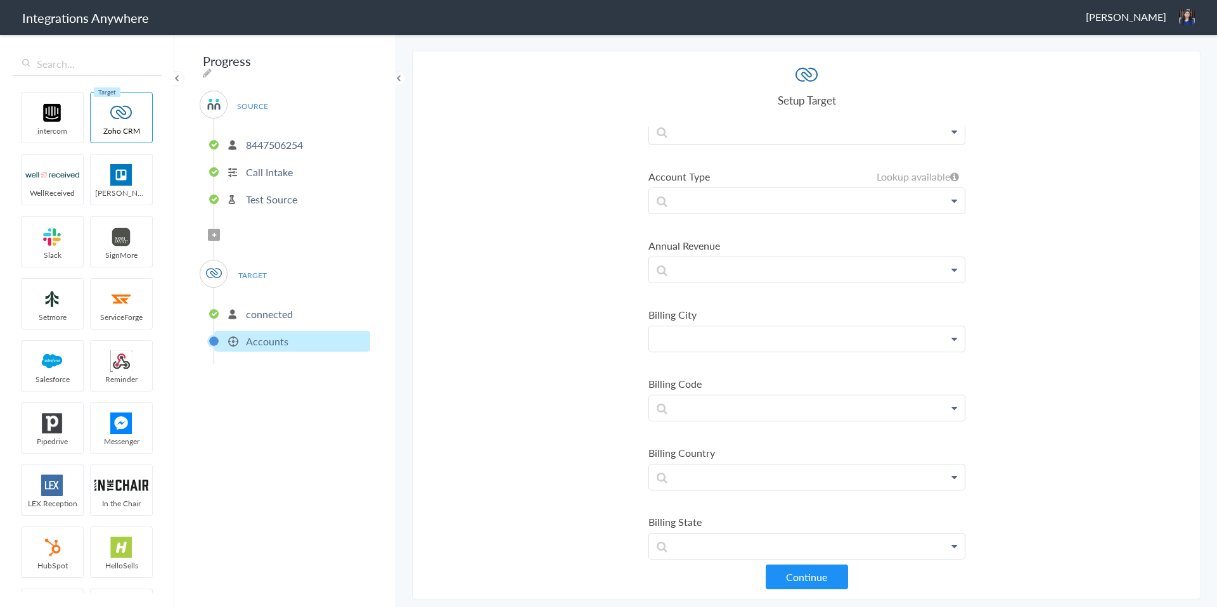
click at [690, 342] on p at bounding box center [807, 338] width 316 height 25
click at [692, 373] on link "Address" at bounding box center [807, 375] width 316 height 27
click at [736, 347] on p "Address" at bounding box center [807, 342] width 316 height 32
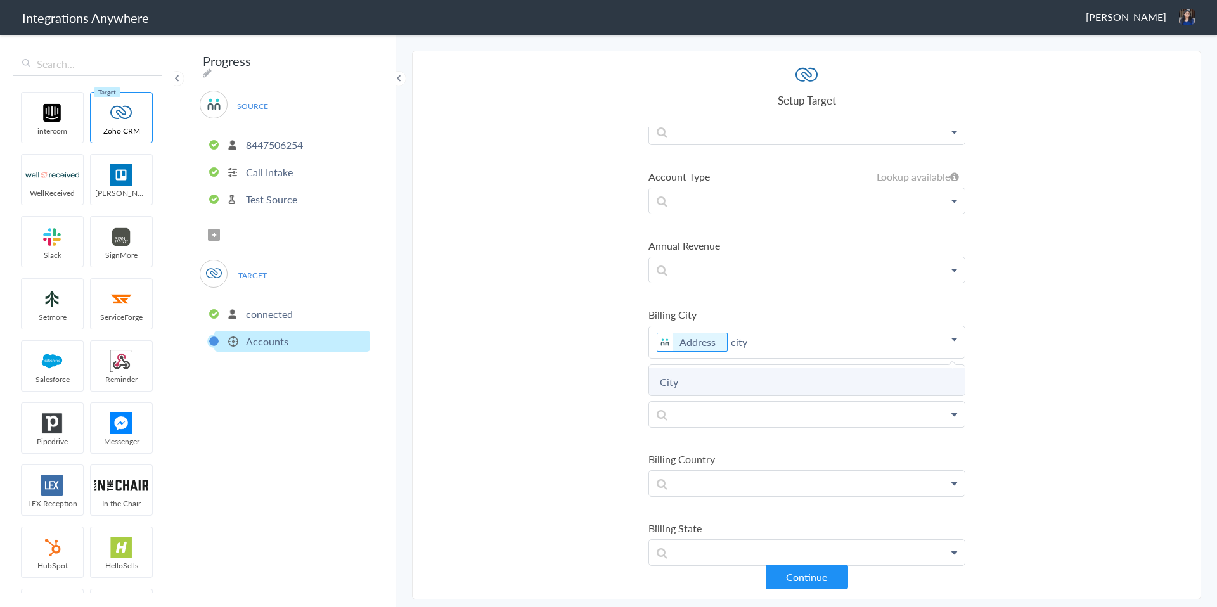
click at [719, 376] on link "City" at bounding box center [807, 381] width 316 height 27
click at [724, 417] on p at bounding box center [807, 414] width 316 height 25
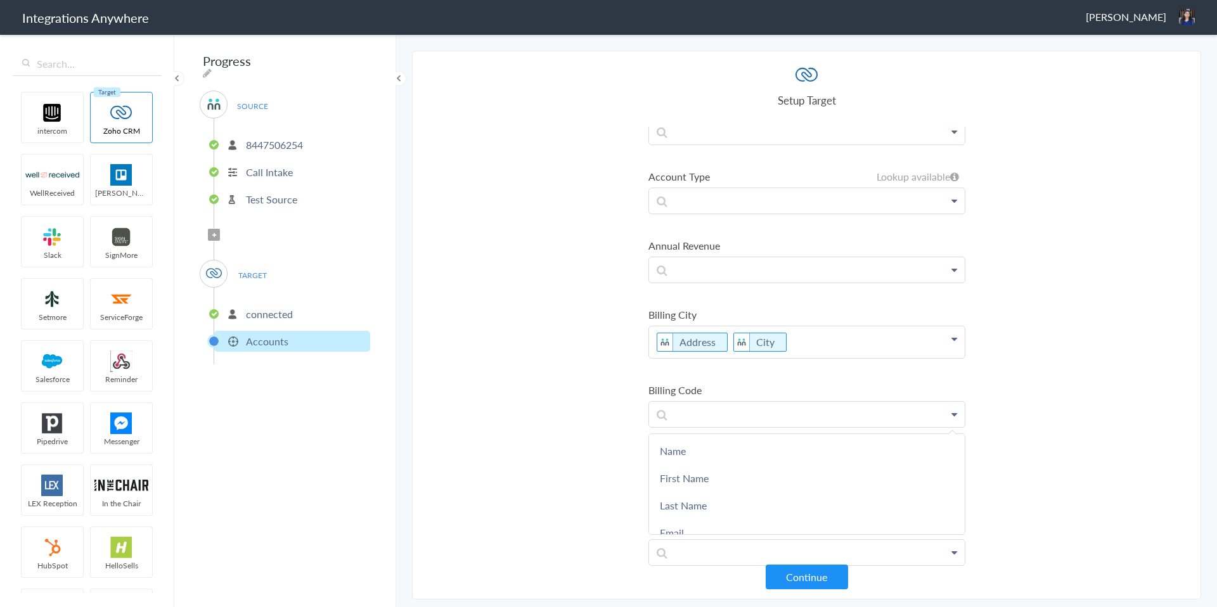
click at [752, 390] on label "Billing Code" at bounding box center [806, 390] width 317 height 15
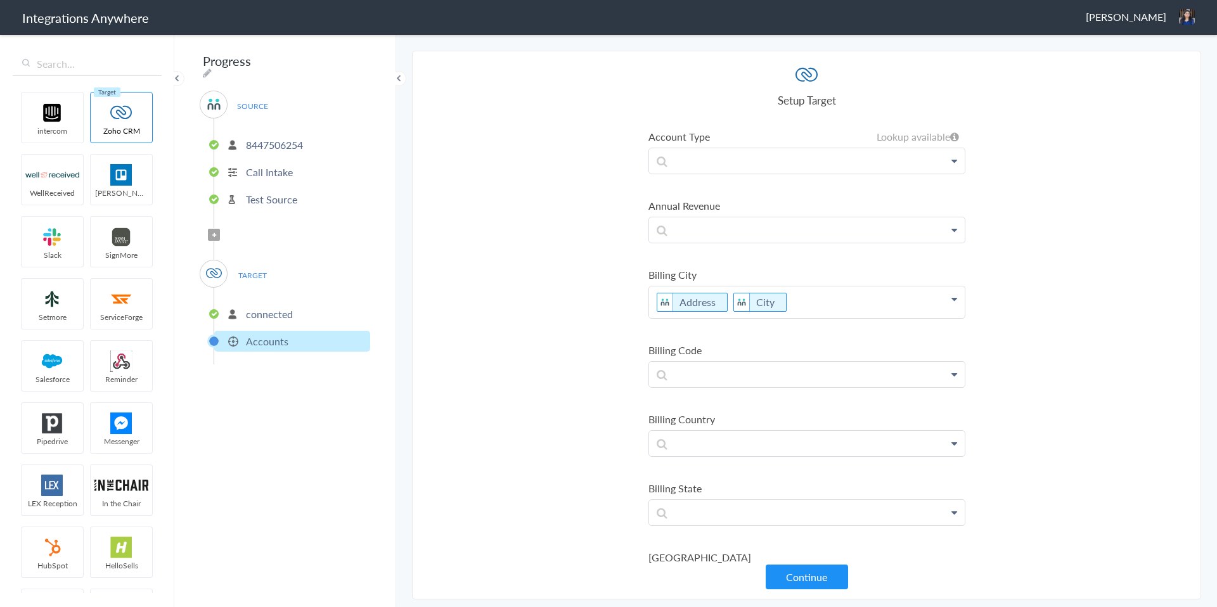
scroll to position [446, 0]
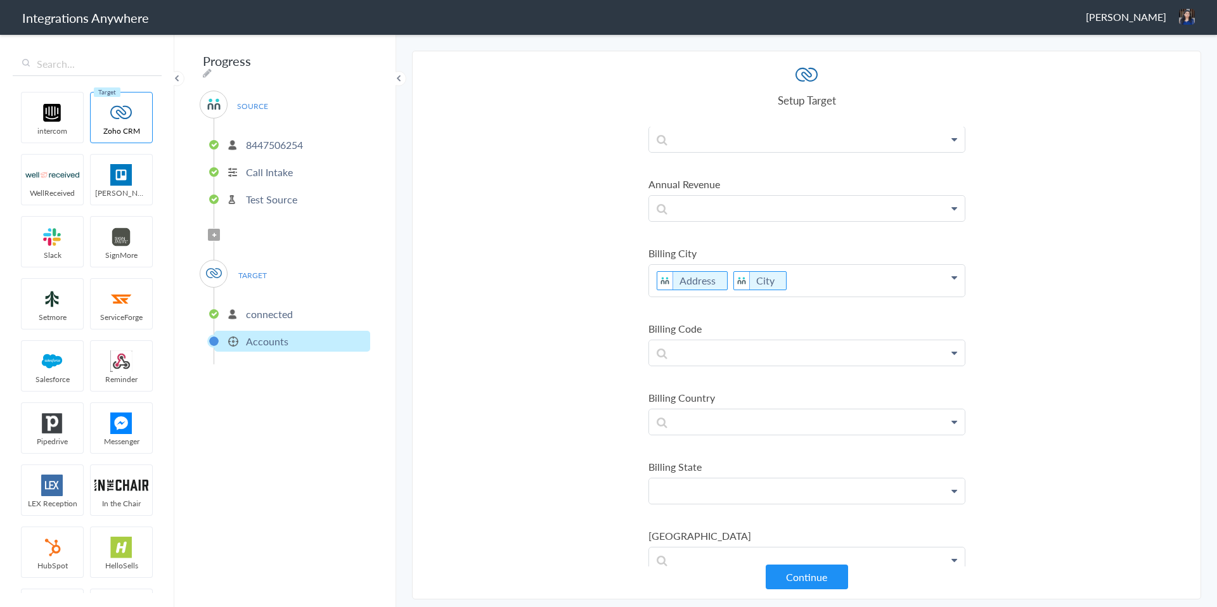
click at [687, 487] on p at bounding box center [807, 490] width 316 height 25
click at [678, 548] on link "State" at bounding box center [807, 554] width 316 height 27
click at [695, 427] on p at bounding box center [807, 421] width 316 height 25
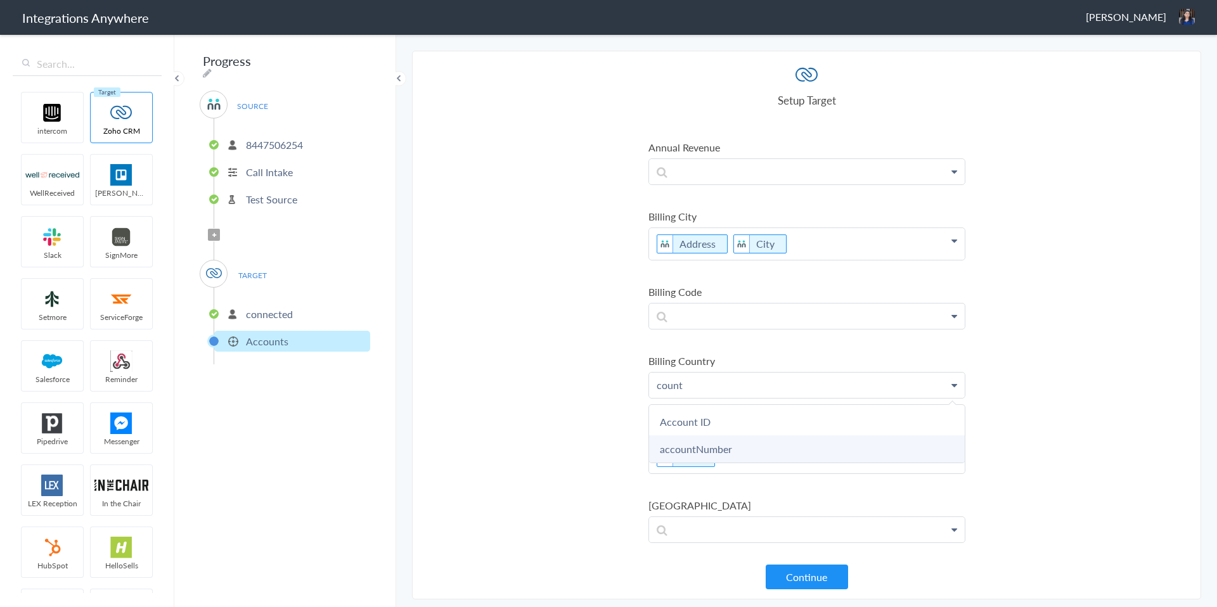
scroll to position [491, 0]
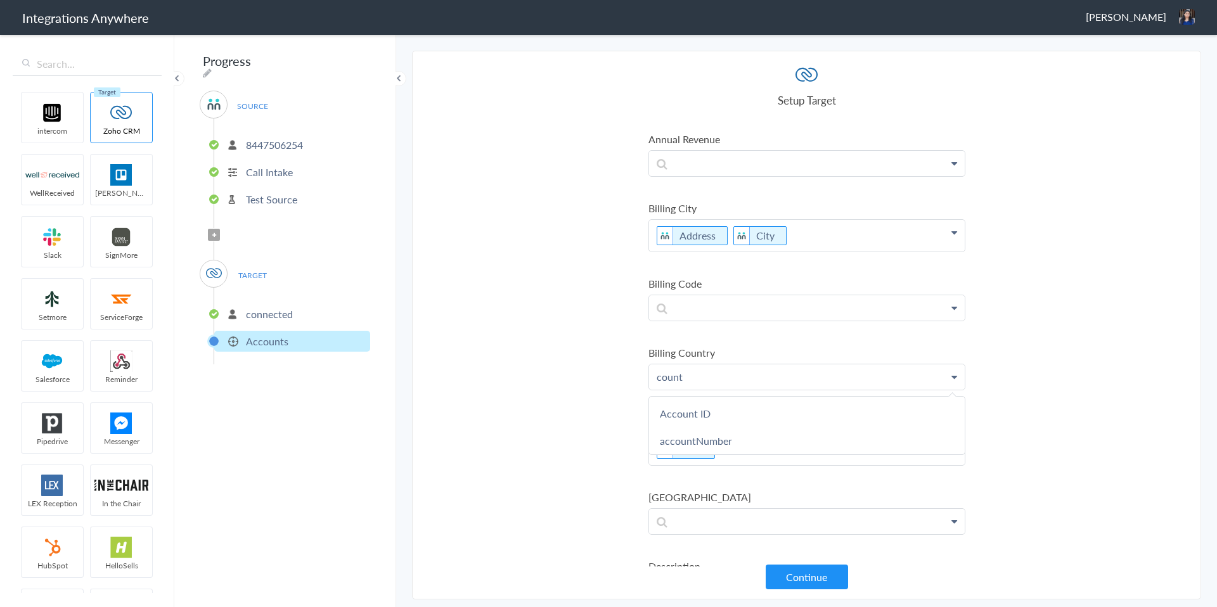
click at [710, 375] on p "count" at bounding box center [807, 376] width 316 height 25
click at [695, 378] on p "cou" at bounding box center [807, 376] width 316 height 25
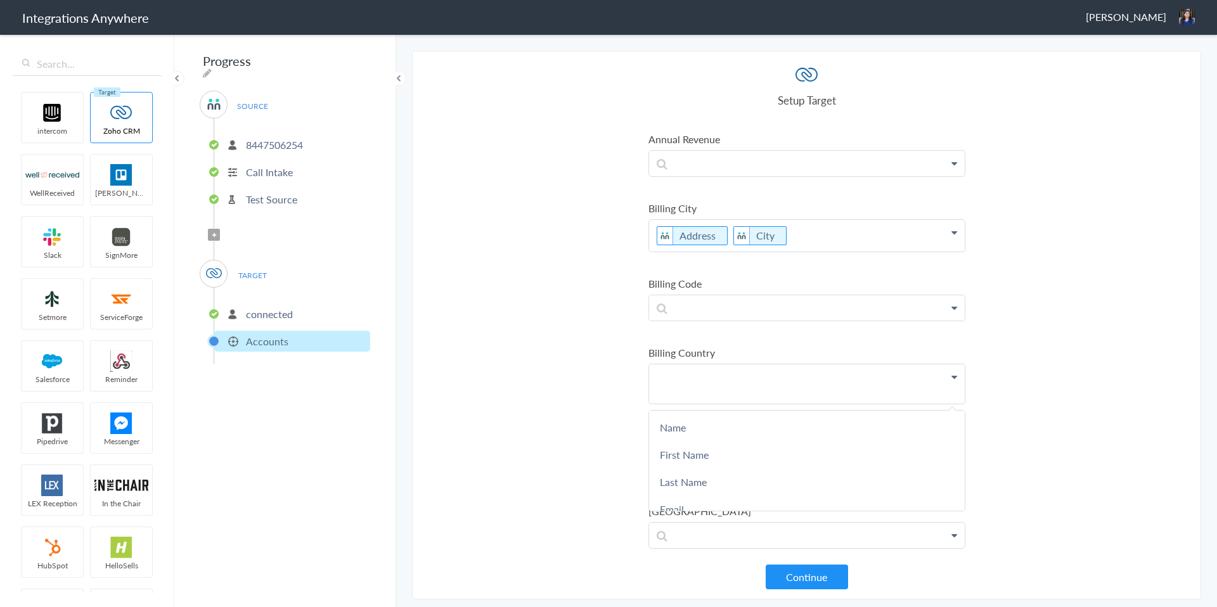
click at [818, 233] on p "Address City" at bounding box center [807, 236] width 316 height 32
click at [1063, 284] on section "Select Account 8447506254 Rename Delete (a few seconds ago) 8233600052 Rename D…" at bounding box center [806, 325] width 789 height 549
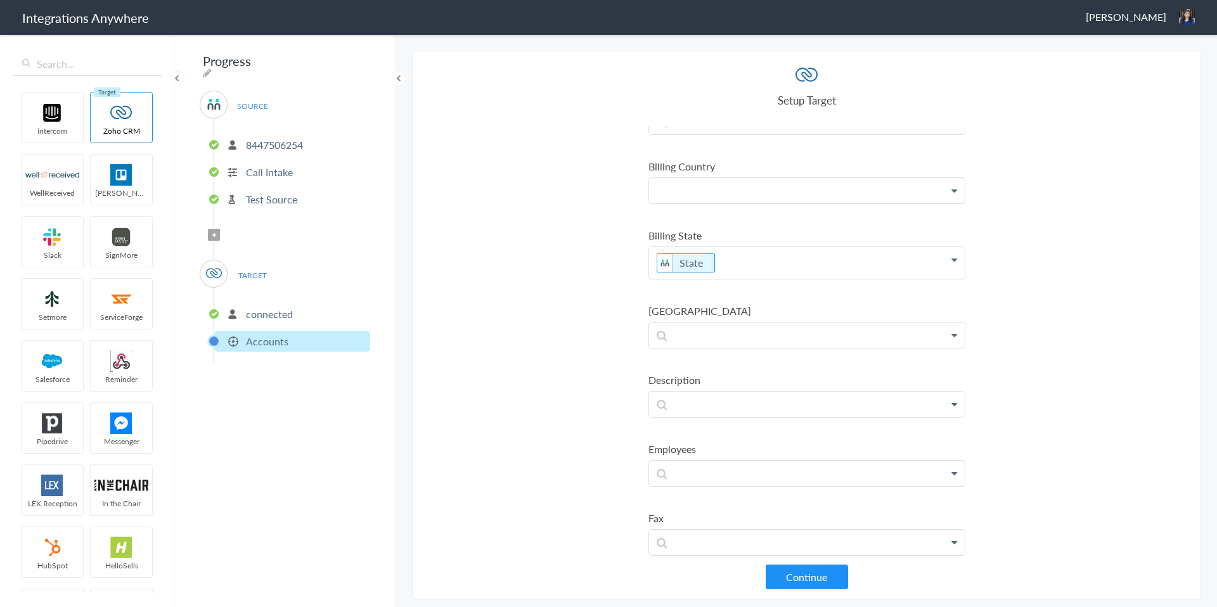
scroll to position [473, 0]
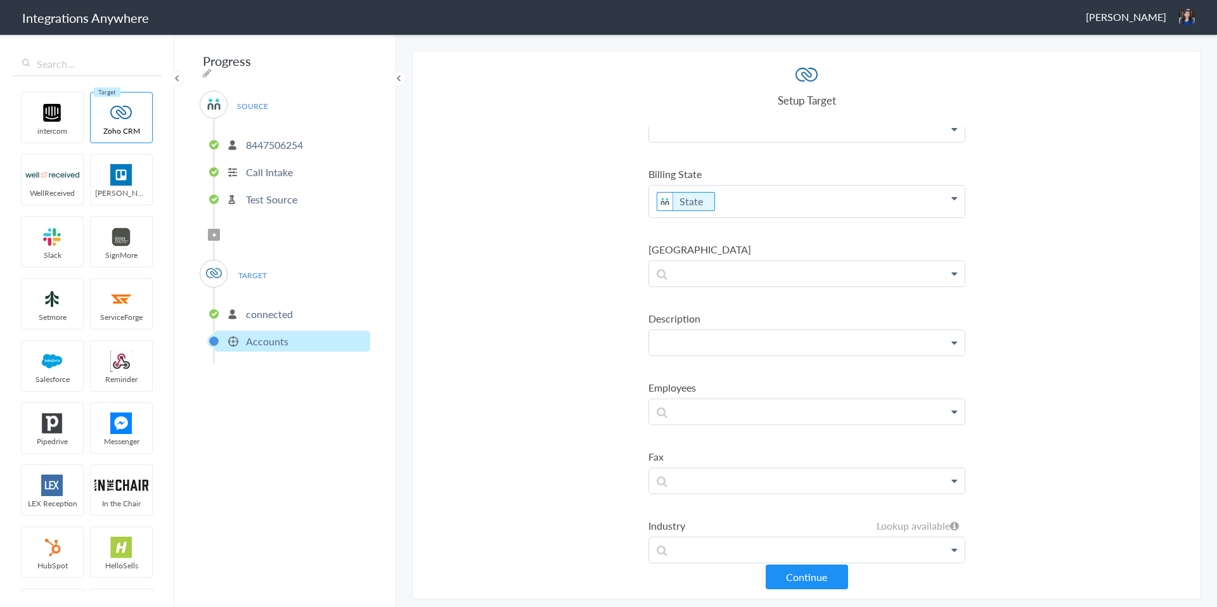
click at [769, 338] on p at bounding box center [807, 342] width 316 height 25
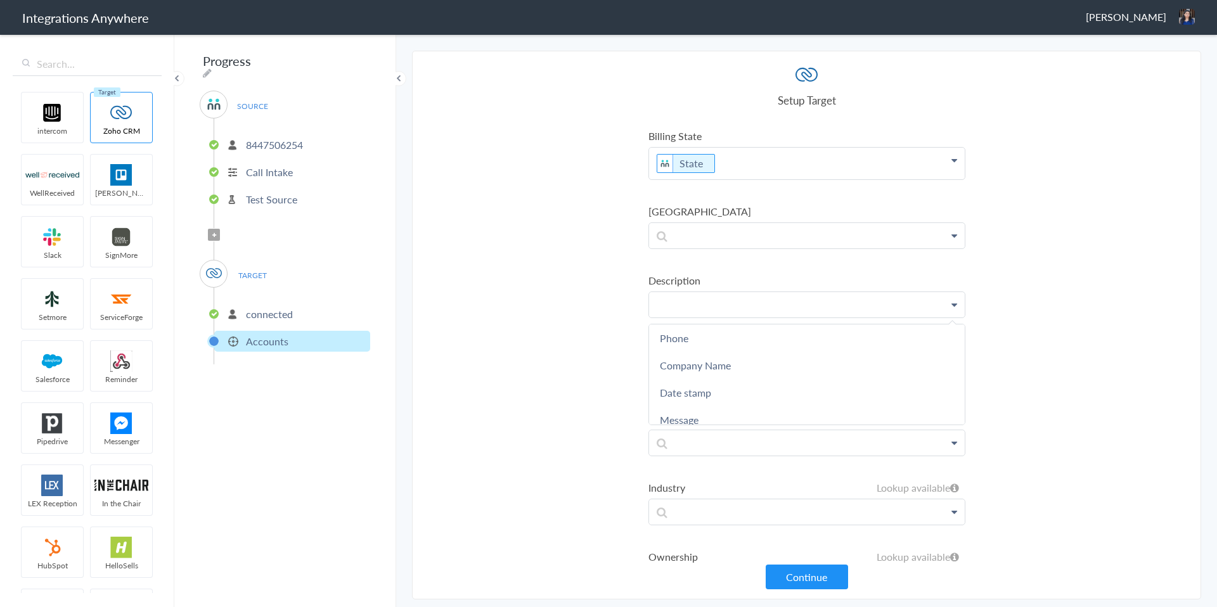
scroll to position [134, 0]
click at [562, 401] on section "Select Account 8447506254 Rename Delete (a few seconds ago) 8233600052 Rename D…" at bounding box center [806, 325] width 789 height 549
click at [693, 228] on p at bounding box center [807, 235] width 316 height 25
click at [687, 269] on link "Address" at bounding box center [807, 272] width 316 height 27
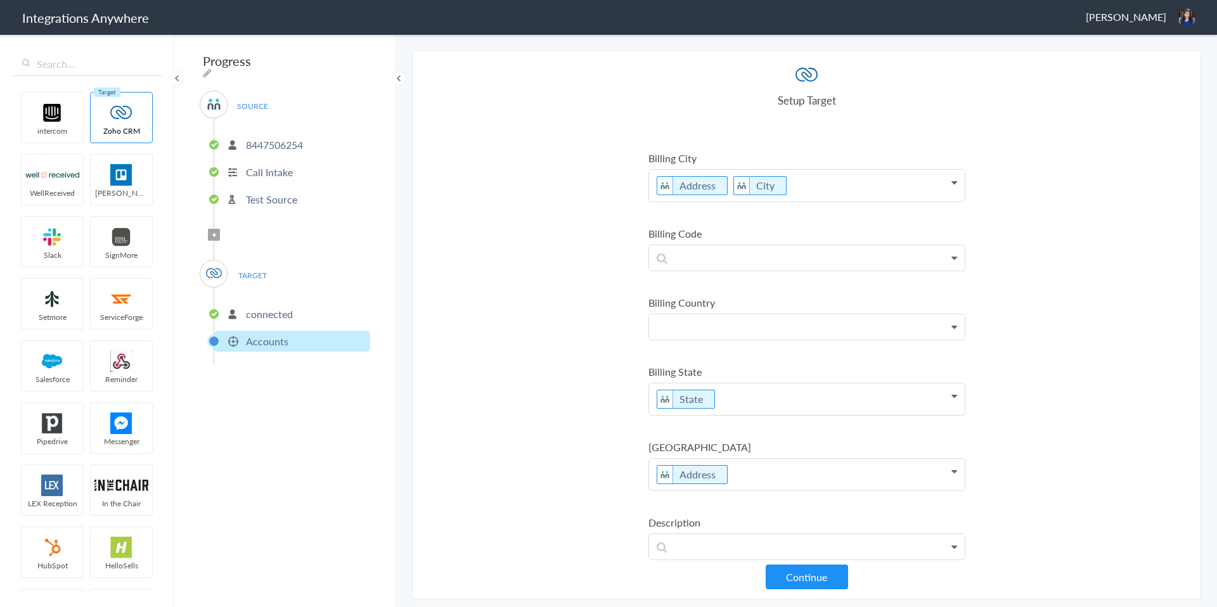
scroll to position [522, 0]
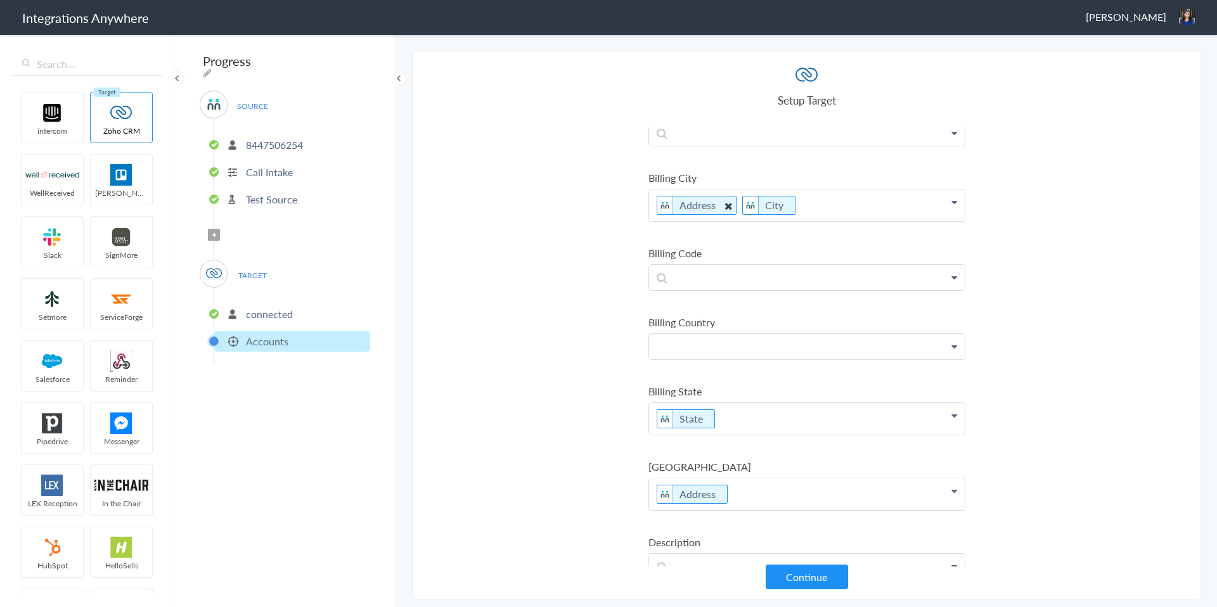
click at [728, 207] on icon at bounding box center [728, 206] width 14 height 16
click at [596, 319] on section "Select Account 8447506254 Rename Delete (a few seconds ago) 8233600052 Rename D…" at bounding box center [806, 325] width 789 height 549
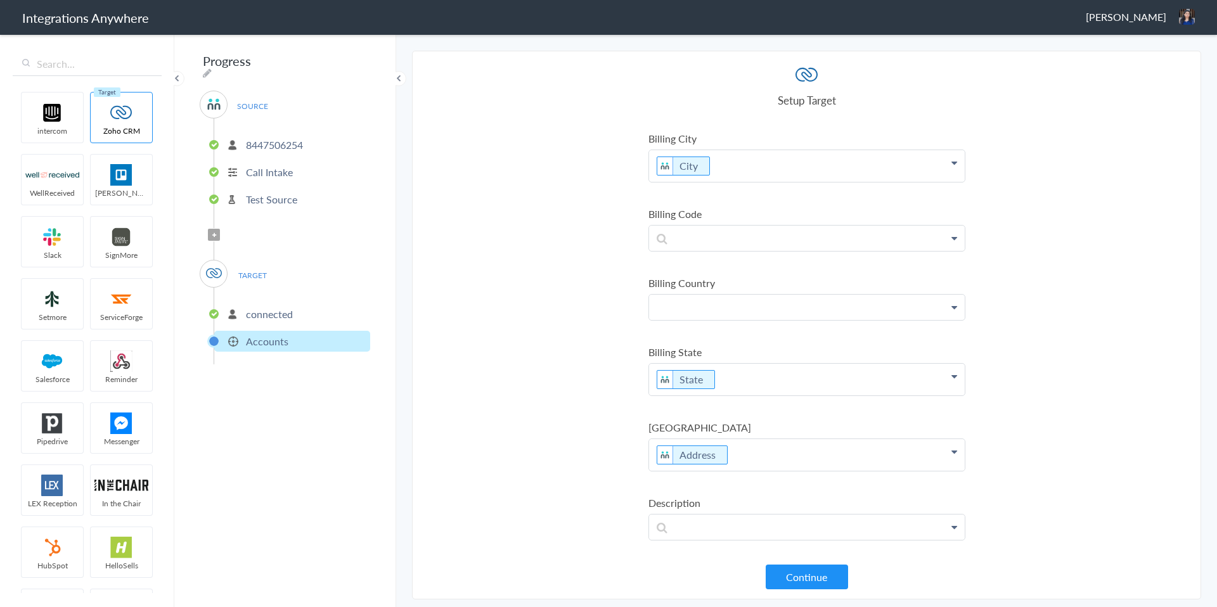
scroll to position [551, 0]
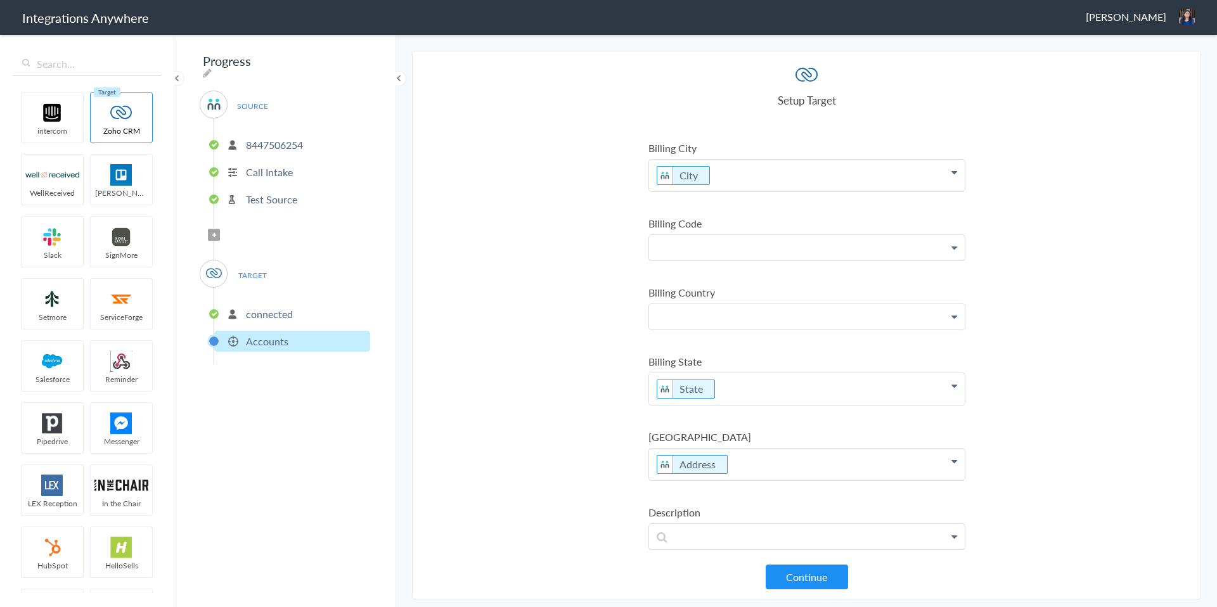
click at [693, 255] on p at bounding box center [807, 247] width 316 height 25
click at [689, 291] on link "Zip/Postal Code" at bounding box center [807, 284] width 316 height 27
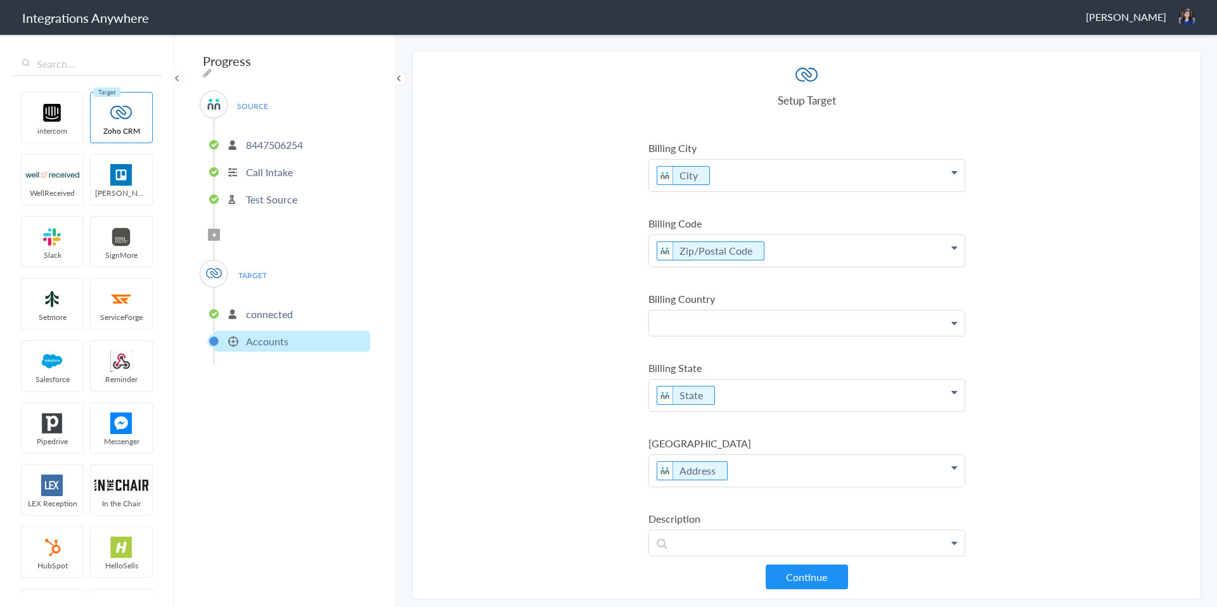
click at [549, 349] on section "Select Account 8447506254 Rename Delete (a few seconds ago) 8233600052 Rename D…" at bounding box center [806, 325] width 789 height 549
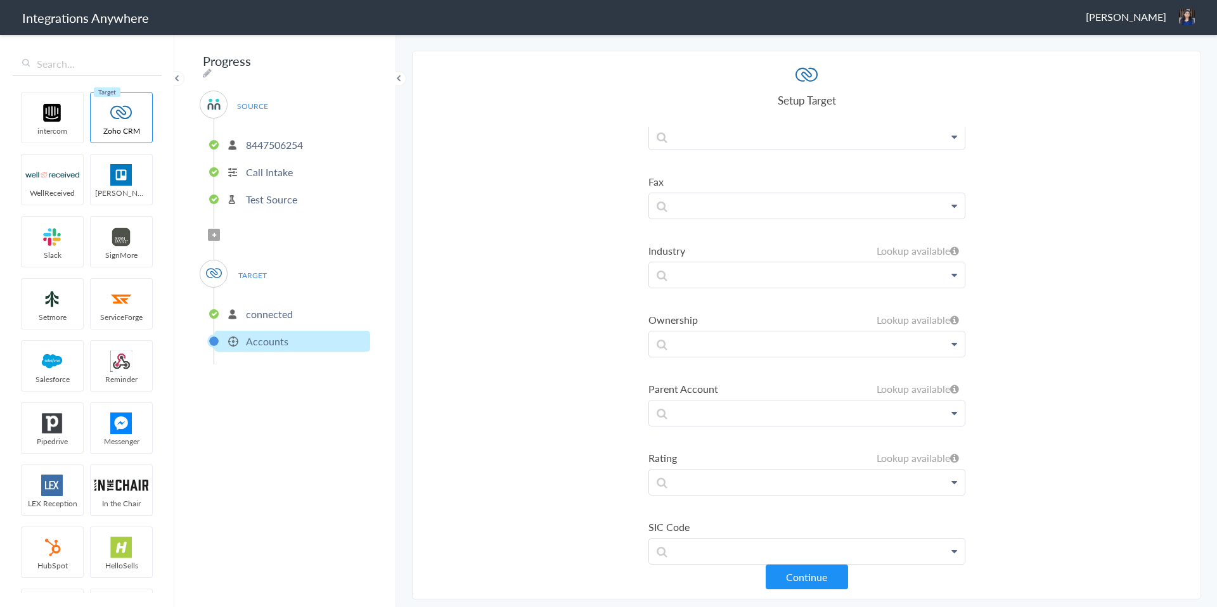
scroll to position [1532, 0]
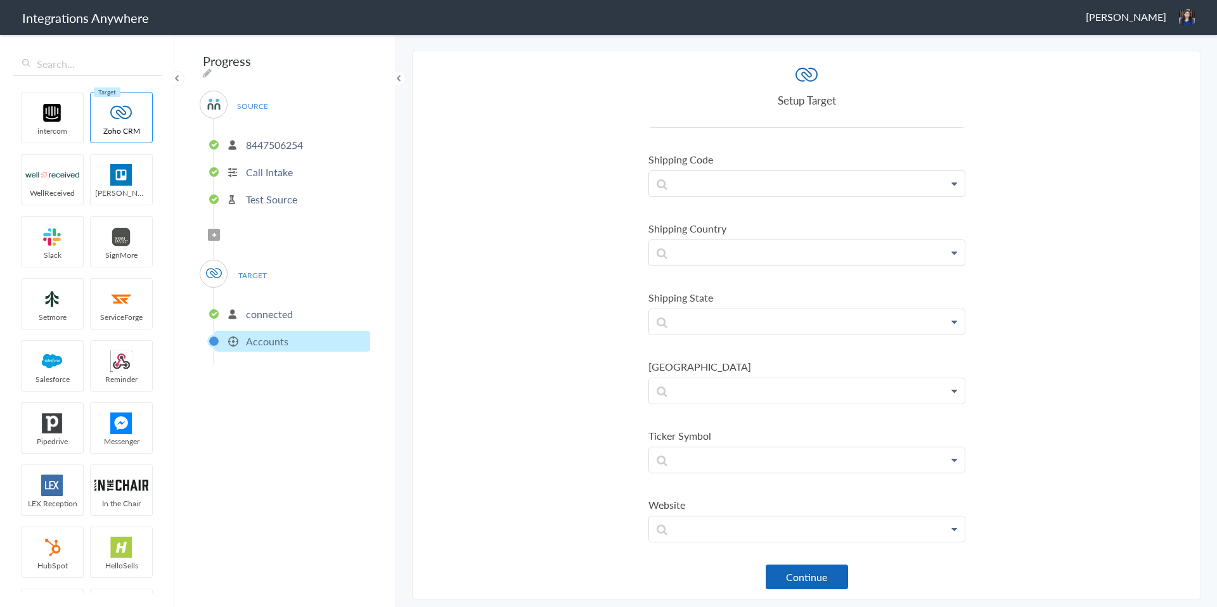
click at [788, 574] on button "Continue" at bounding box center [807, 577] width 82 height 25
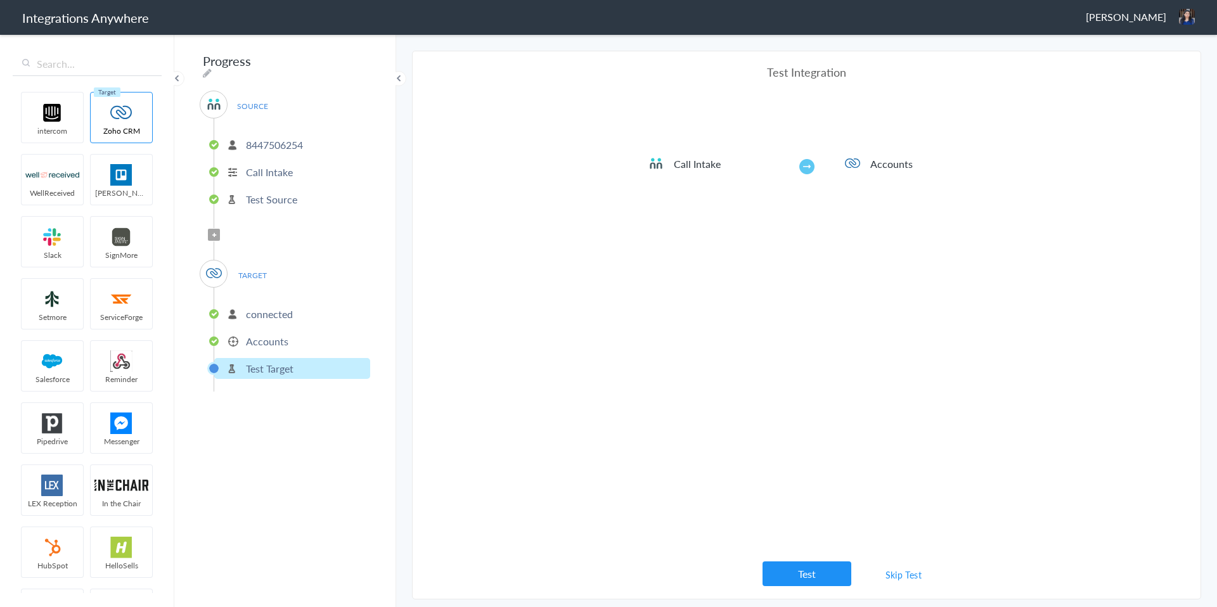
drag, startPoint x: 780, startPoint y: 571, endPoint x: 785, endPoint y: 522, distance: 49.1
click at [785, 522] on div "Test Integration Call Intake Accounts View test data Your Integration has been …" at bounding box center [806, 325] width 317 height 522
drag, startPoint x: 893, startPoint y: 574, endPoint x: 861, endPoint y: 534, distance: 51.4
click at [861, 534] on div "Test Integration Call Intake Accounts View test data Your Integration has been …" at bounding box center [806, 325] width 317 height 522
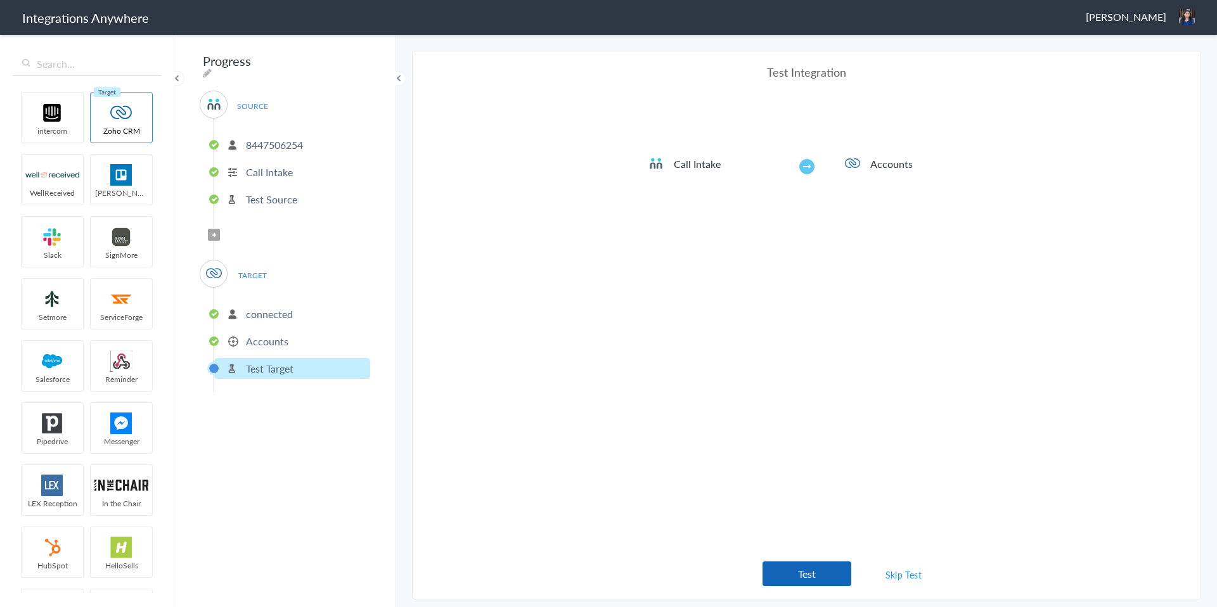
click at [819, 574] on button "Test" at bounding box center [806, 574] width 89 height 25
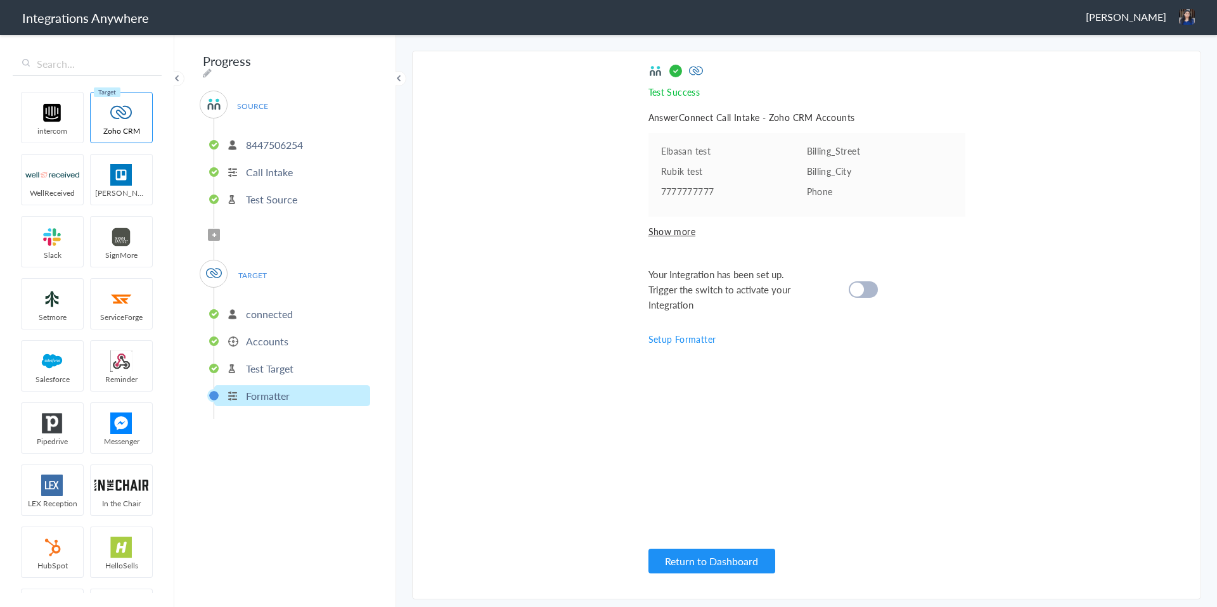
click at [859, 286] on cite at bounding box center [857, 290] width 14 height 14
click at [728, 564] on button "Return to Dashboard" at bounding box center [711, 561] width 127 height 25
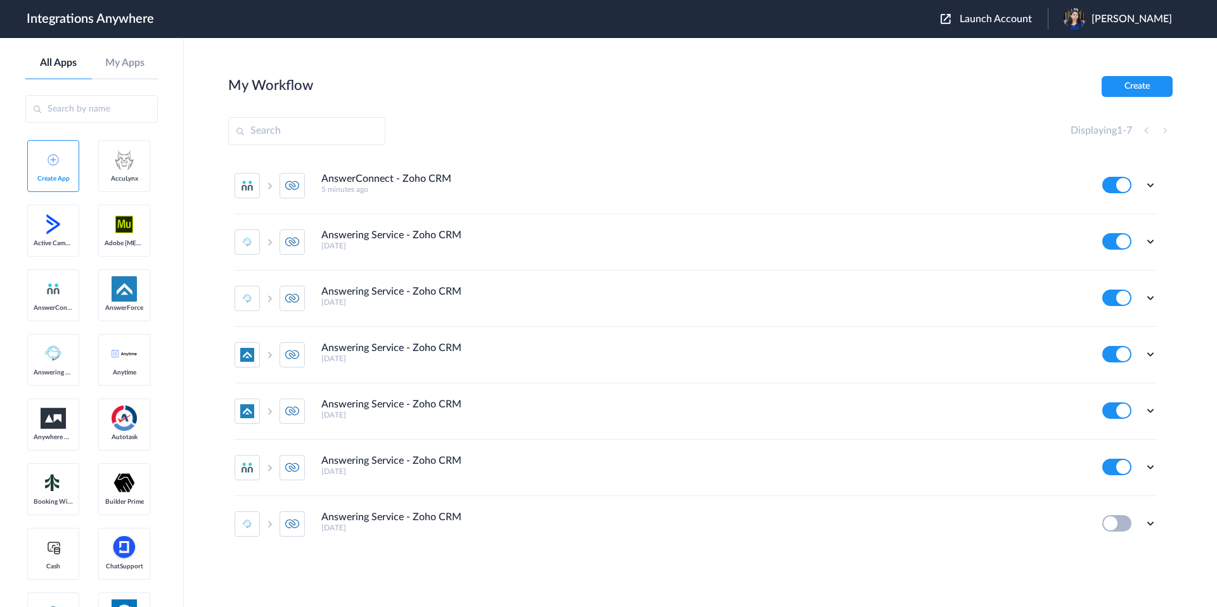
click at [1143, 191] on div "Edit Task history Delete" at bounding box center [1129, 185] width 55 height 16
click at [1148, 186] on icon at bounding box center [1150, 185] width 13 height 13
click at [564, 198] on li "AnswerConnect - Zoho CRM 5 minutes ago Edit Task history Delete" at bounding box center [695, 186] width 922 height 56
click at [1146, 186] on icon at bounding box center [1150, 185] width 13 height 13
click at [1135, 211] on li "Edit" at bounding box center [1115, 214] width 82 height 23
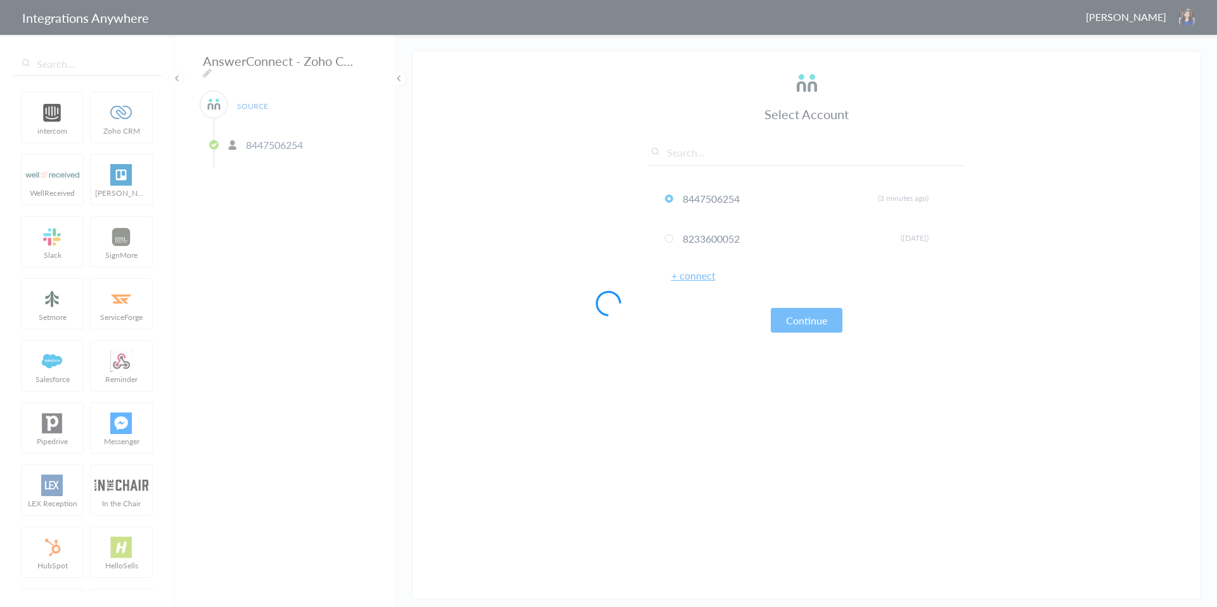
click at [347, 58] on div at bounding box center [608, 303] width 1217 height 607
click at [346, 60] on div at bounding box center [608, 303] width 1217 height 607
click at [353, 77] on div at bounding box center [608, 303] width 1217 height 607
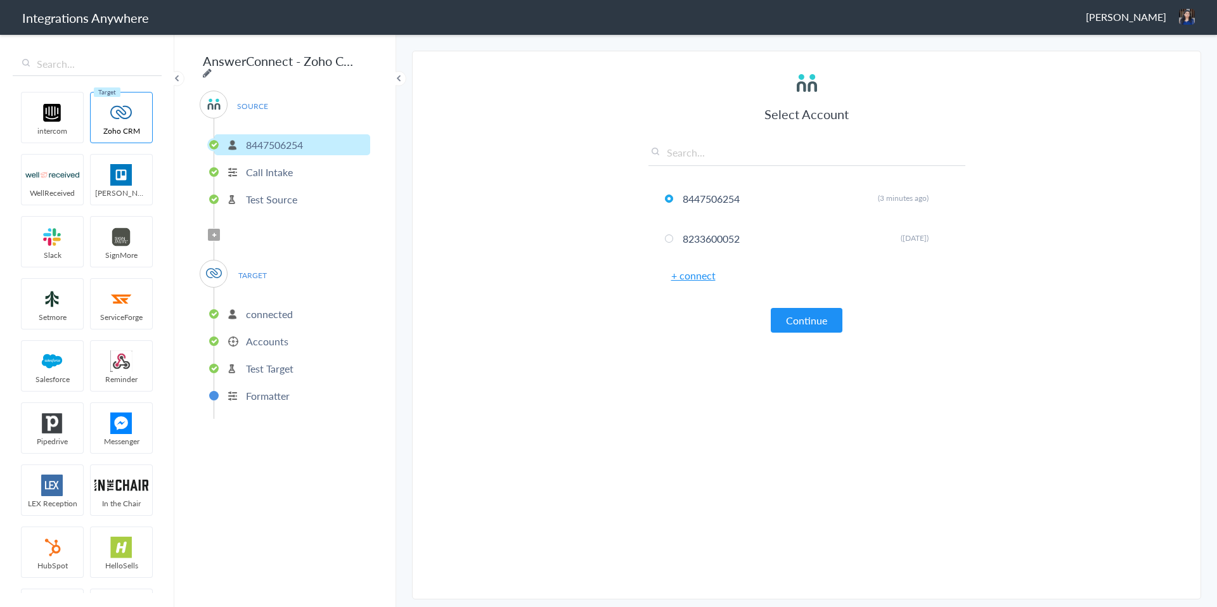
click at [212, 68] on icon at bounding box center [207, 73] width 9 height 10
click at [307, 64] on input "AnswerConnect - Zoho CRM" at bounding box center [278, 61] width 157 height 24
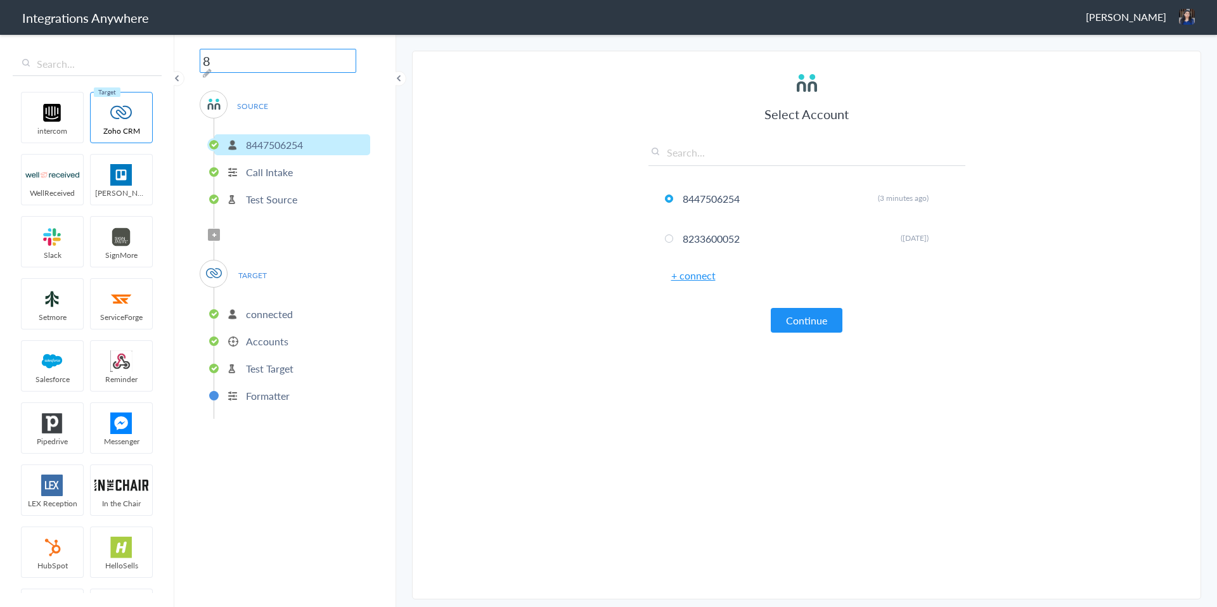
scroll to position [0, 0]
type input "8447506254"
click at [451, 94] on section "Select Account 8447506254 Rename Delete (3 minutes ago) 8233600052 Rename Delet…" at bounding box center [806, 325] width 789 height 549
click at [1123, 20] on span "[PERSON_NAME]" at bounding box center [1126, 17] width 80 height 15
click at [1136, 67] on li "Dashboard" at bounding box center [1159, 65] width 87 height 19
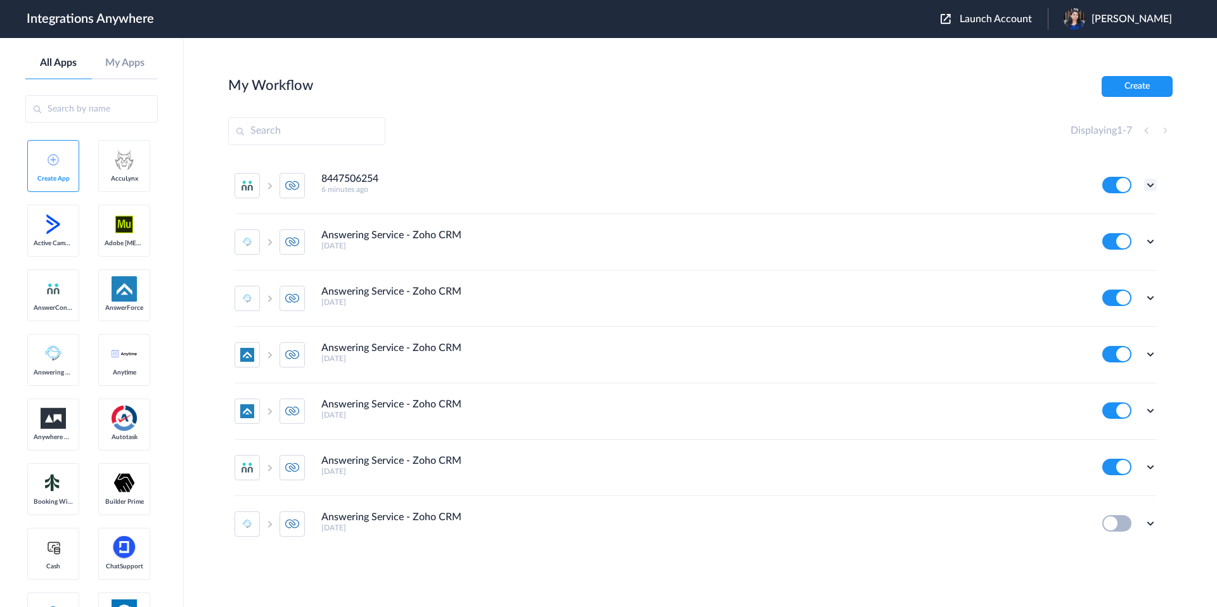
click at [1146, 186] on icon at bounding box center [1150, 185] width 13 height 13
click at [1120, 236] on link "Task history" at bounding box center [1114, 237] width 61 height 9
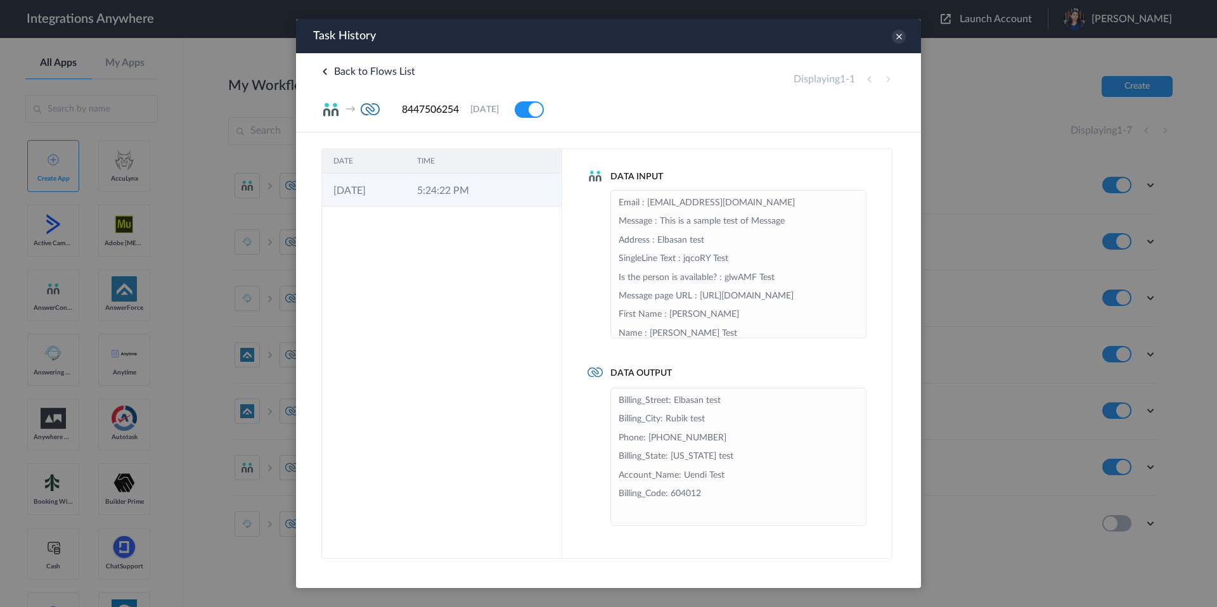
click at [504, 200] on td at bounding box center [502, 190] width 24 height 33
click at [899, 39] on icon at bounding box center [899, 37] width 14 height 14
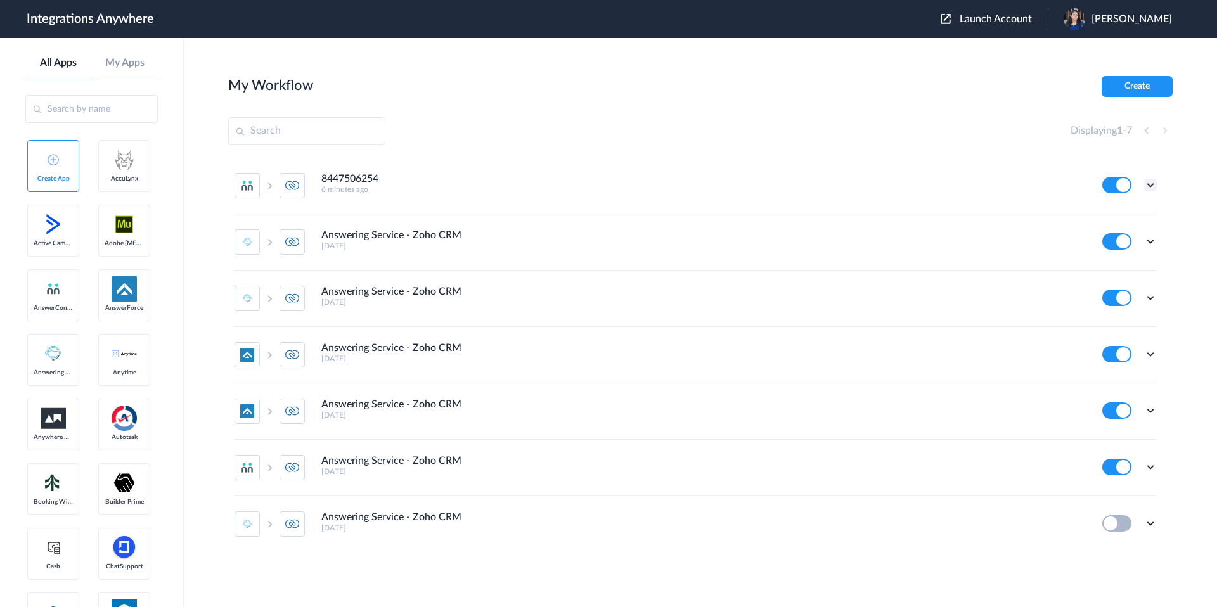
click at [1150, 186] on icon at bounding box center [1150, 185] width 13 height 13
click at [1127, 231] on li "Task history" at bounding box center [1115, 237] width 82 height 23
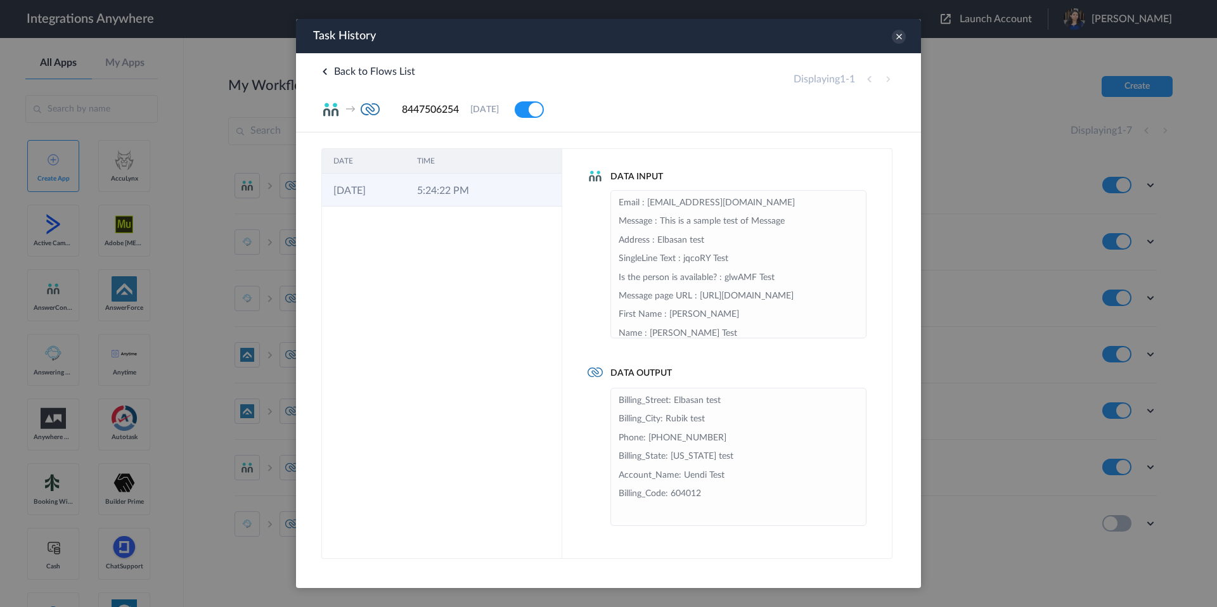
click at [471, 194] on td "5:24:22 PM" at bounding box center [448, 190] width 84 height 33
click at [901, 40] on icon at bounding box center [899, 37] width 14 height 14
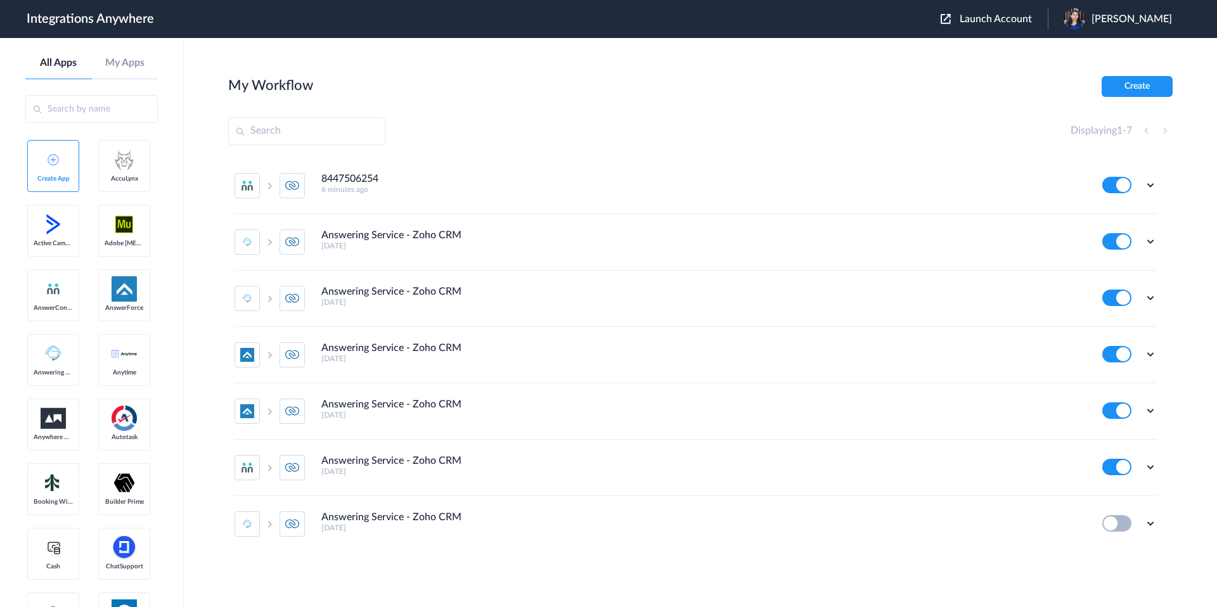
click at [1148, 177] on div "Edit Task history Delete" at bounding box center [1129, 185] width 55 height 16
click at [1148, 187] on icon at bounding box center [1150, 185] width 13 height 13
click at [1126, 237] on link "Task history" at bounding box center [1114, 237] width 61 height 9
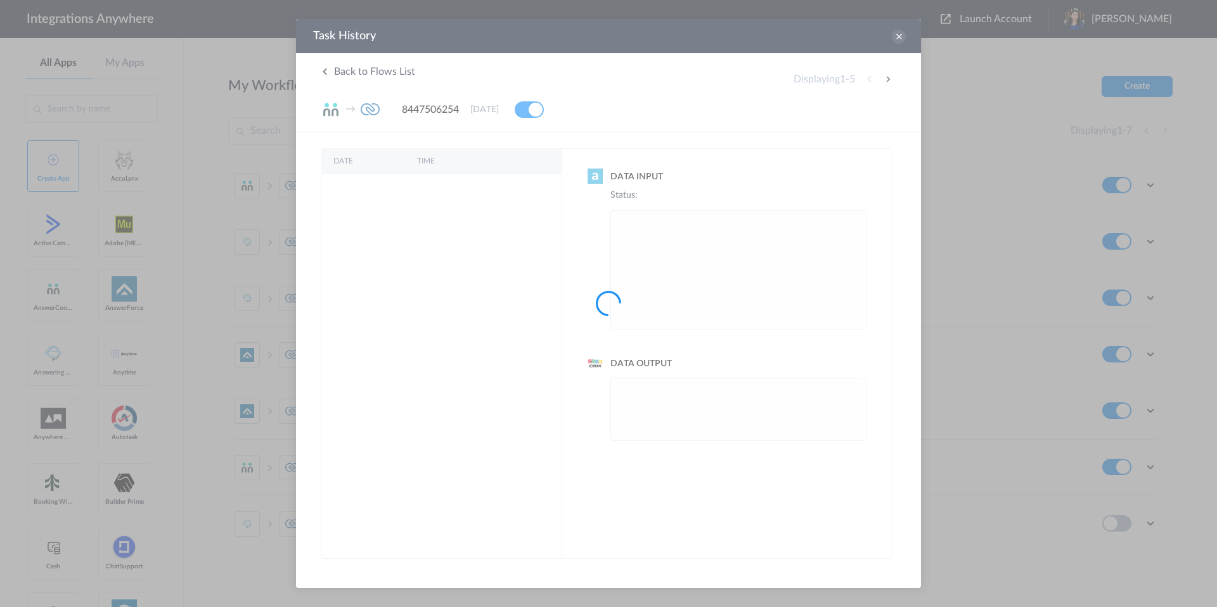
scroll to position [0, 0]
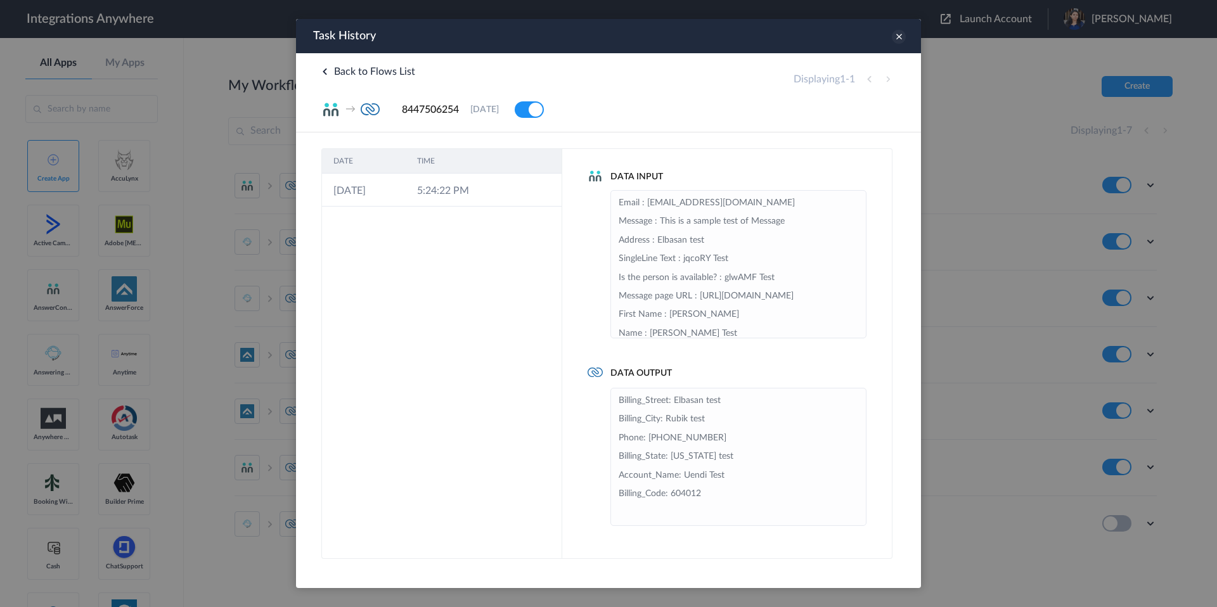
click at [897, 42] on icon at bounding box center [899, 37] width 14 height 14
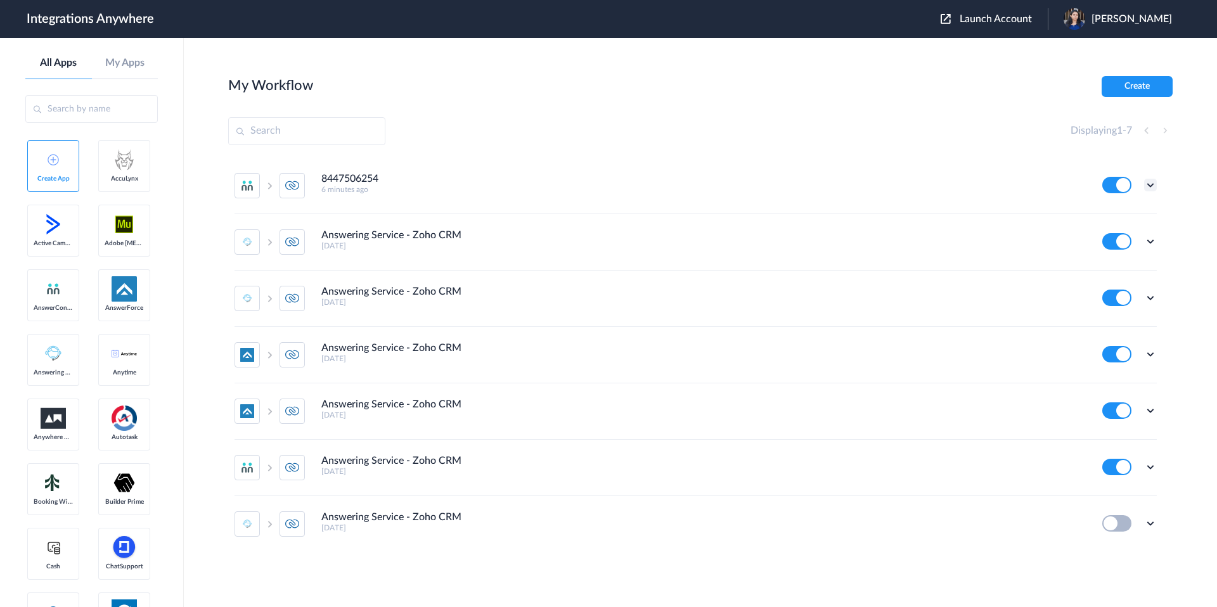
click at [1149, 185] on icon at bounding box center [1150, 185] width 13 height 13
click at [1121, 234] on link "Task history" at bounding box center [1114, 237] width 61 height 9
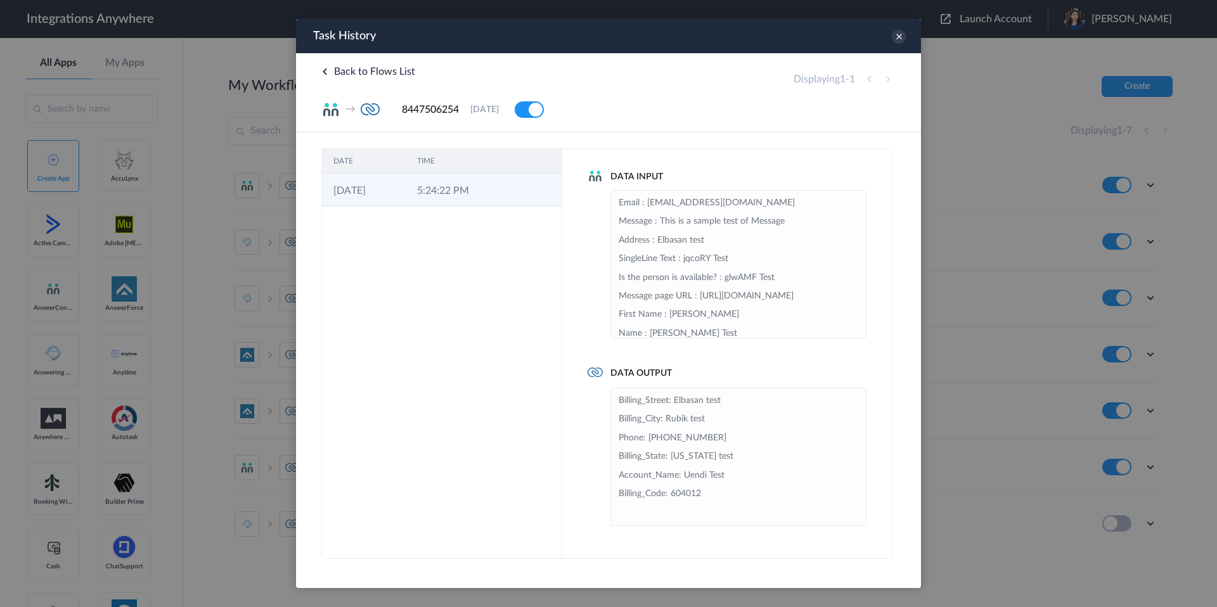
click at [385, 177] on td "26-09-2025" at bounding box center [364, 190] width 84 height 33
click at [902, 35] on icon at bounding box center [899, 37] width 14 height 14
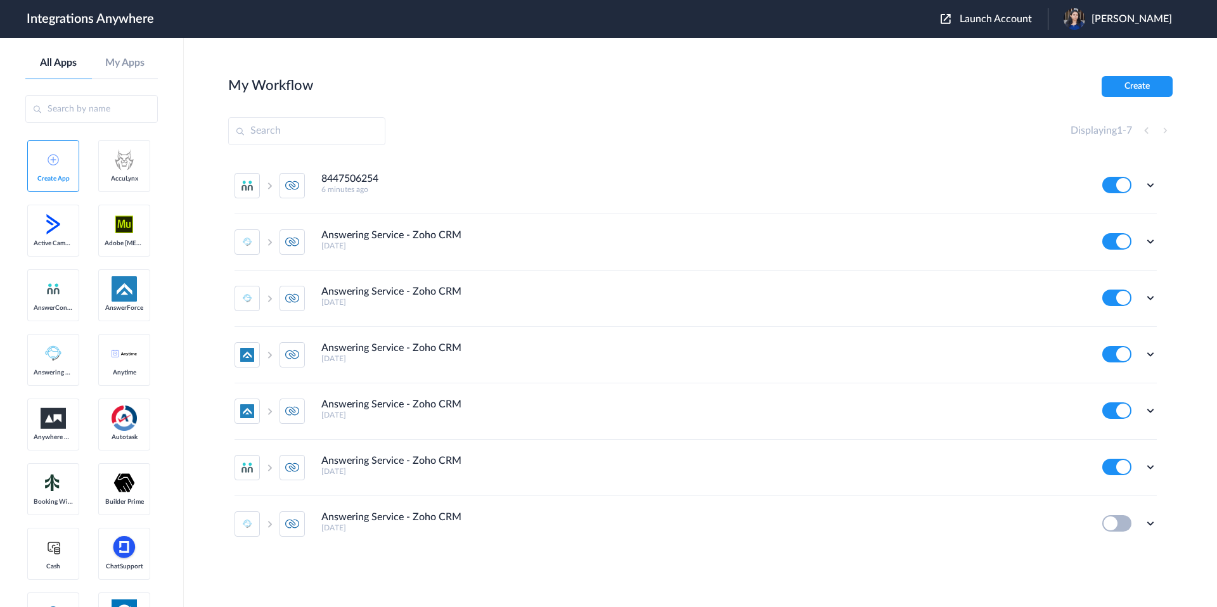
click at [1148, 193] on li "8447506254 6 minutes ago Edit Task history Delete" at bounding box center [695, 186] width 922 height 56
click at [1148, 187] on icon at bounding box center [1150, 185] width 13 height 13
click at [1123, 211] on li "Edit" at bounding box center [1115, 214] width 82 height 23
click at [1155, 189] on icon at bounding box center [1150, 185] width 13 height 13
click at [1124, 239] on link "Task history" at bounding box center [1114, 237] width 61 height 9
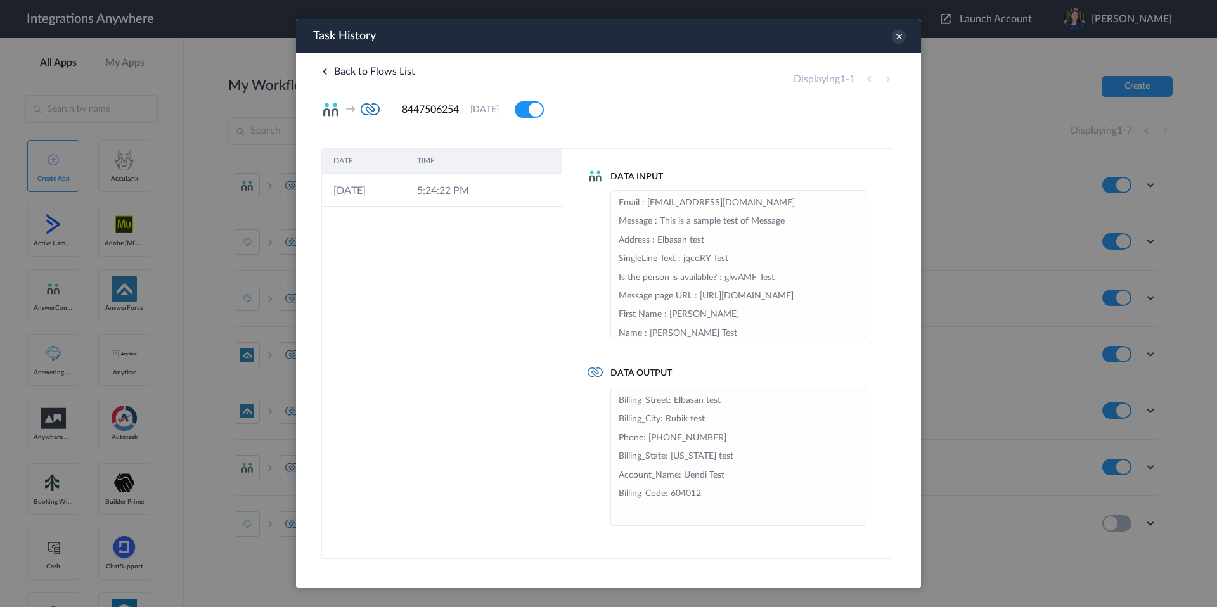
click at [418, 170] on th "TIME" at bounding box center [448, 161] width 84 height 25
click at [428, 188] on td "5:24:22 PM" at bounding box center [448, 190] width 84 height 33
click at [428, 188] on td "5:24:22 PM" at bounding box center [446, 190] width 83 height 33
click at [903, 42] on div "Task History" at bounding box center [608, 36] width 625 height 34
click at [891, 40] on div "Task History" at bounding box center [608, 36] width 625 height 34
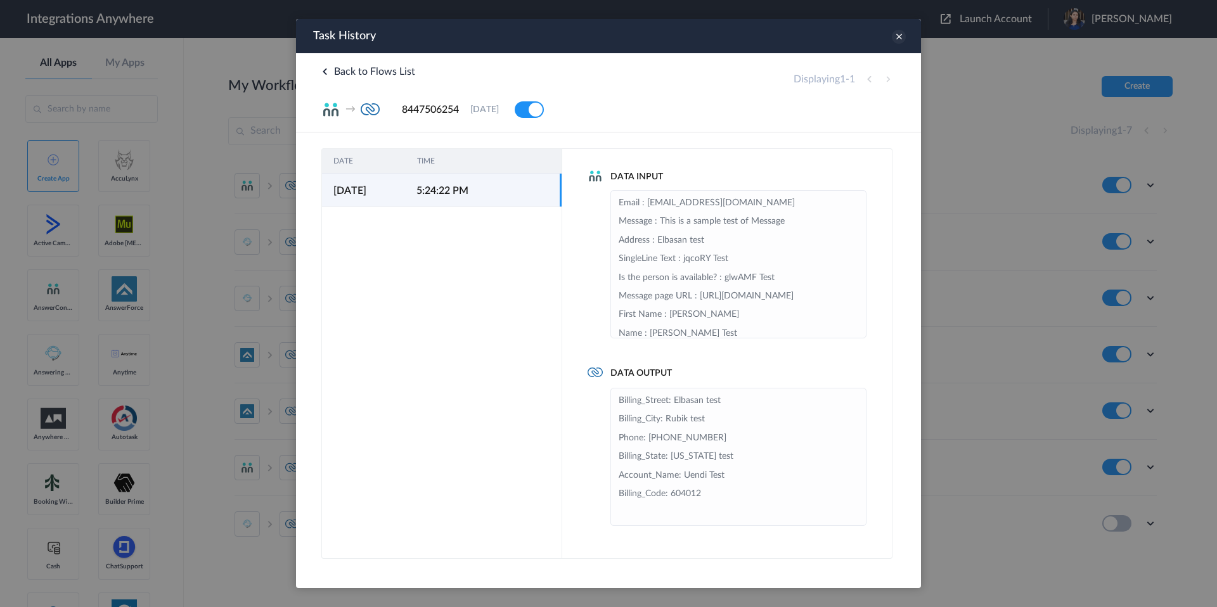
click at [895, 39] on icon at bounding box center [899, 37] width 14 height 14
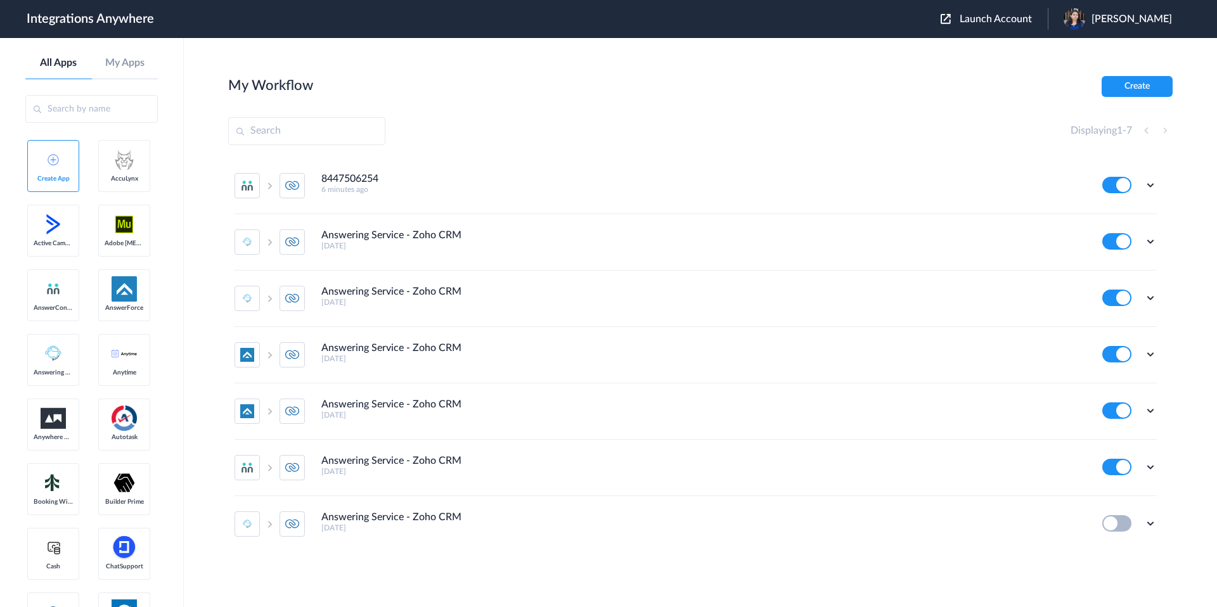
click at [951, 19] on img at bounding box center [945, 19] width 10 height 10
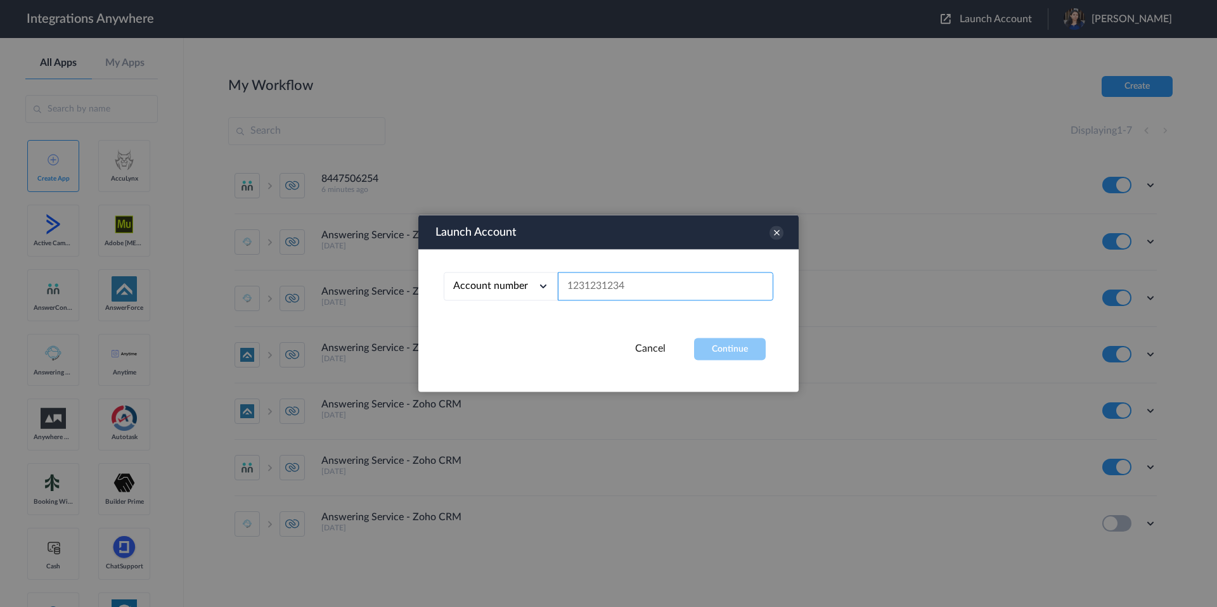
click at [584, 293] on input "text" at bounding box center [665, 287] width 215 height 29
type input "8447506254"
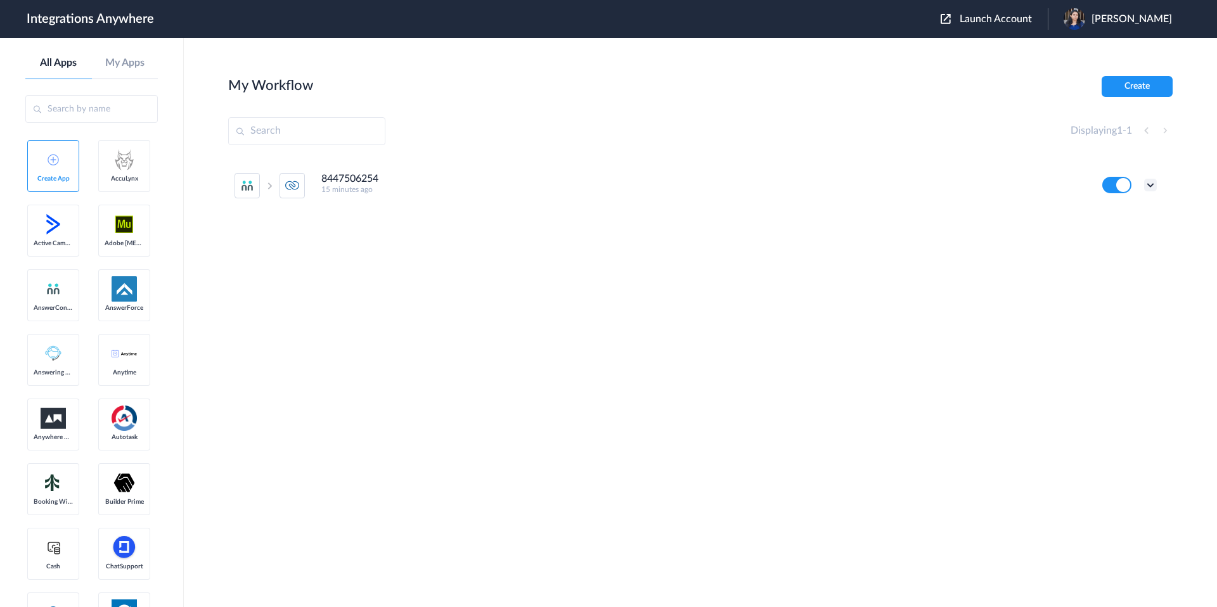
click at [1151, 186] on icon at bounding box center [1150, 185] width 13 height 13
click at [1128, 240] on link "Task history" at bounding box center [1114, 237] width 61 height 9
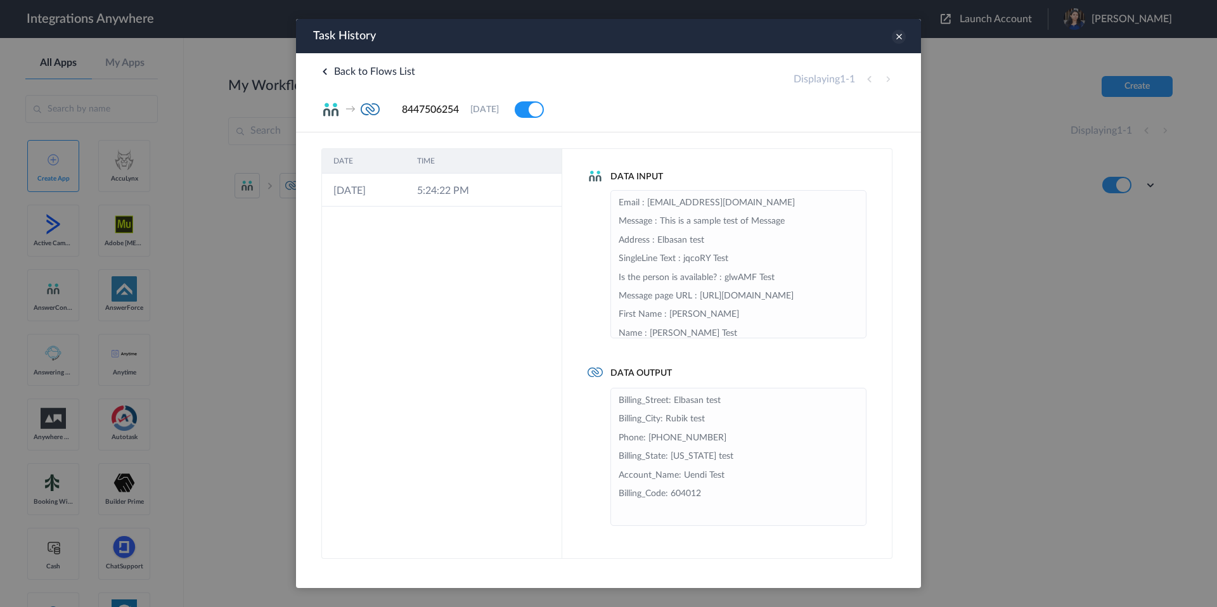
click at [899, 32] on icon at bounding box center [899, 37] width 14 height 14
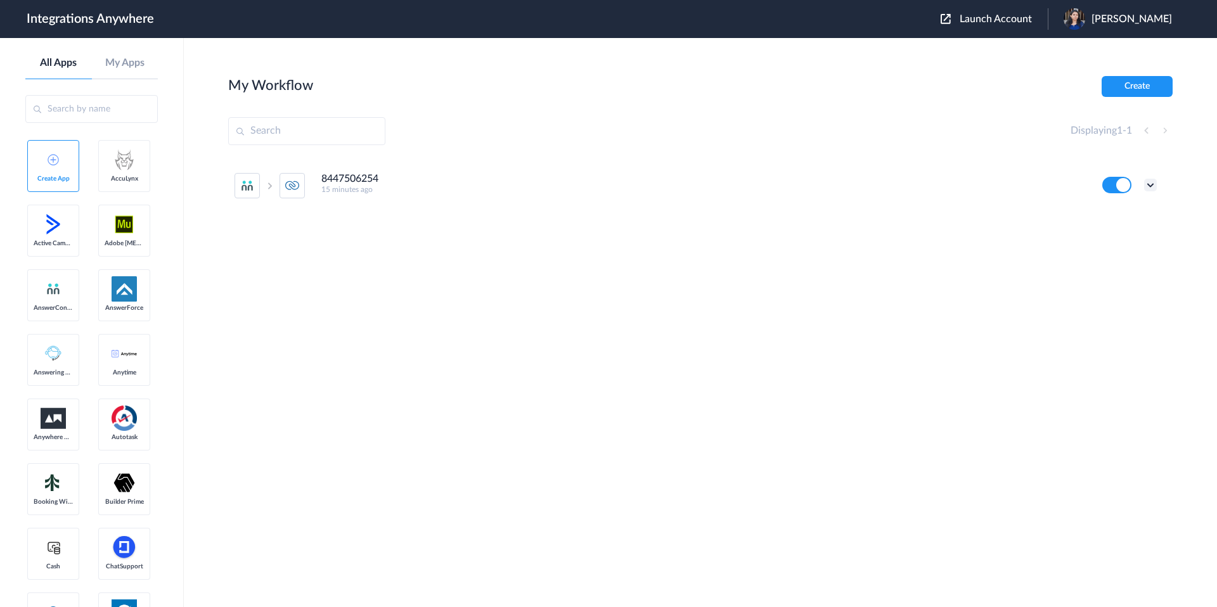
click at [1145, 191] on icon at bounding box center [1150, 185] width 13 height 13
click at [1122, 239] on link "Task history" at bounding box center [1114, 237] width 61 height 9
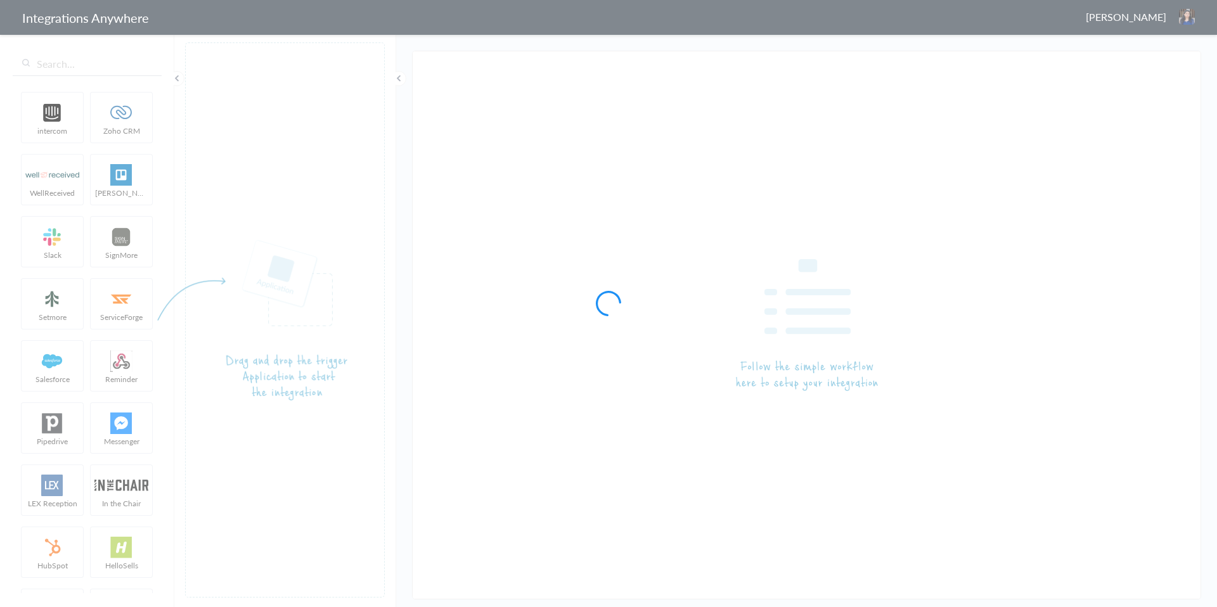
type input "8447506254"
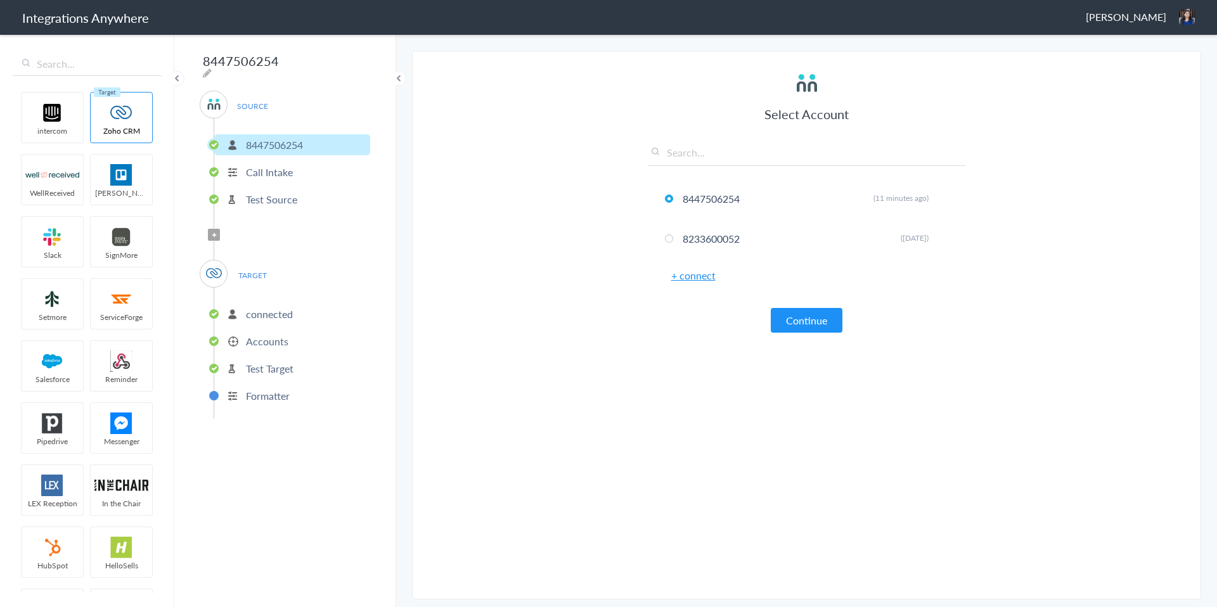
click at [594, 252] on section "Select Account 8447506254 Rename Delete (11 minutes ago) 8233600052 Rename Dele…" at bounding box center [806, 325] width 789 height 549
click at [250, 324] on ul "connected Accounts Test Target Formatter" at bounding box center [292, 353] width 157 height 131
click at [254, 342] on p "Accounts" at bounding box center [267, 341] width 42 height 15
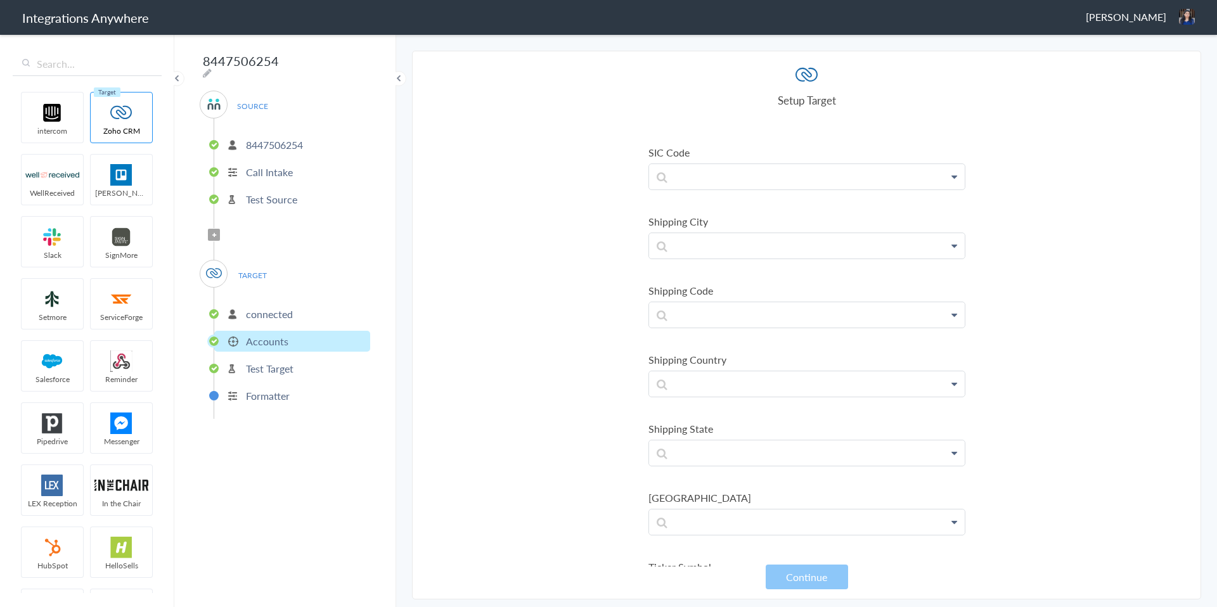
scroll to position [1532, 0]
